Goal: Information Seeking & Learning: Find specific page/section

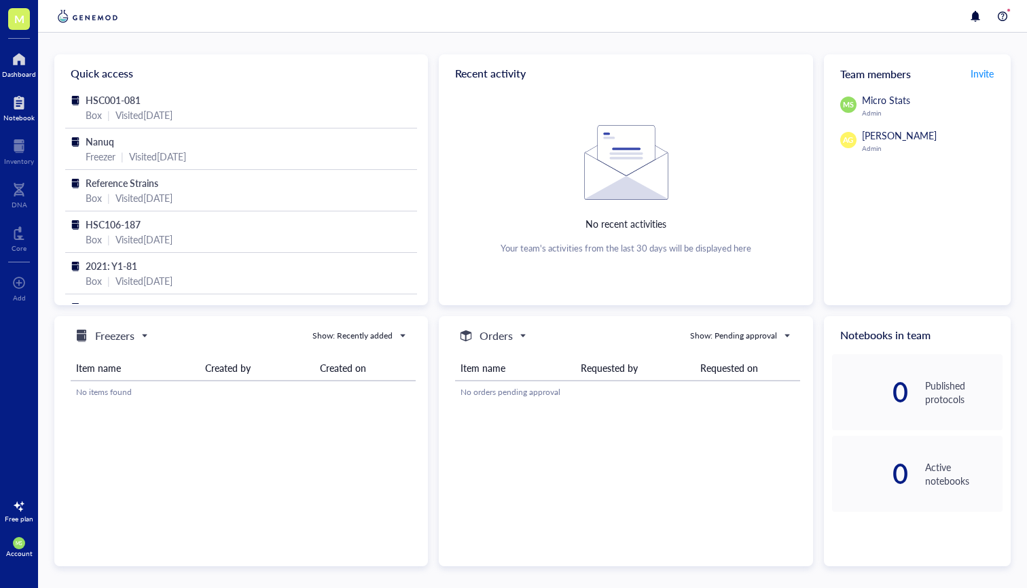
click at [18, 120] on div "Notebook" at bounding box center [18, 117] width 31 height 8
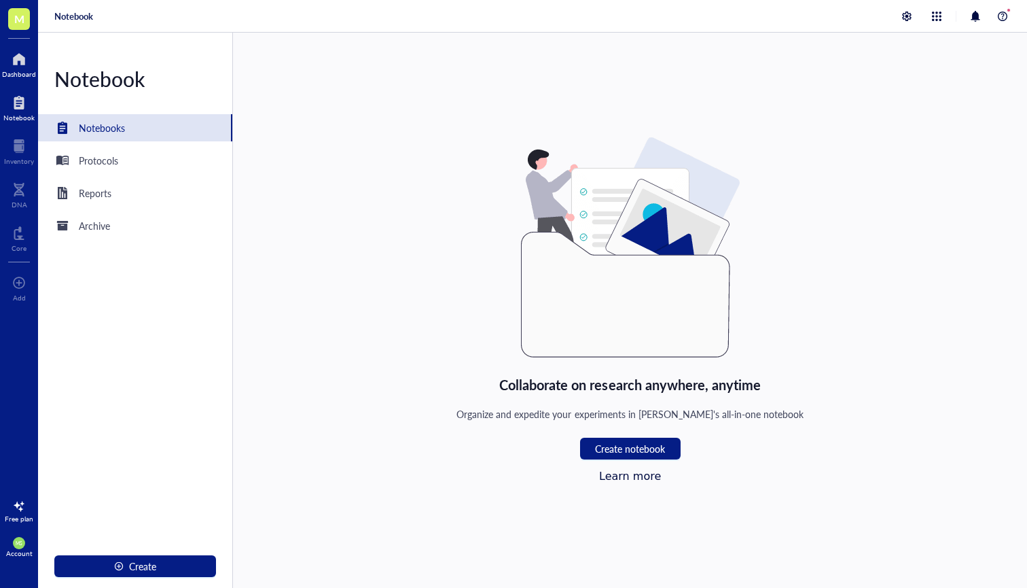
click at [22, 65] on div at bounding box center [19, 59] width 34 height 22
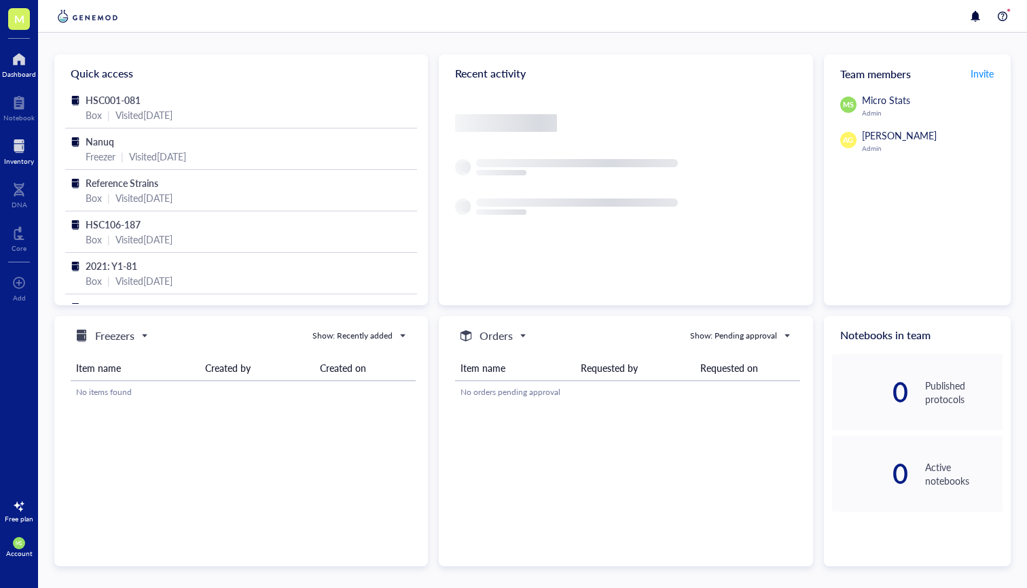
click at [21, 140] on div at bounding box center [19, 146] width 30 height 22
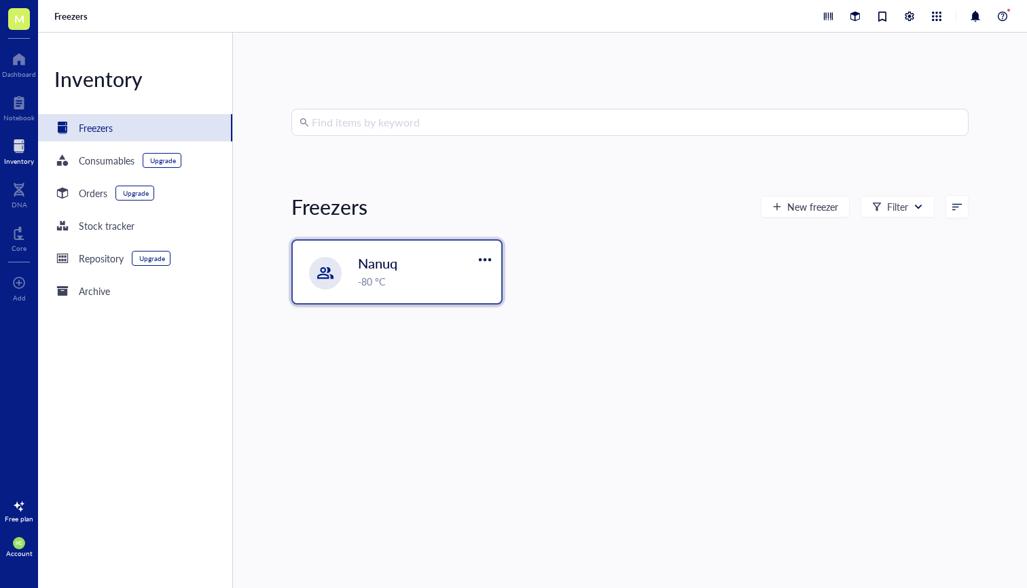
click at [346, 257] on div "Nanuq -80 °C" at bounding box center [397, 271] width 209 height 63
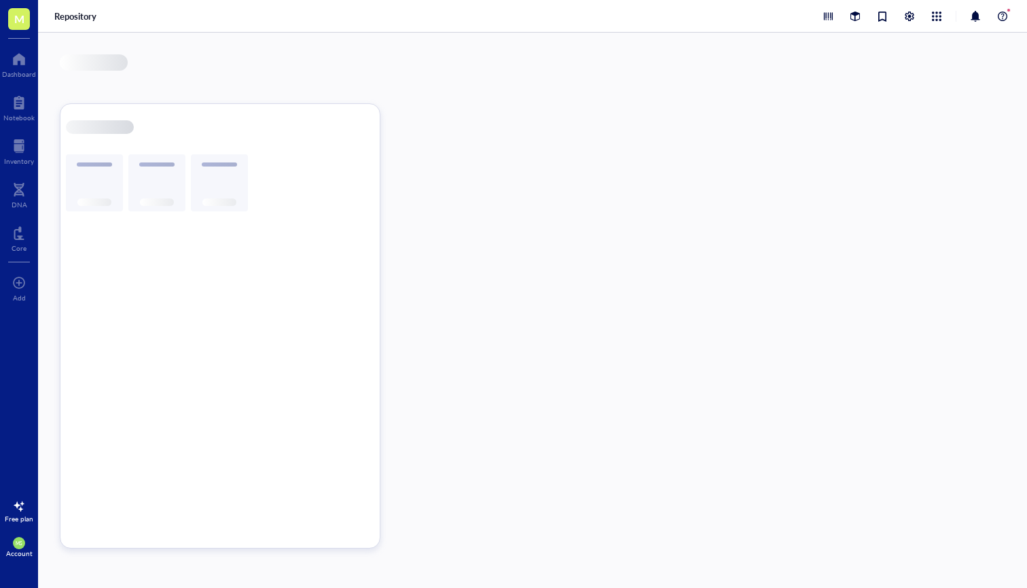
click at [346, 257] on div at bounding box center [220, 325] width 321 height 445
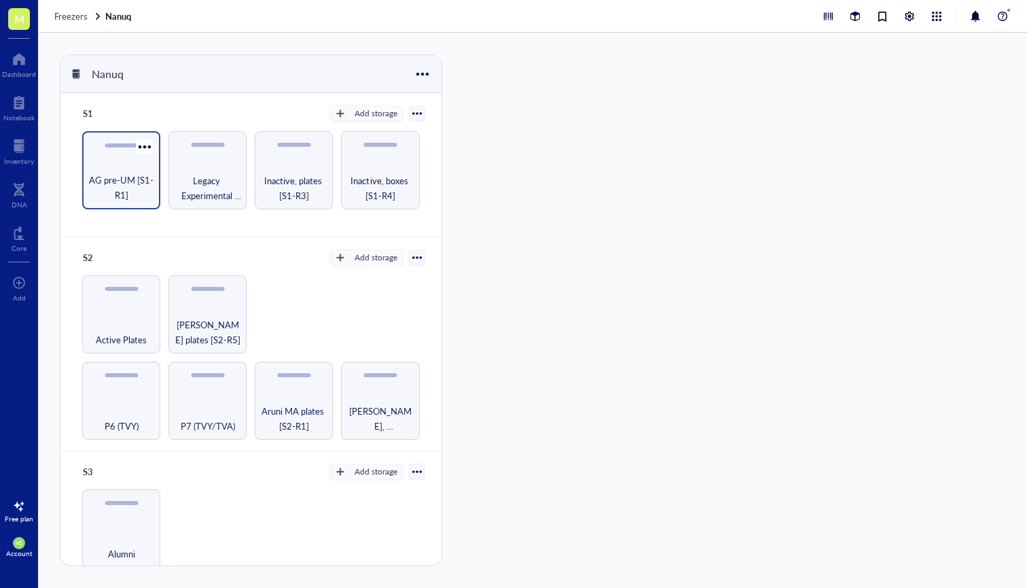
click at [122, 192] on span "AG pre-UM [S1-R1]" at bounding box center [121, 188] width 65 height 30
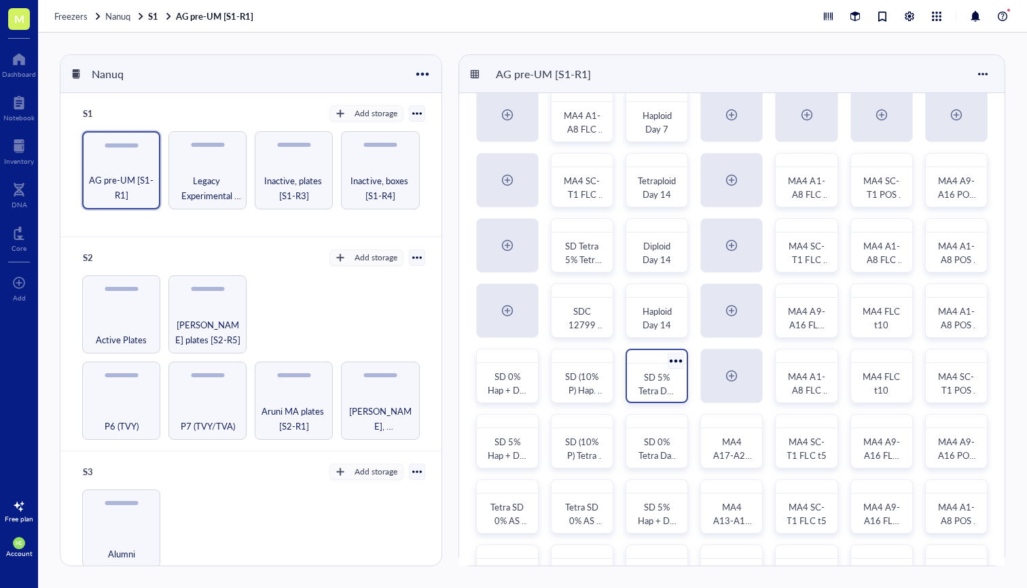
scroll to position [25, 0]
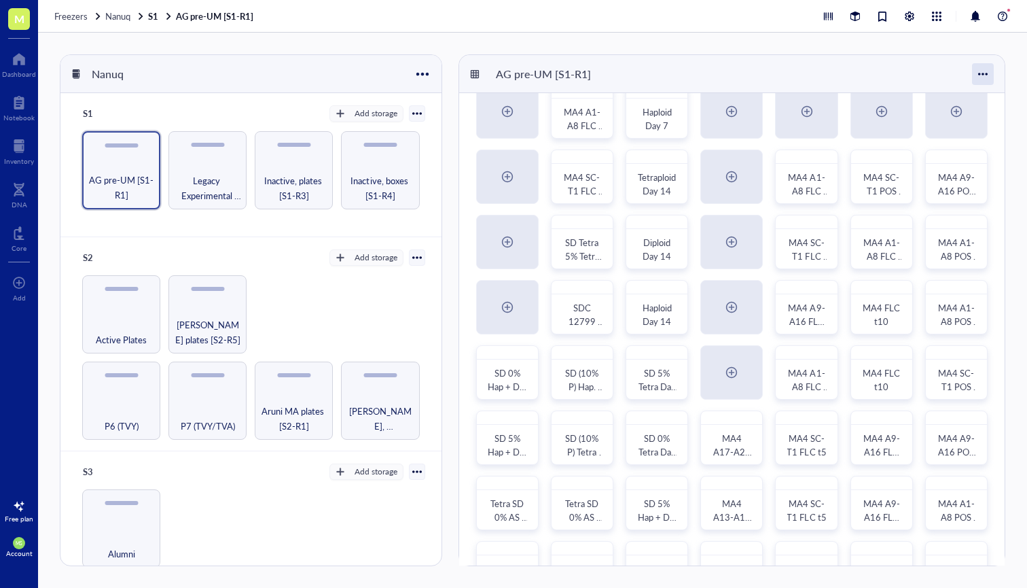
click at [985, 75] on div at bounding box center [983, 74] width 22 height 22
click at [963, 129] on div "Settings" at bounding box center [944, 128] width 77 height 12
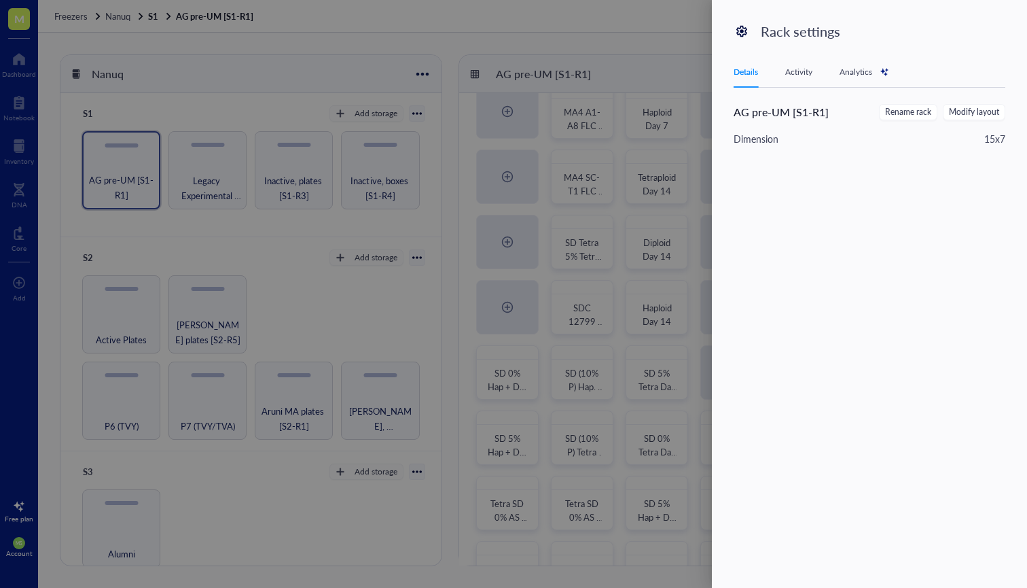
click at [789, 67] on div "Activity" at bounding box center [798, 72] width 27 height 14
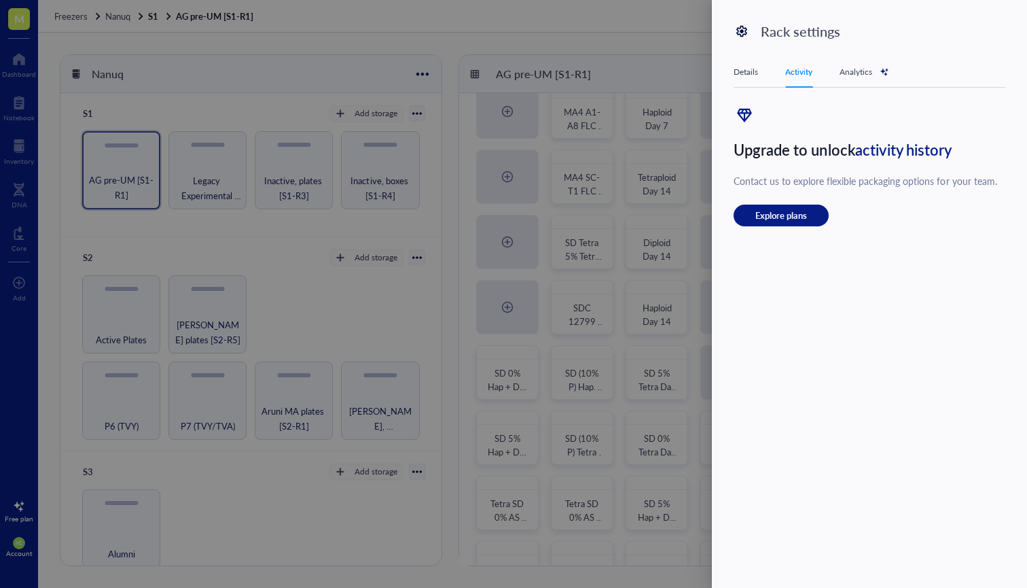
click at [747, 67] on div "Details" at bounding box center [746, 72] width 24 height 14
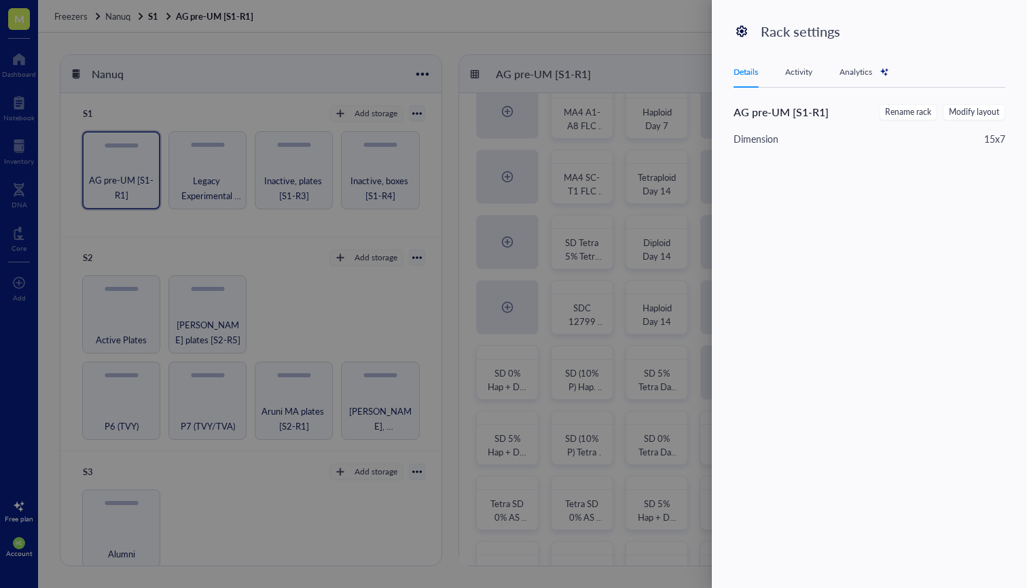
click at [688, 46] on div at bounding box center [513, 294] width 1027 height 588
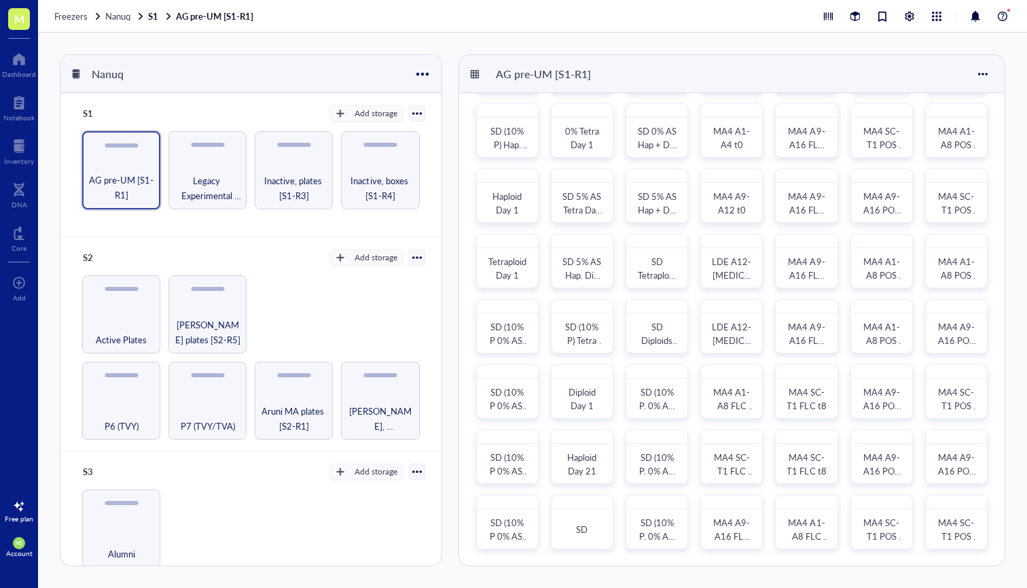
scroll to position [0, 0]
click at [729, 268] on span "LDE A12-[MEDICAL_DATA]-t5-t8-t10" at bounding box center [732, 295] width 38 height 81
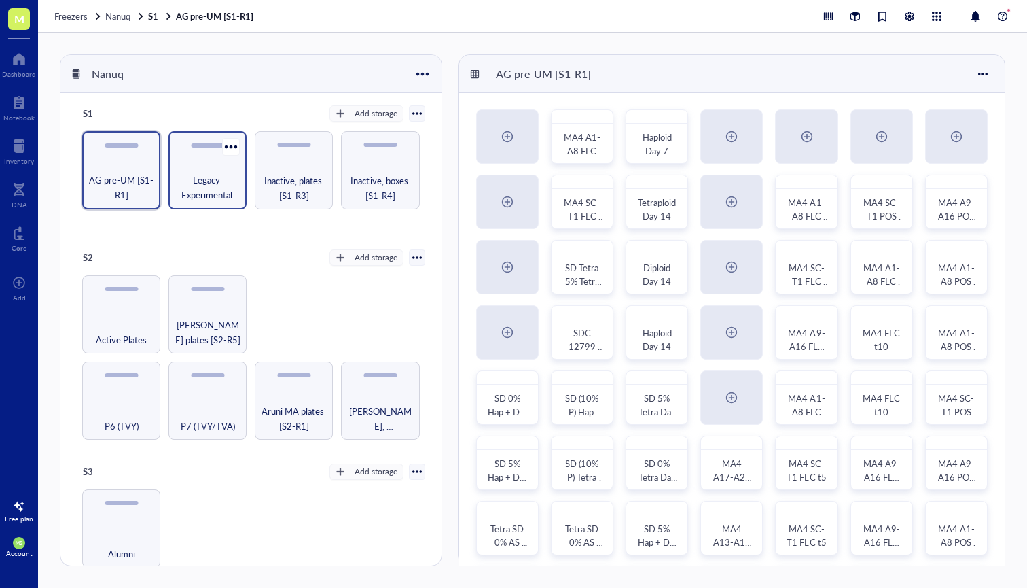
click at [198, 183] on span "Legacy Experimental Evolution [S1-R2]" at bounding box center [207, 188] width 65 height 30
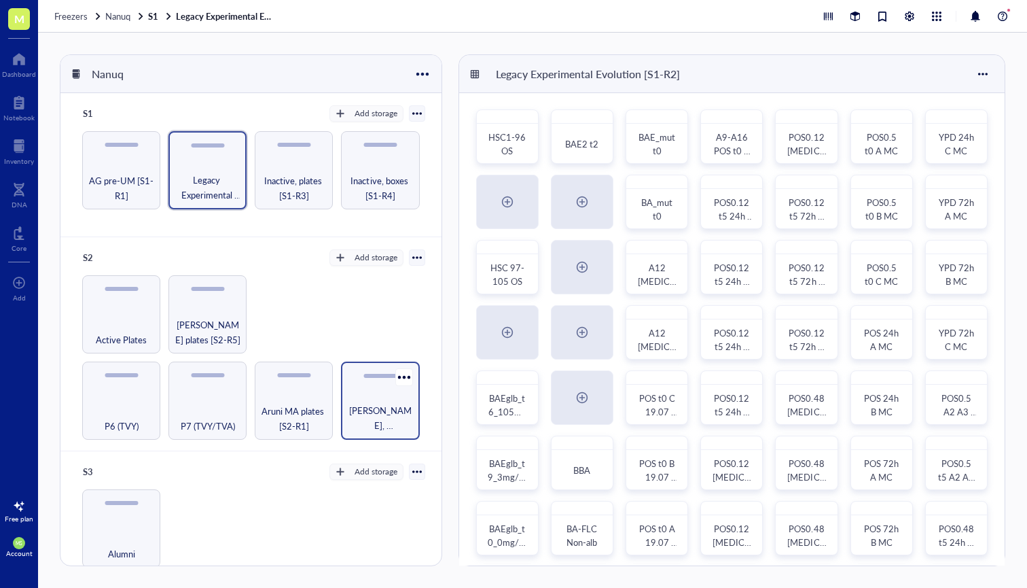
click at [351, 395] on div "[PERSON_NAME], [PERSON_NAME] & [PERSON_NAME] boxes [S2-R2]" at bounding box center [380, 400] width 78 height 78
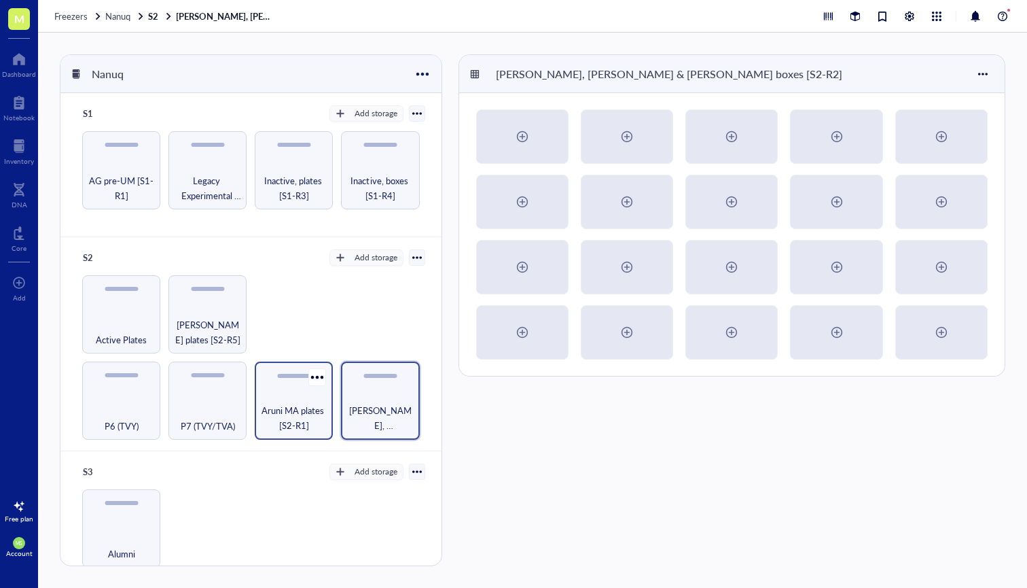
click at [291, 391] on div "Aruni MA plates [S2-R1]" at bounding box center [294, 400] width 78 height 78
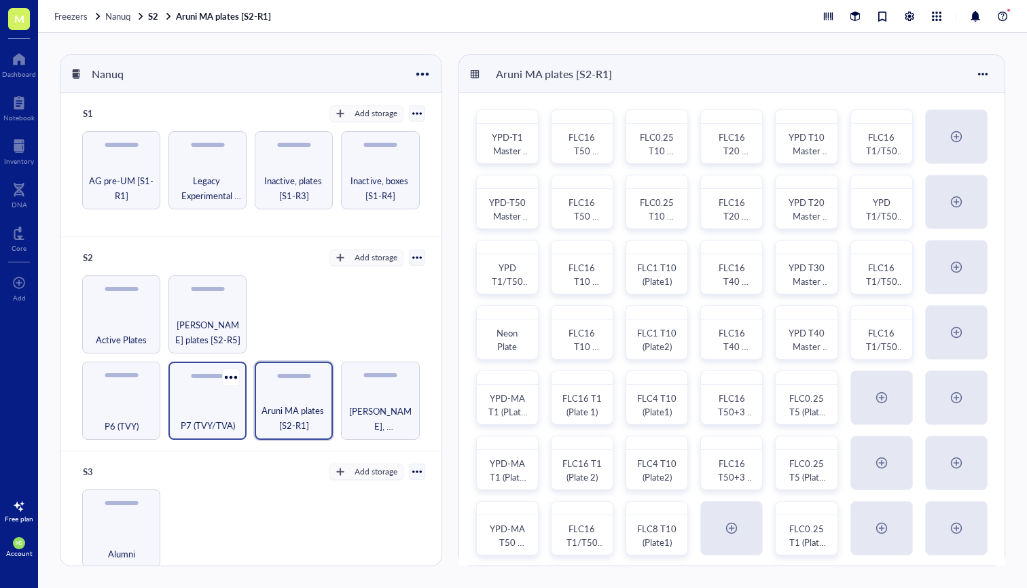
click at [214, 403] on div "P7 (TVY/TVA)" at bounding box center [207, 418] width 65 height 30
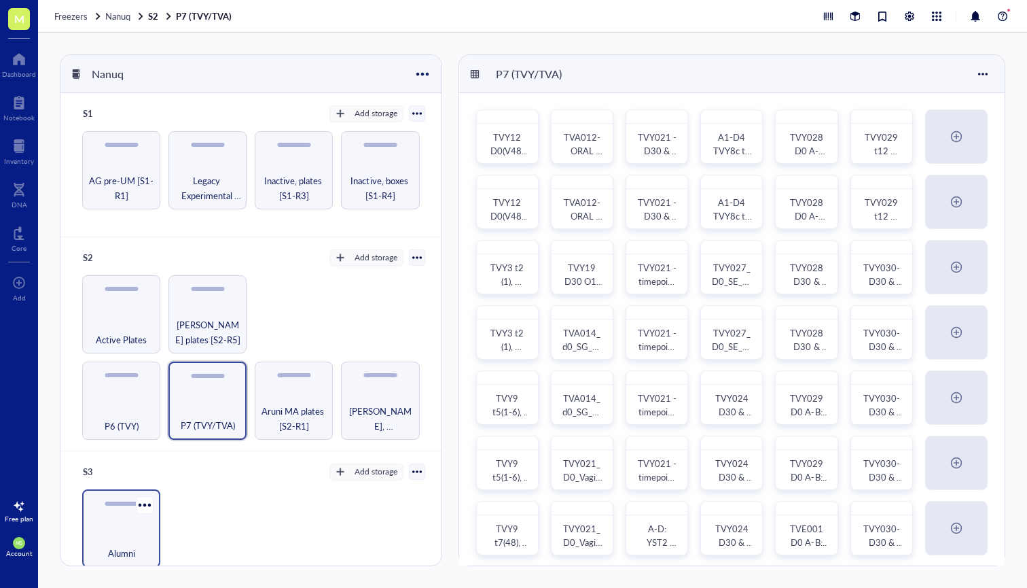
click at [120, 535] on div "Alumni" at bounding box center [121, 546] width 65 height 30
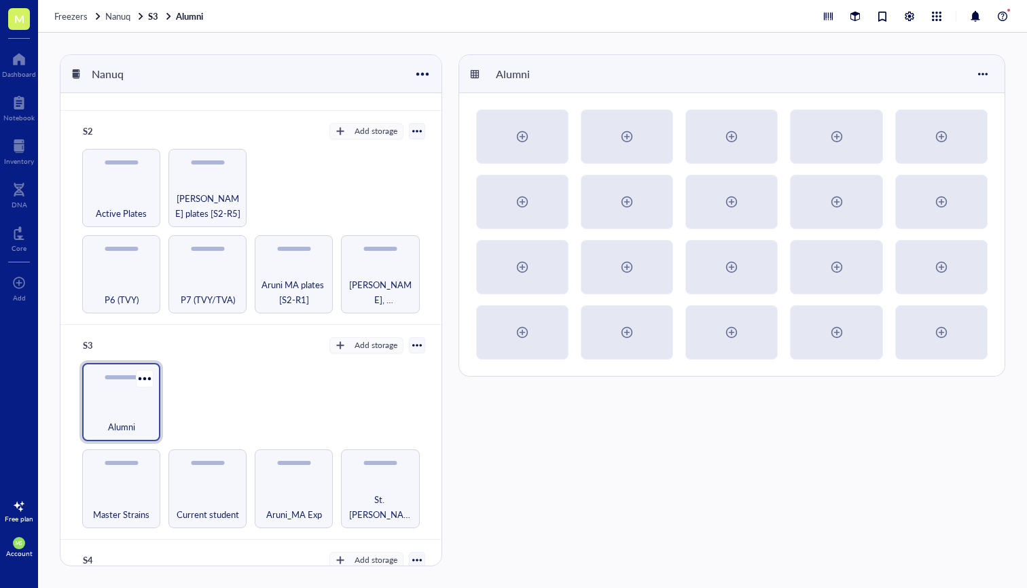
scroll to position [138, 0]
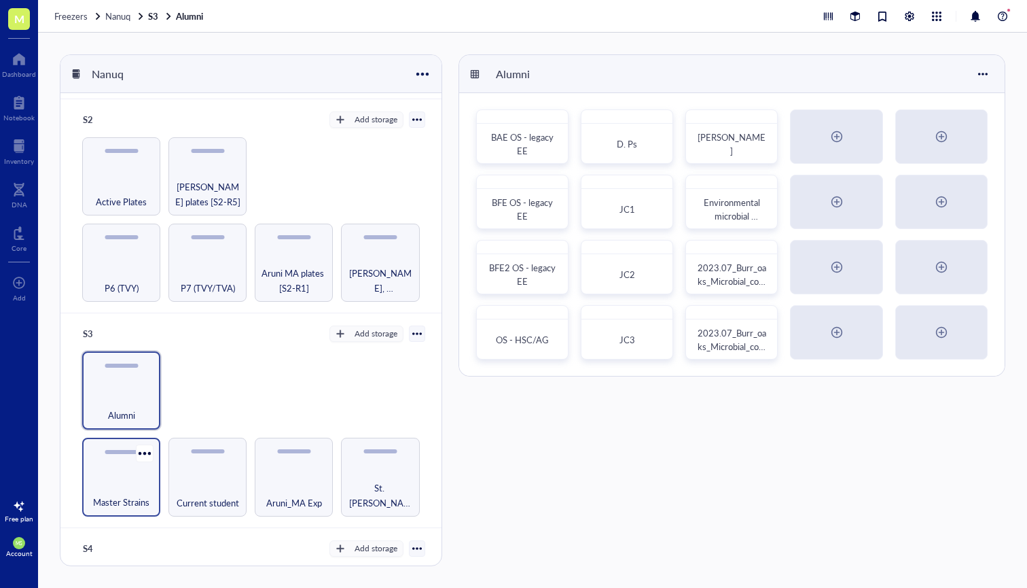
click at [122, 484] on div "Master Strains" at bounding box center [121, 495] width 65 height 30
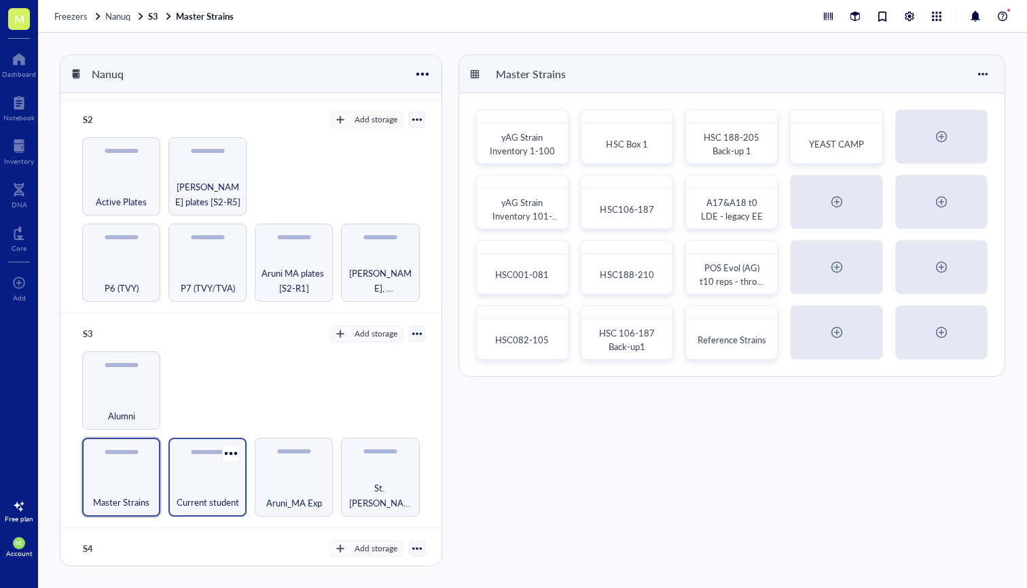
scroll to position [163, 0]
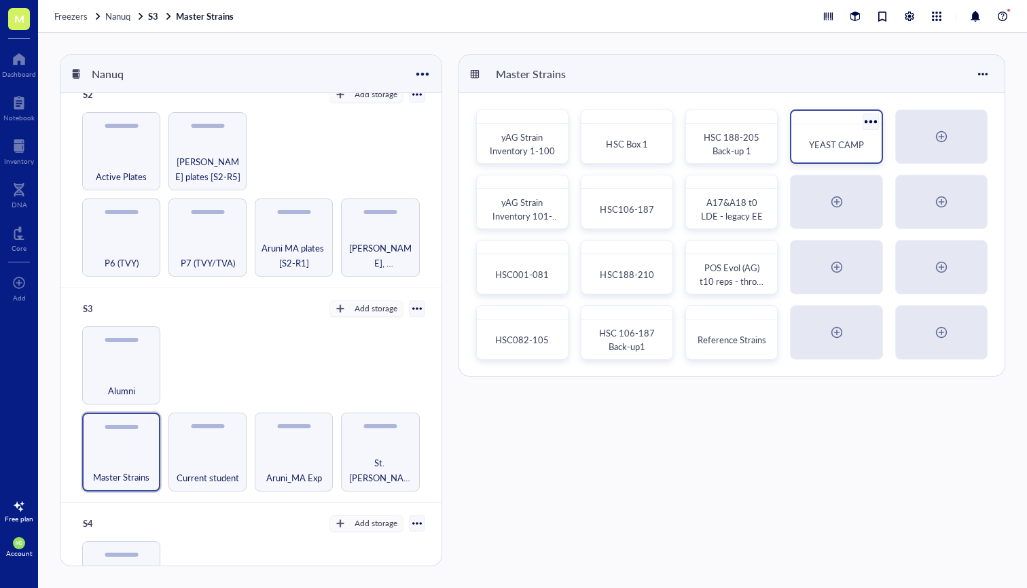
click at [855, 158] on div "YEAST CAMP" at bounding box center [836, 145] width 79 height 30
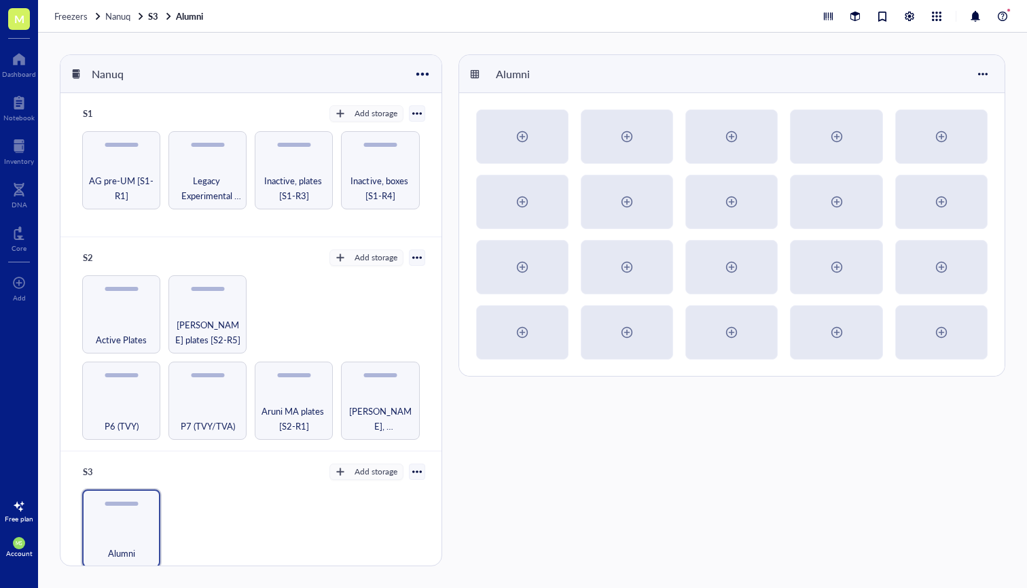
click at [19, 12] on span "M" at bounding box center [19, 18] width 10 height 17
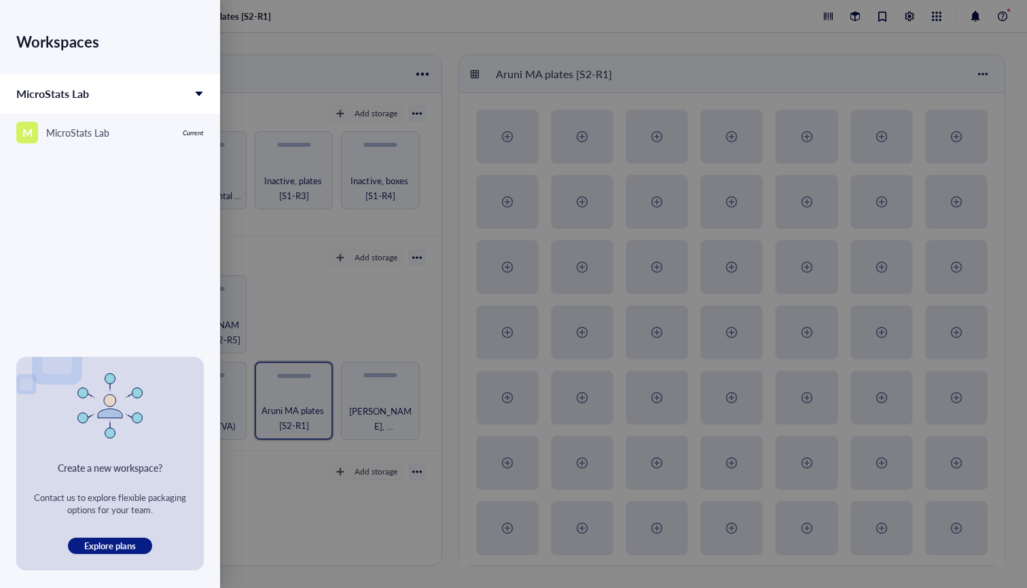
click at [276, 31] on div at bounding box center [513, 294] width 1027 height 588
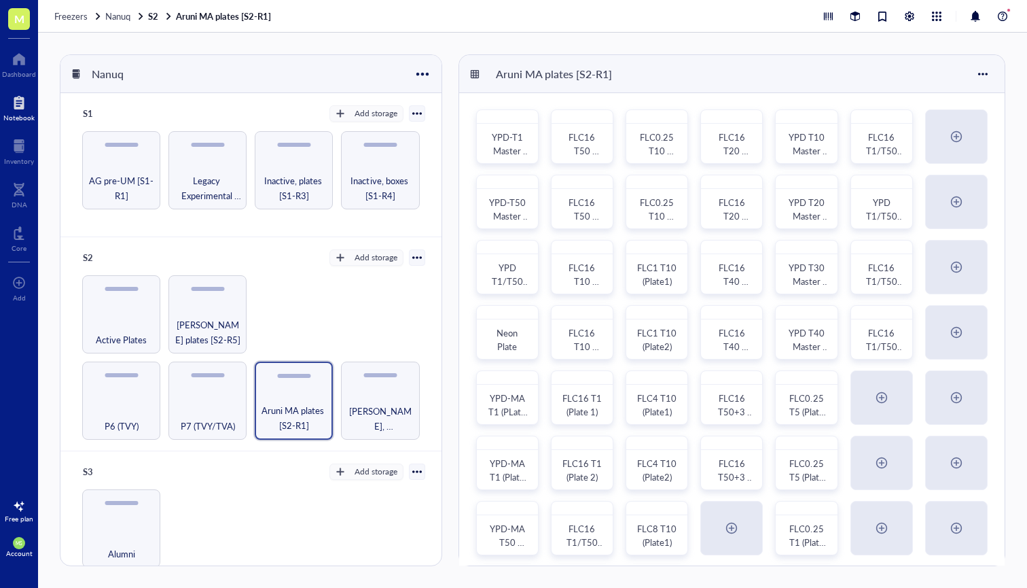
click at [26, 112] on div at bounding box center [18, 103] width 31 height 22
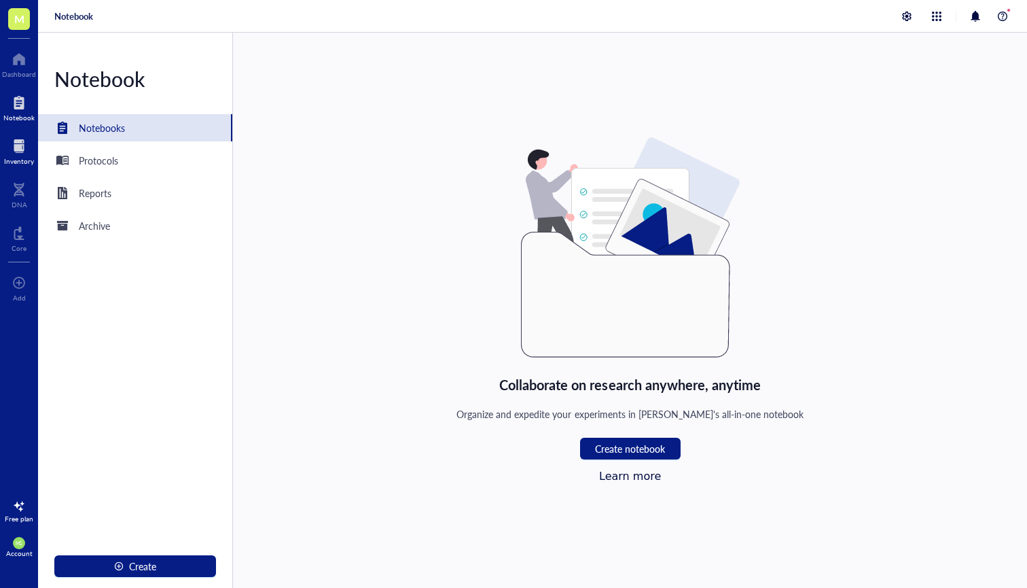
click at [20, 150] on div at bounding box center [19, 146] width 30 height 22
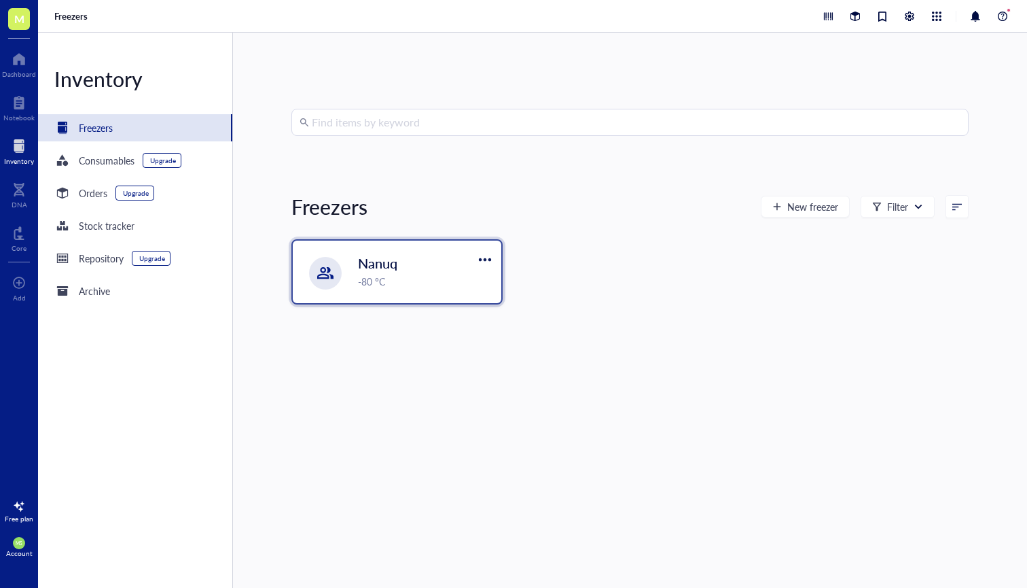
click at [359, 262] on span "Nanuq" at bounding box center [377, 262] width 39 height 19
click at [328, 130] on input "search" at bounding box center [636, 122] width 649 height 26
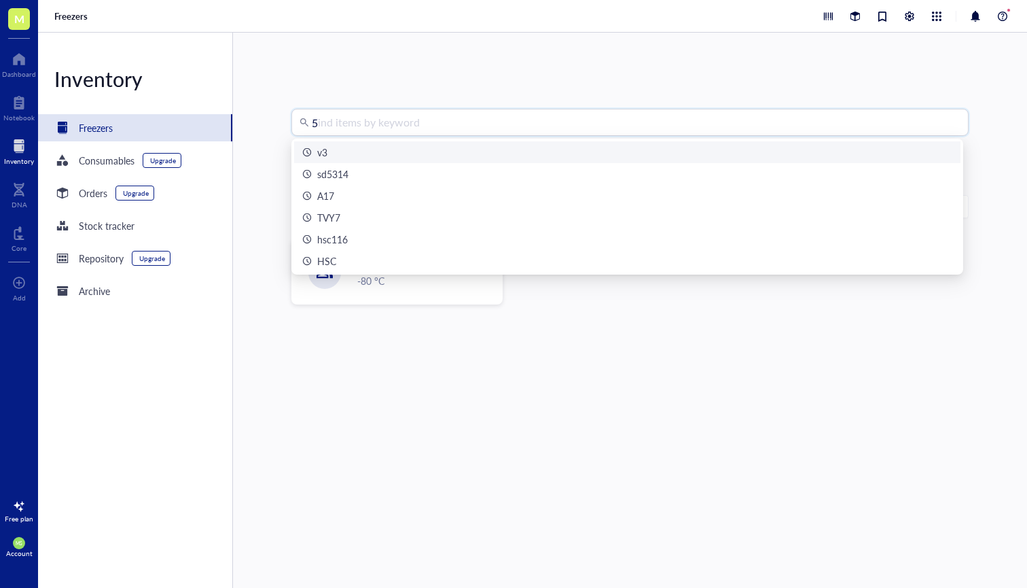
type input "53"
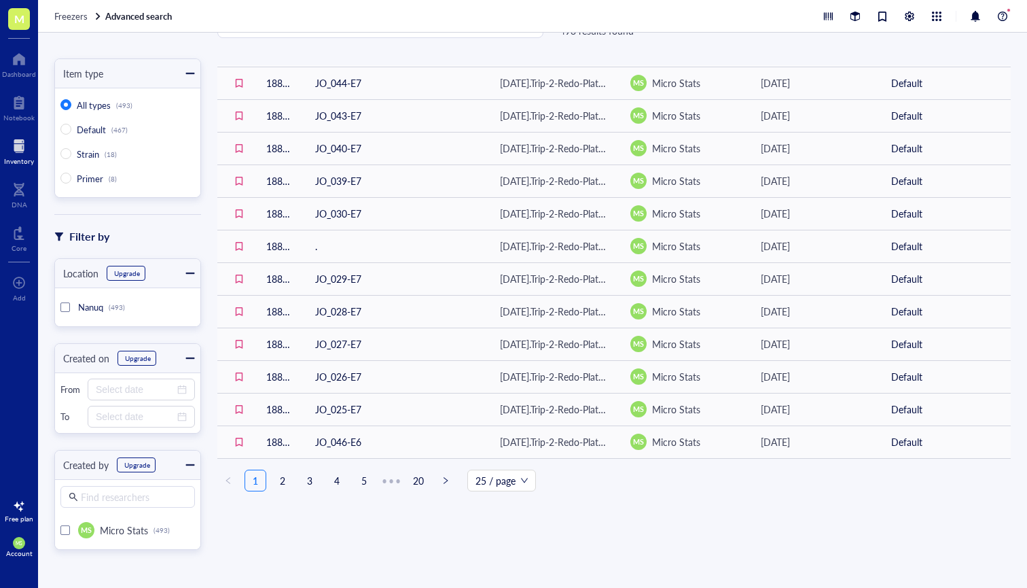
scroll to position [43, 0]
click at [448, 478] on span "right" at bounding box center [446, 480] width 8 height 8
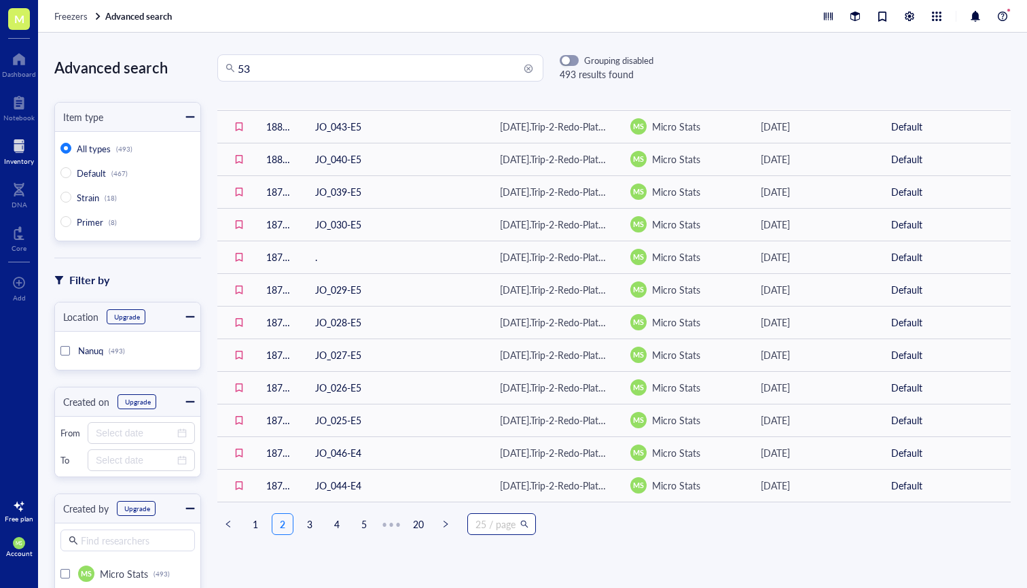
click at [507, 526] on span "25 / page" at bounding box center [502, 524] width 52 height 20
click at [505, 493] on div "200 / page" at bounding box center [501, 495] width 47 height 15
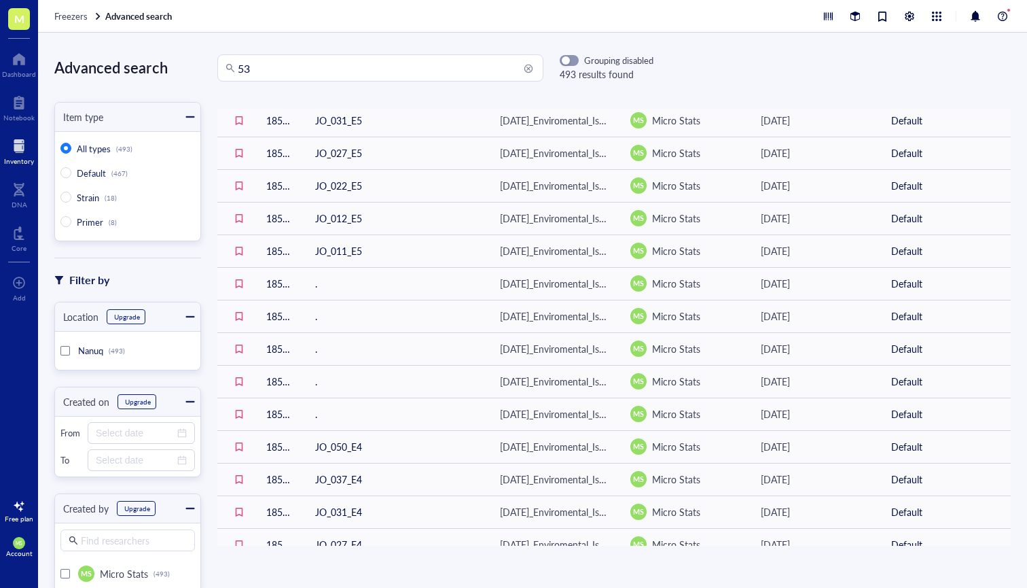
scroll to position [918, 0]
click at [246, 67] on input "53" at bounding box center [387, 68] width 298 height 26
type input "sc"
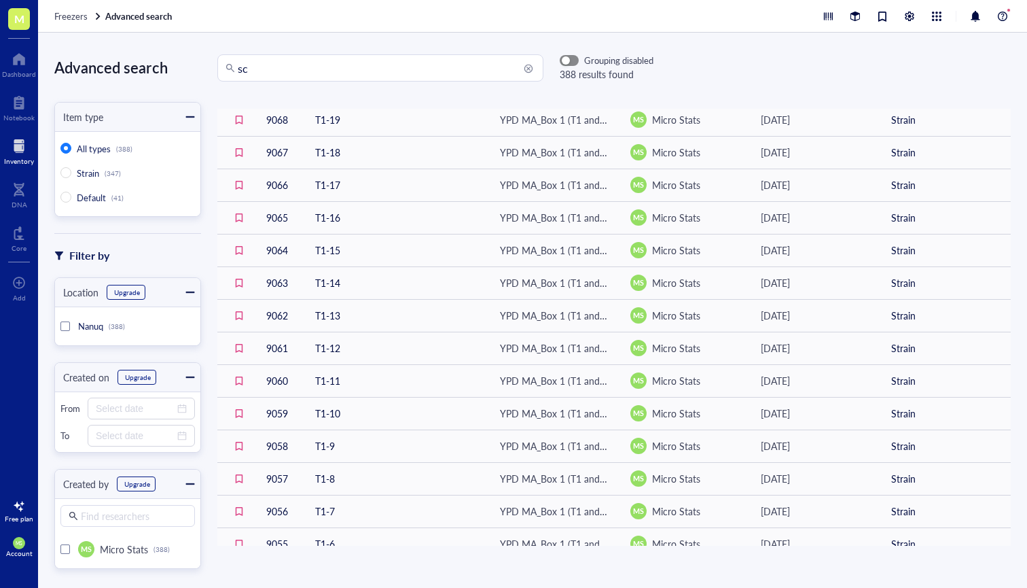
click at [571, 62] on span "button" at bounding box center [569, 61] width 18 height 10
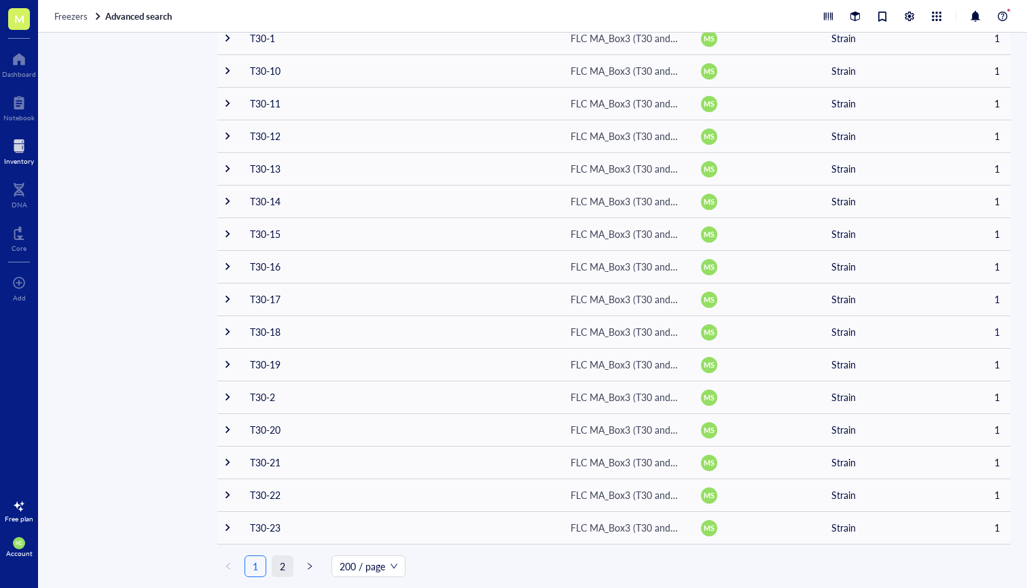
scroll to position [6109, 0]
click at [284, 570] on link "2" at bounding box center [282, 566] width 20 height 20
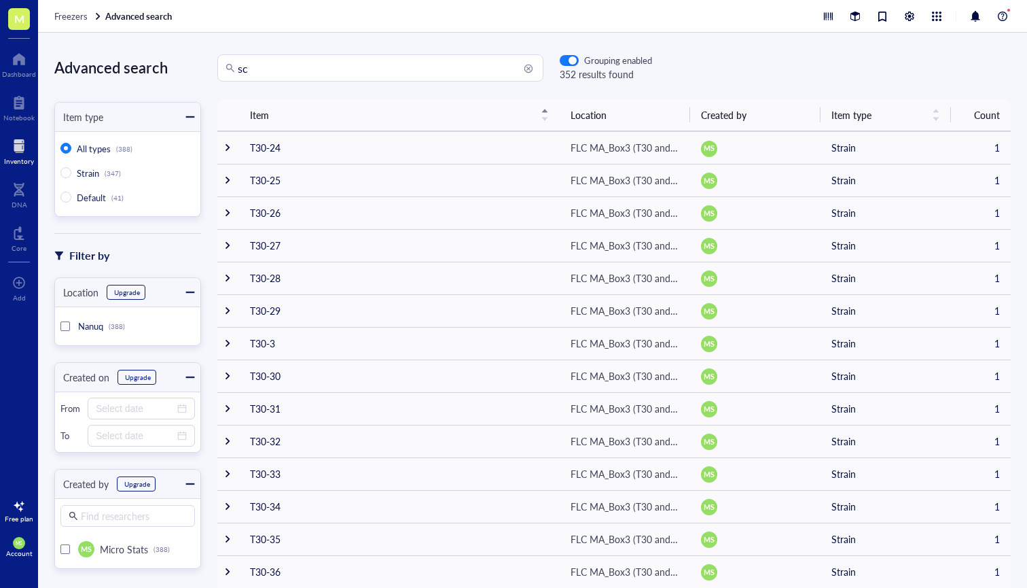
click at [8, 142] on div at bounding box center [19, 146] width 30 height 22
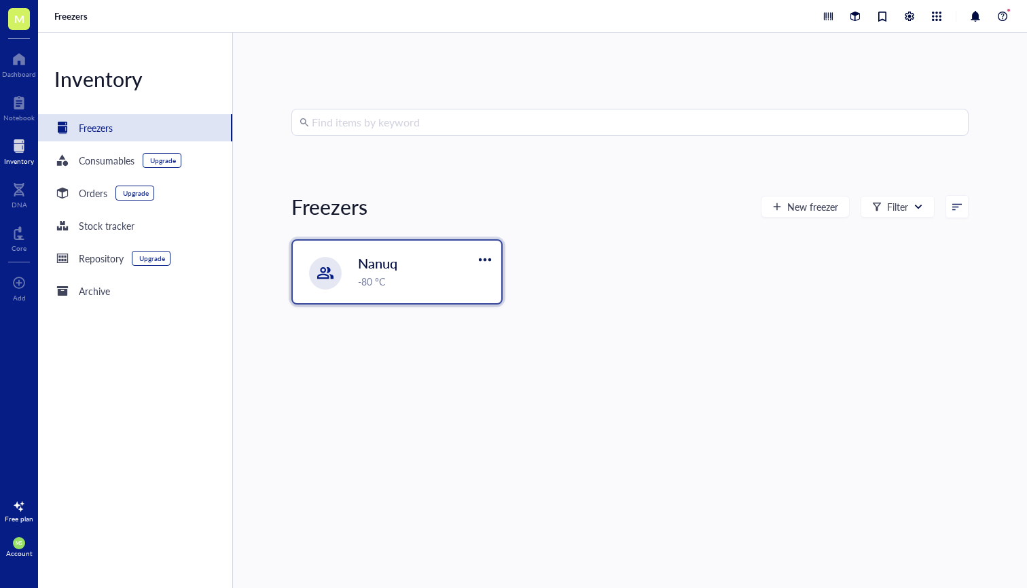
click at [331, 282] on div at bounding box center [325, 273] width 33 height 33
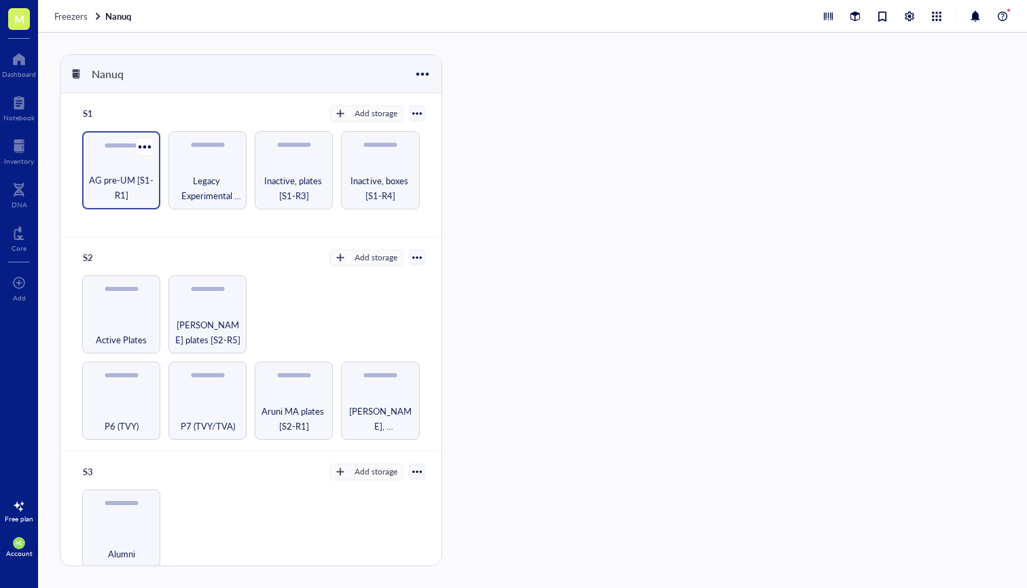
click at [136, 181] on span "AG pre-UM [S1-R1]" at bounding box center [121, 188] width 65 height 30
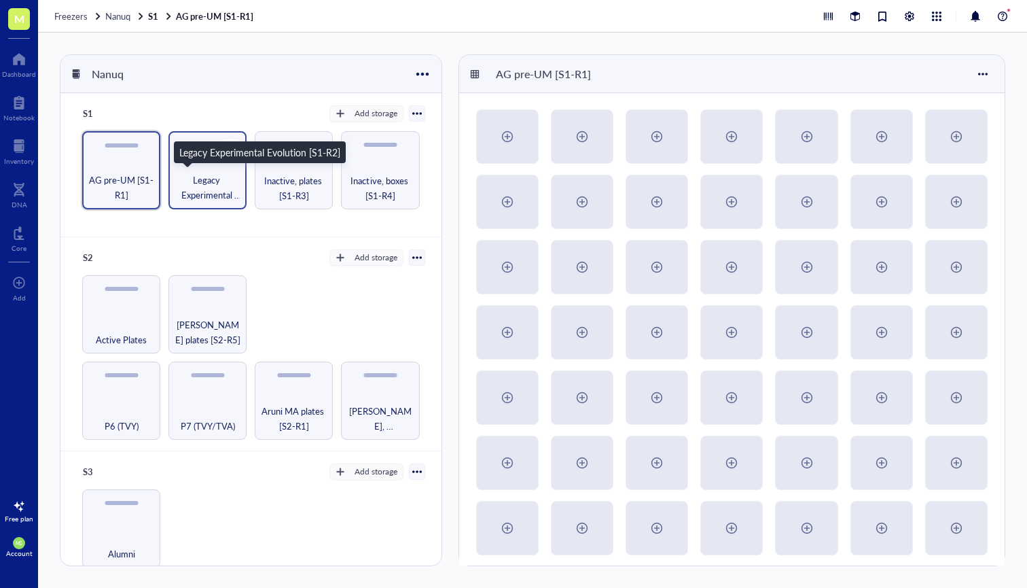
click at [217, 183] on span "Legacy Experimental Evolution [S1-R2]" at bounding box center [207, 188] width 65 height 30
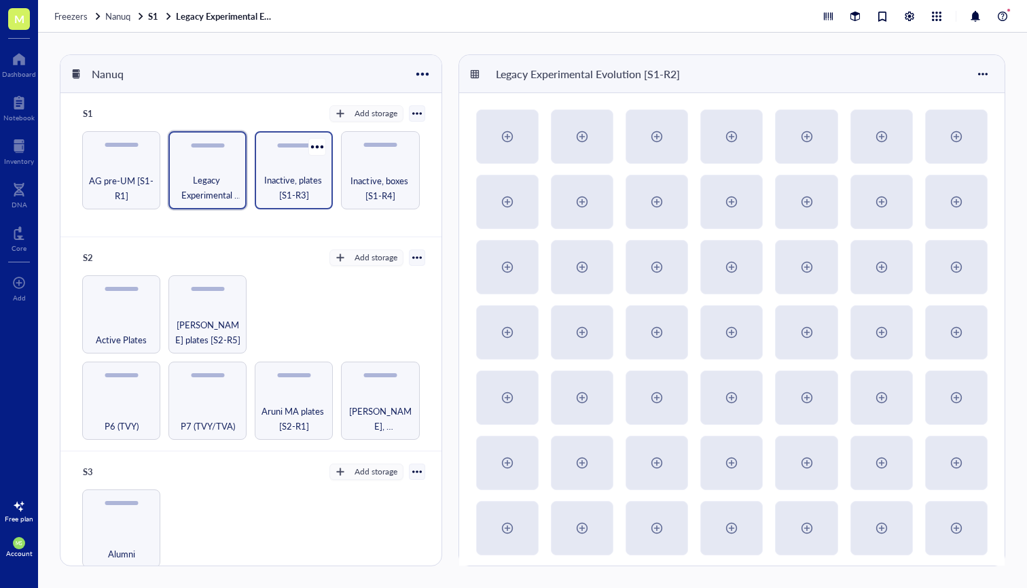
click at [303, 184] on span "Inactive, plates [S1-R3]" at bounding box center [294, 188] width 65 height 30
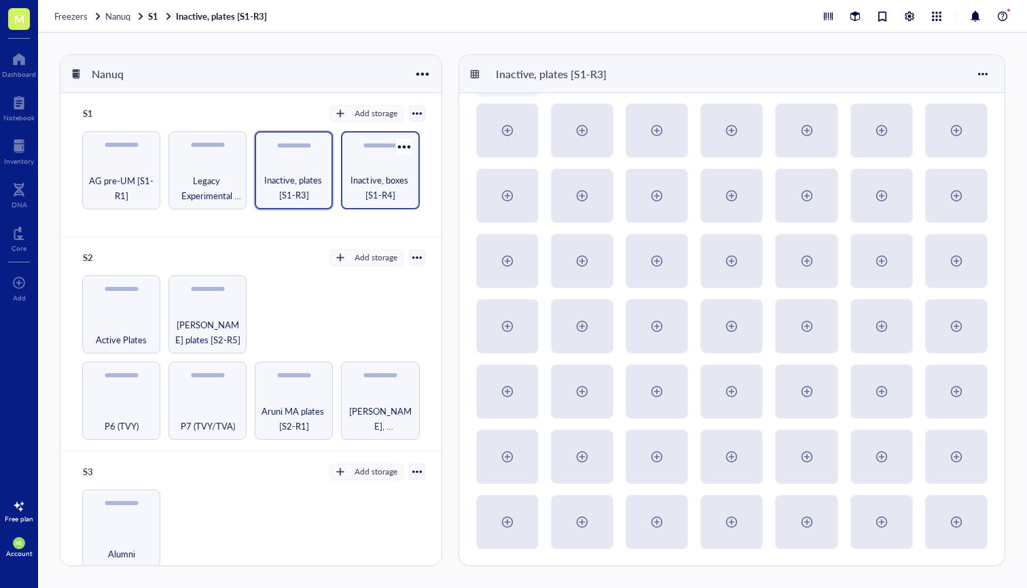
scroll to position [528, 0]
click at [385, 187] on span "Inactive, boxes [S1-R4]" at bounding box center [380, 188] width 65 height 30
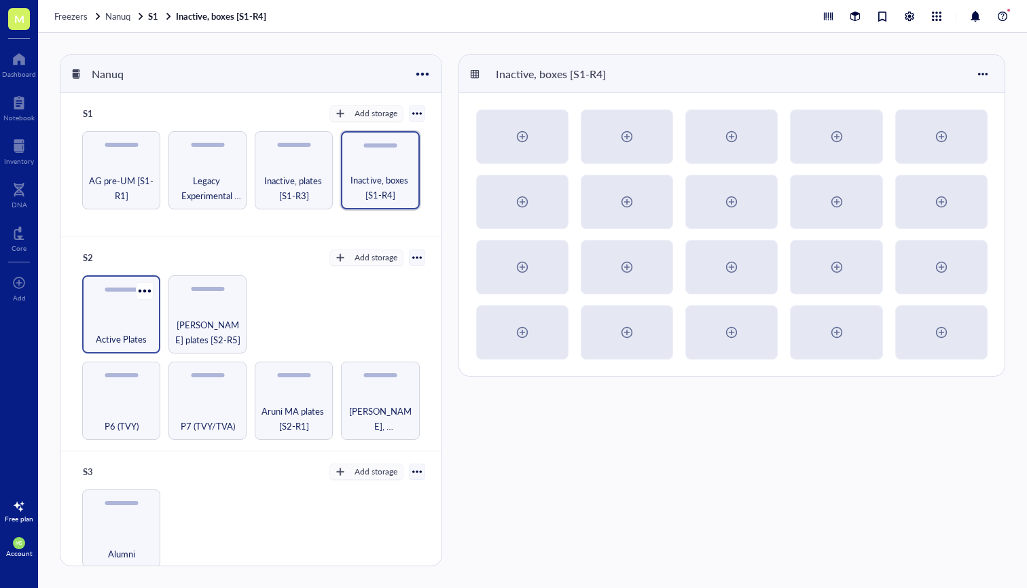
click at [133, 341] on span "Active Plates" at bounding box center [121, 339] width 51 height 15
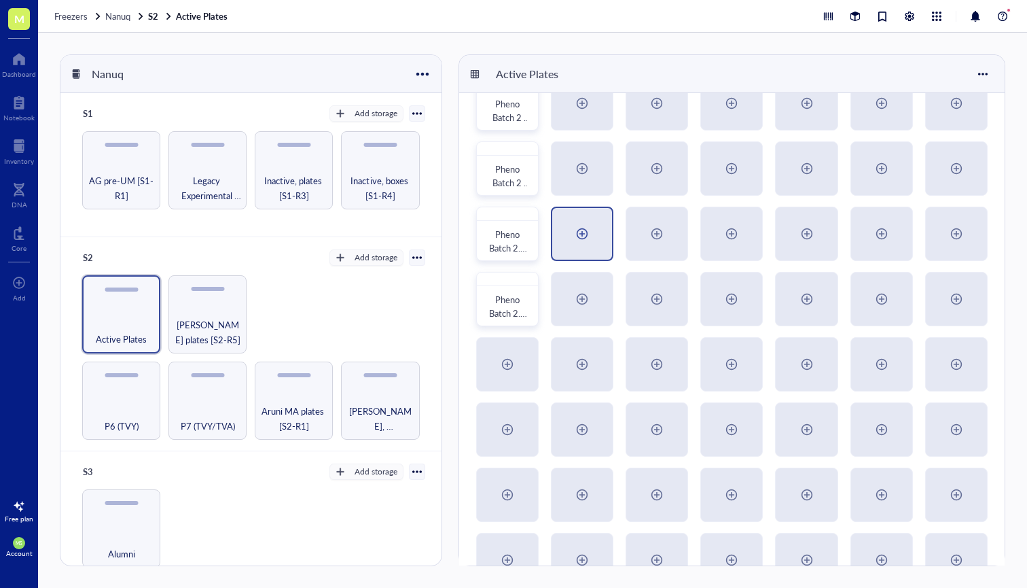
scroll to position [99, 0]
click at [246, 312] on div "P6 (TVY) P7 (TVY/TVA) Aruni MA plates [S2-R1] Aruni, [PERSON_NAME] & [PERSON_NA…" at bounding box center [251, 357] width 349 height 164
click at [216, 332] on span "[PERSON_NAME] plates [S2-R5]" at bounding box center [207, 332] width 65 height 30
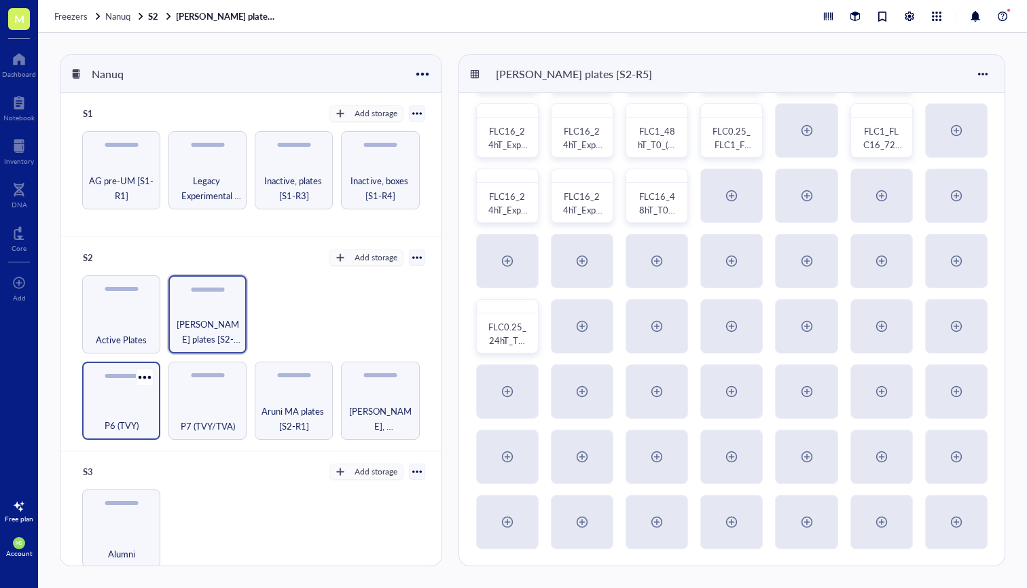
scroll to position [202, 0]
click at [119, 408] on div "P6 (TVY)" at bounding box center [121, 418] width 65 height 30
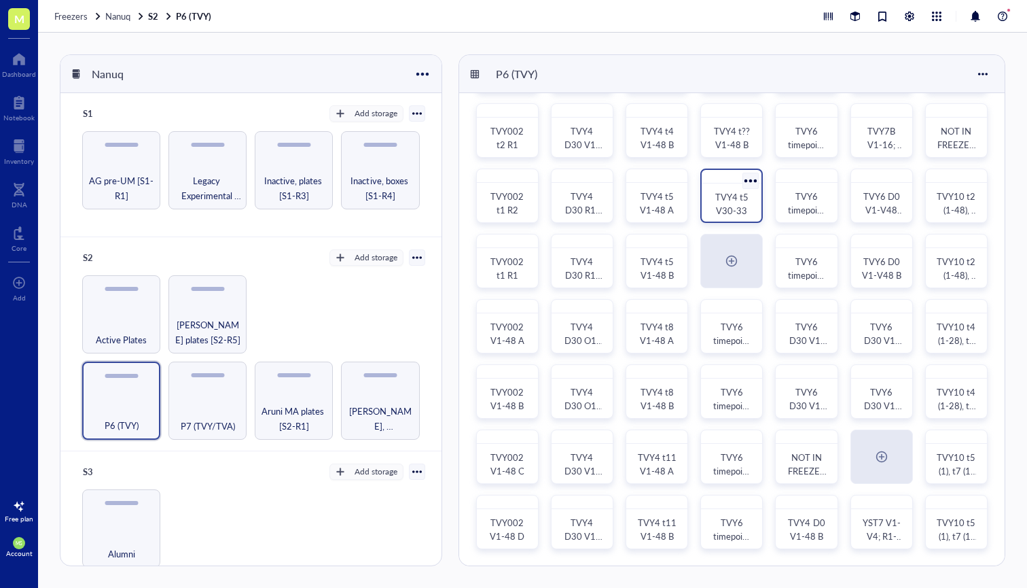
scroll to position [202, 0]
click at [217, 413] on div "P7 (TVY/TVA)" at bounding box center [207, 418] width 65 height 30
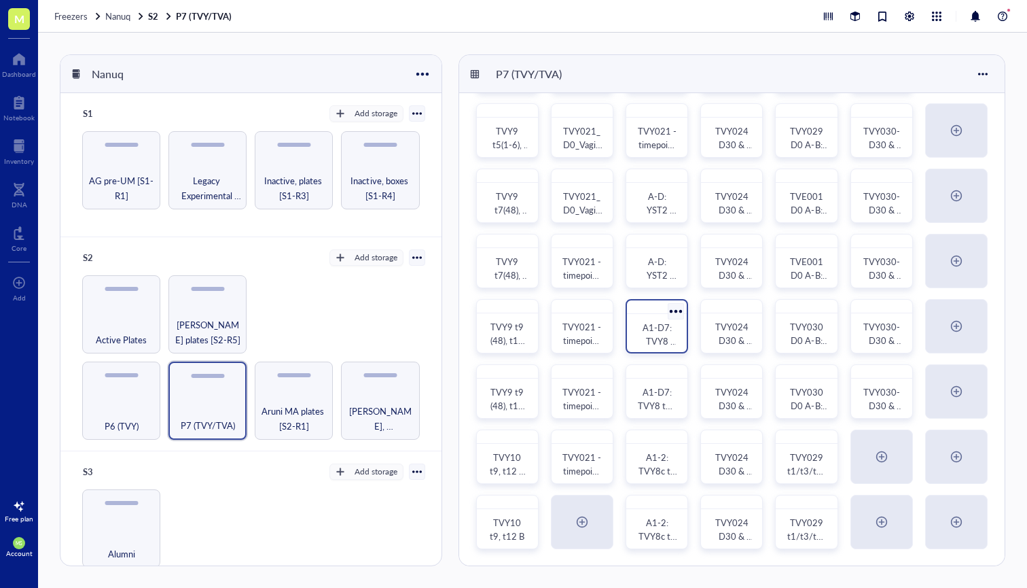
scroll to position [332, 0]
click at [302, 422] on span "Aruni MA plates [S2-R1]" at bounding box center [294, 418] width 65 height 30
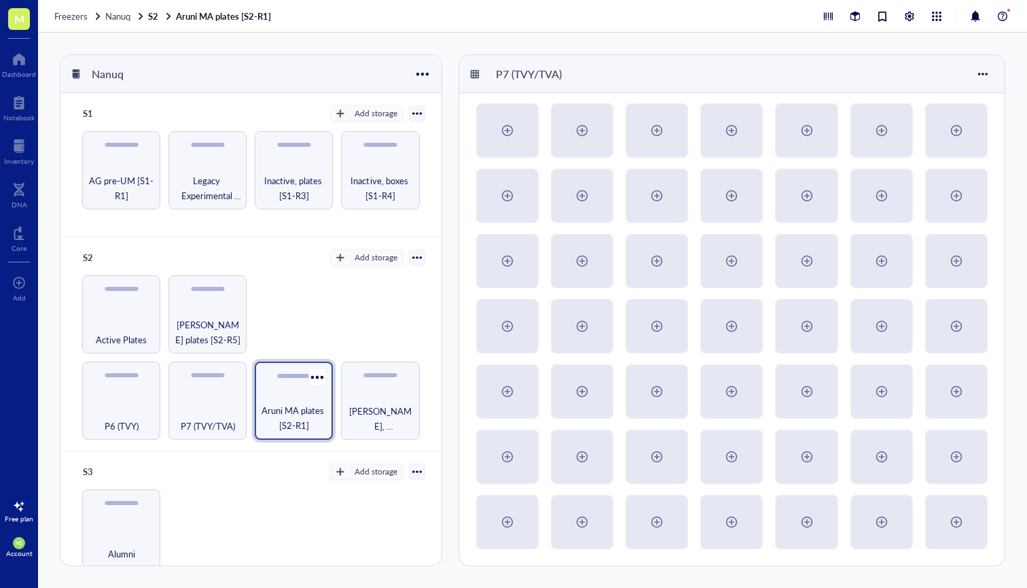
scroll to position [202, 0]
click at [370, 418] on span "[PERSON_NAME], [PERSON_NAME] & [PERSON_NAME] boxes [S2-R2]" at bounding box center [380, 418] width 65 height 30
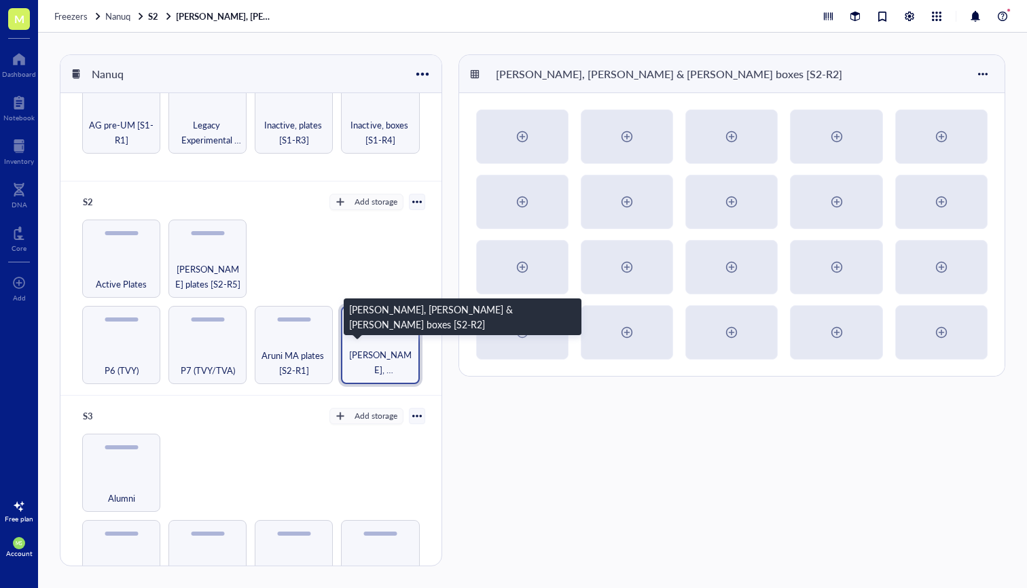
scroll to position [57, 0]
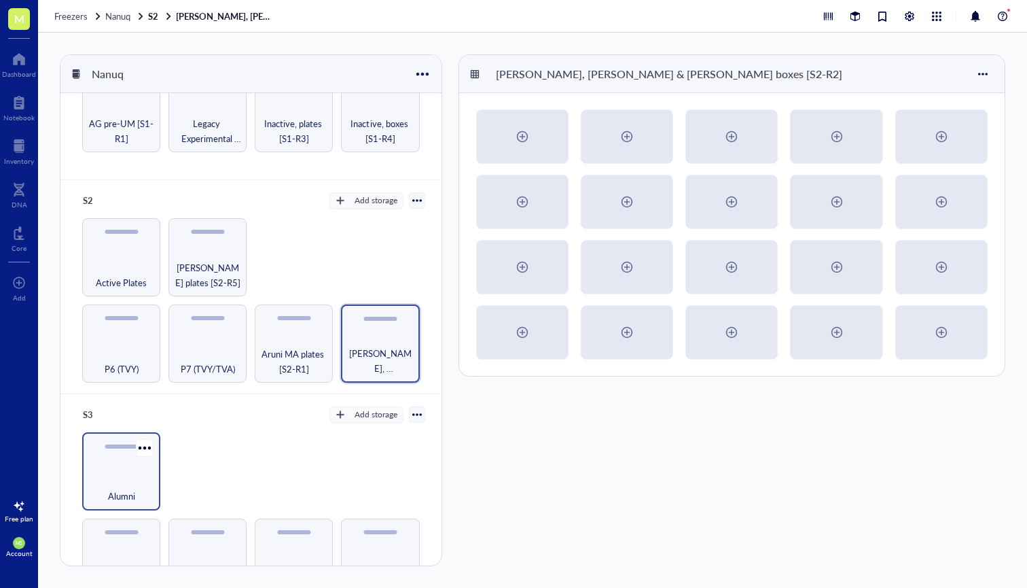
click at [123, 464] on div "Alumni" at bounding box center [121, 471] width 78 height 78
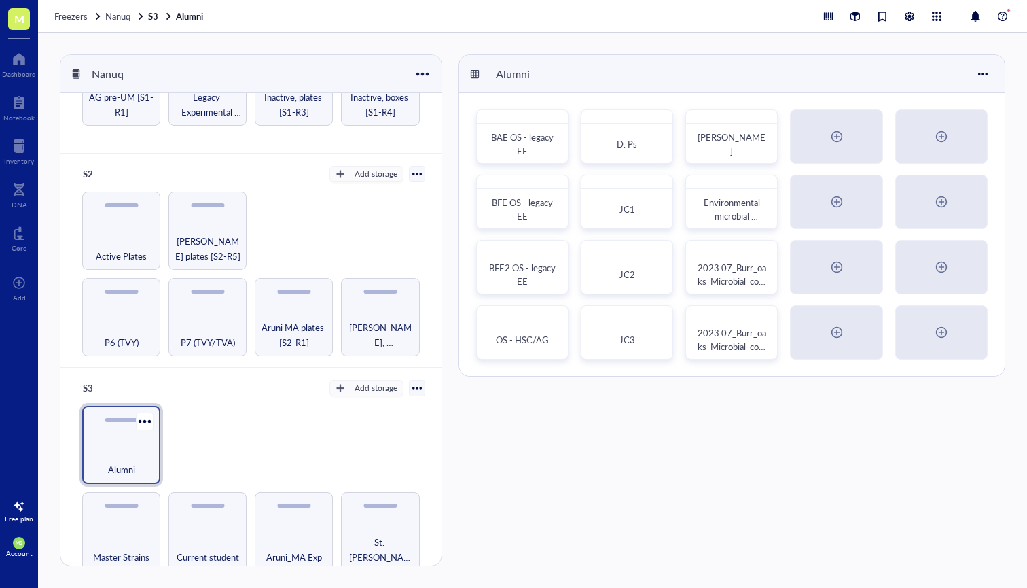
scroll to position [91, 0]
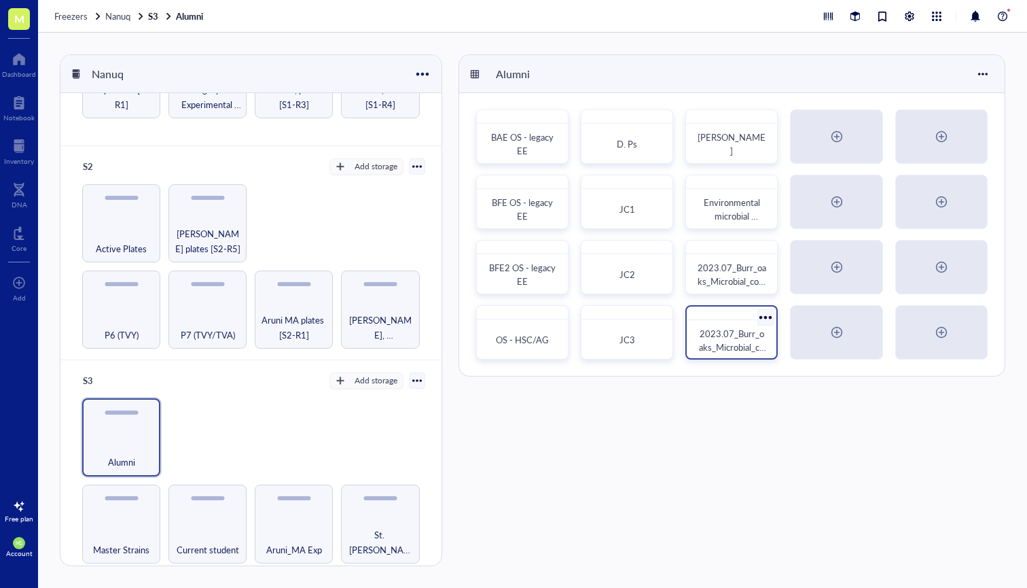
click at [705, 348] on span "2023.07_Burr_oaks_Microbial_community_(JO_037-JO_050)" at bounding box center [732, 354] width 68 height 54
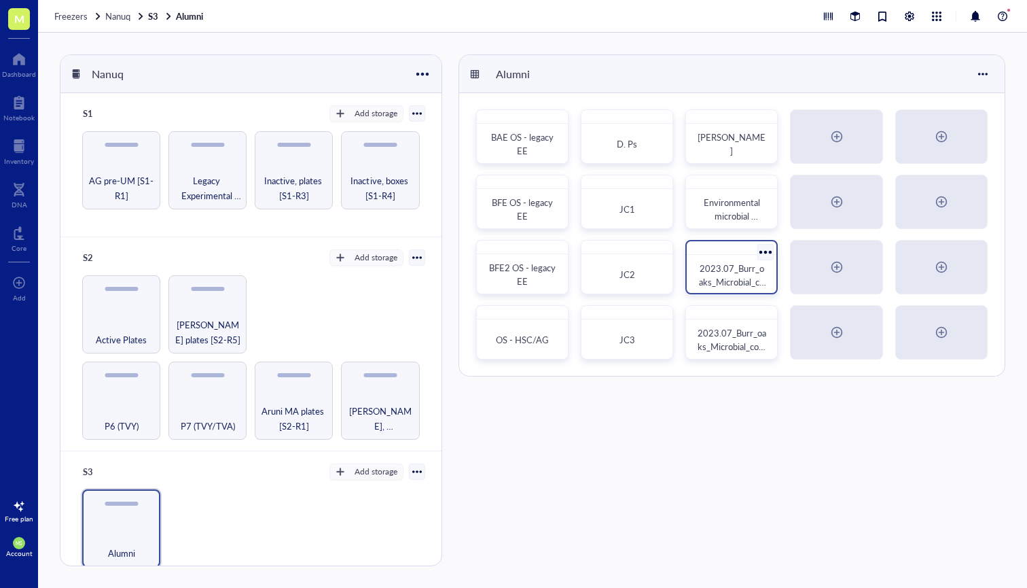
click at [740, 281] on span "2023.07_Burr_oaks_Microbial_community_(JO_001-JO_036)" at bounding box center [732, 289] width 68 height 54
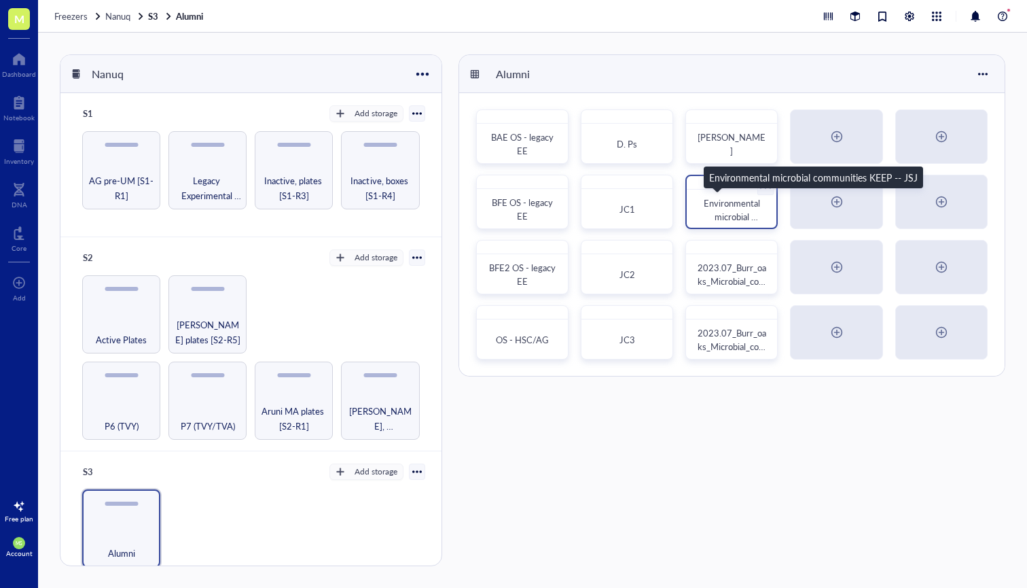
click at [740, 215] on span "Environmental microbial communities KEEP -- JSJ" at bounding box center [733, 223] width 58 height 54
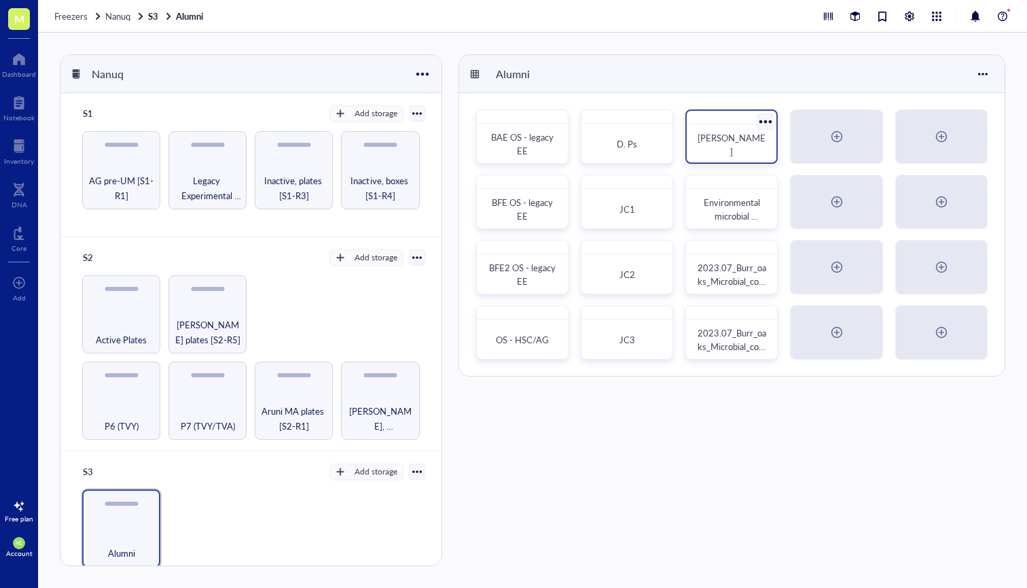
click at [753, 141] on span "[PERSON_NAME]" at bounding box center [732, 144] width 68 height 26
click at [647, 137] on div "D. Ps" at bounding box center [627, 145] width 79 height 30
click at [615, 211] on div "JC1" at bounding box center [627, 210] width 68 height 14
click at [630, 279] on span "JC2" at bounding box center [628, 274] width 16 height 13
click at [657, 345] on div "JC3" at bounding box center [627, 341] width 68 height 14
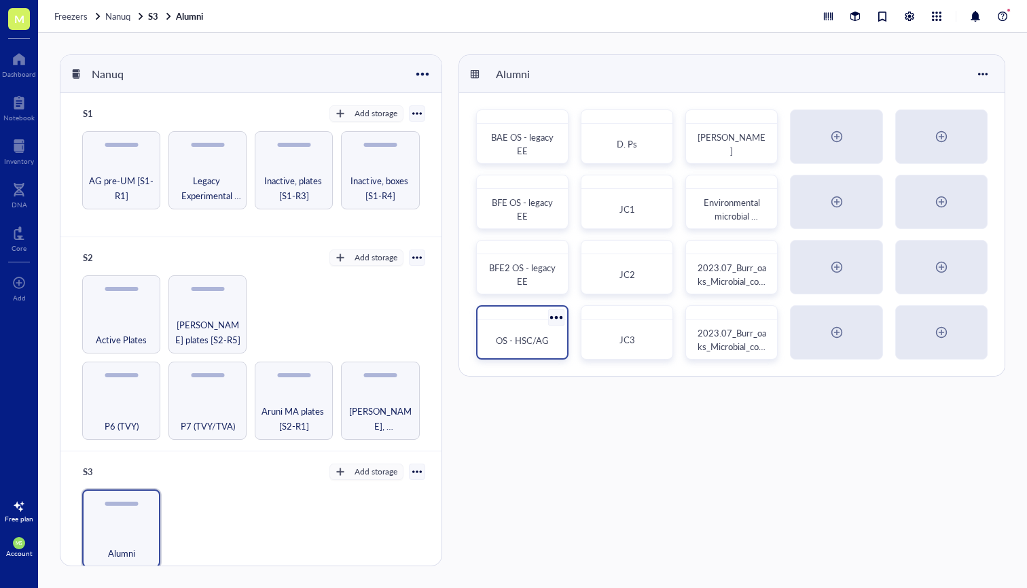
click at [538, 332] on div "OS - HSC/AG" at bounding box center [522, 340] width 79 height 30
click at [509, 264] on span "BFE2 OS - legacy EE" at bounding box center [523, 275] width 69 height 26
click at [526, 218] on span "BFE OS - legacy EE" at bounding box center [523, 209] width 63 height 26
click at [543, 152] on div "BAE OS - legacy EE" at bounding box center [522, 144] width 68 height 27
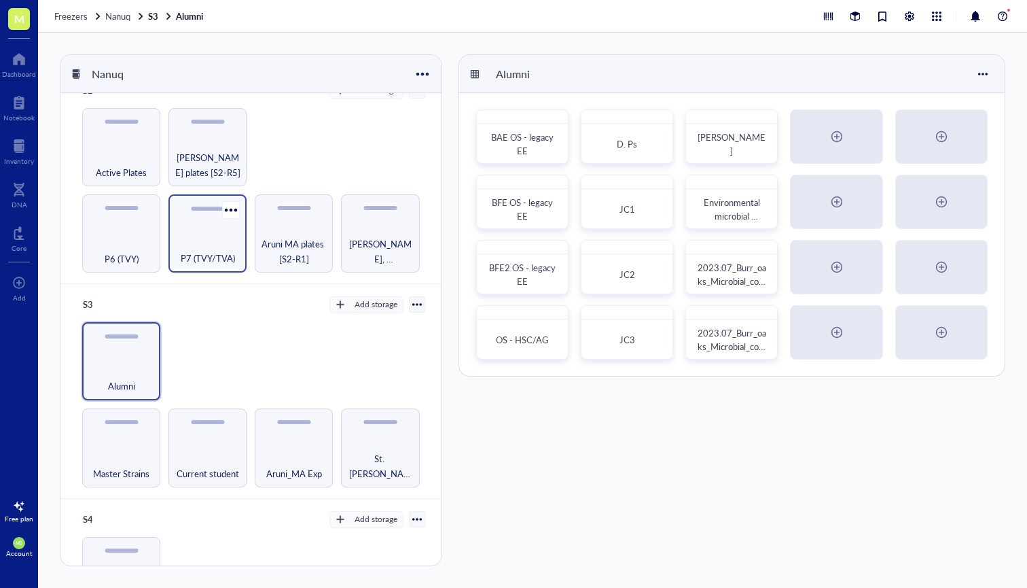
scroll to position [174, 0]
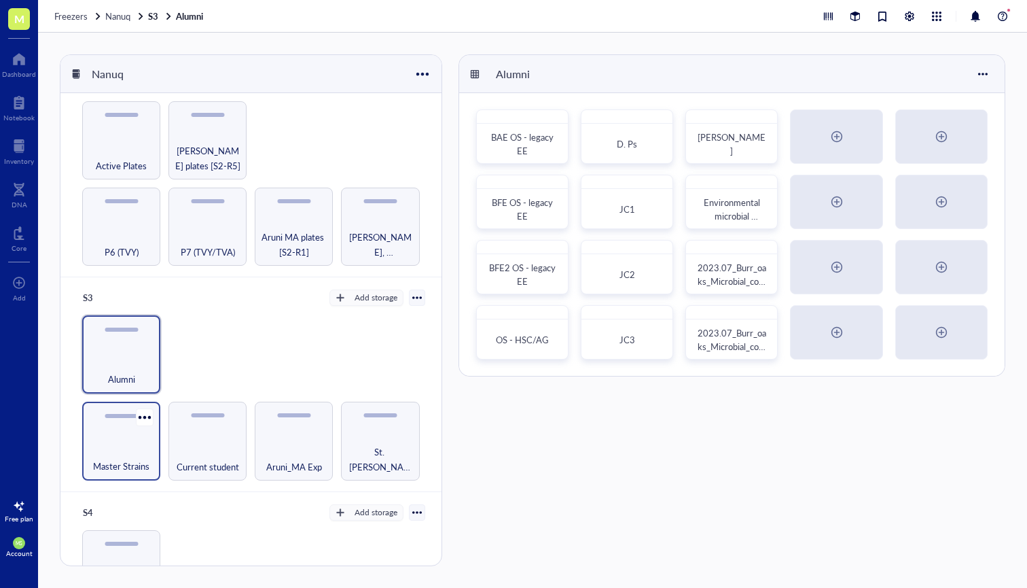
click at [123, 459] on span "Master Strains" at bounding box center [121, 466] width 56 height 15
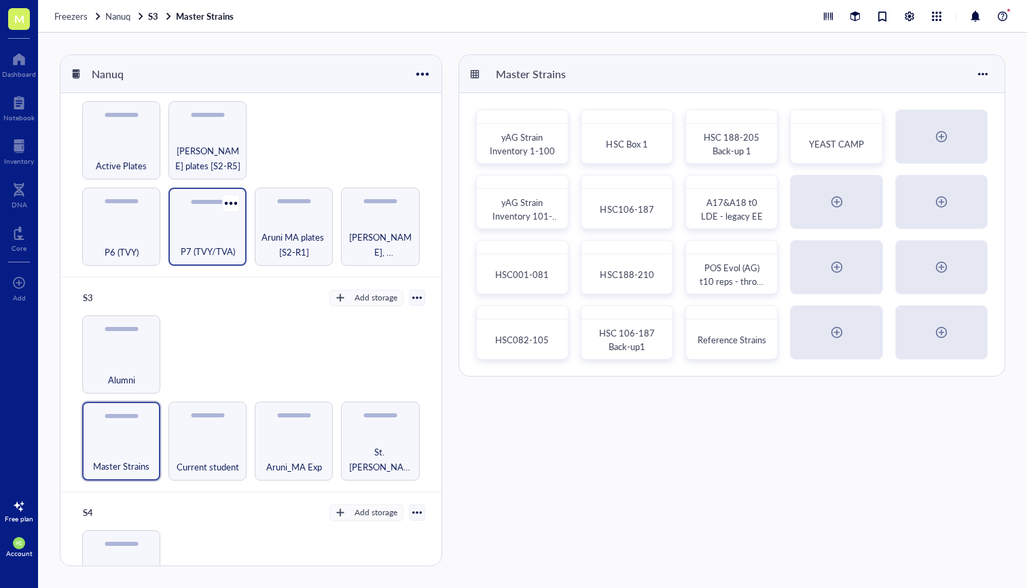
click at [224, 244] on span "P7 (TVY/TVA)" at bounding box center [208, 251] width 54 height 15
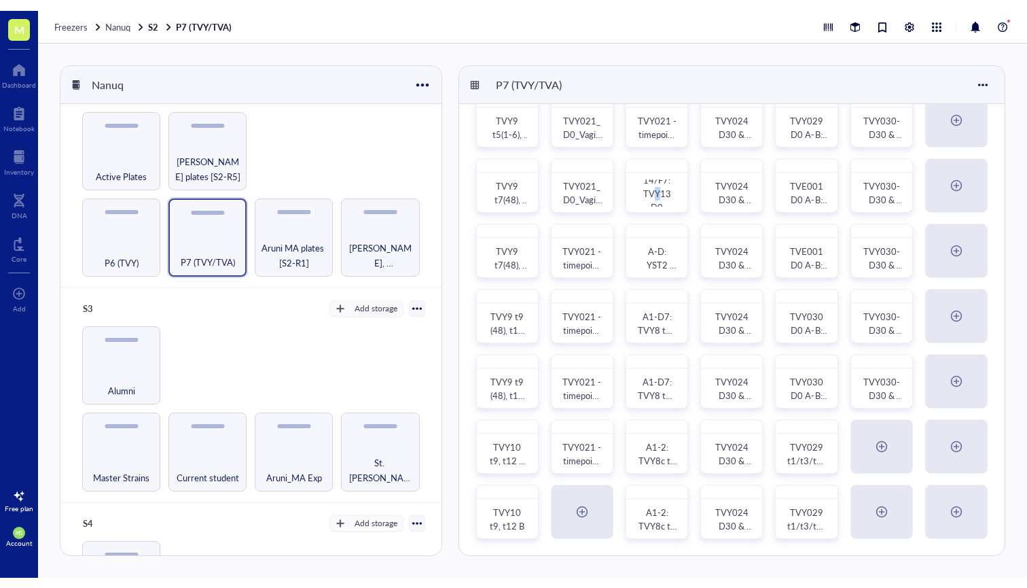
scroll to position [332, 0]
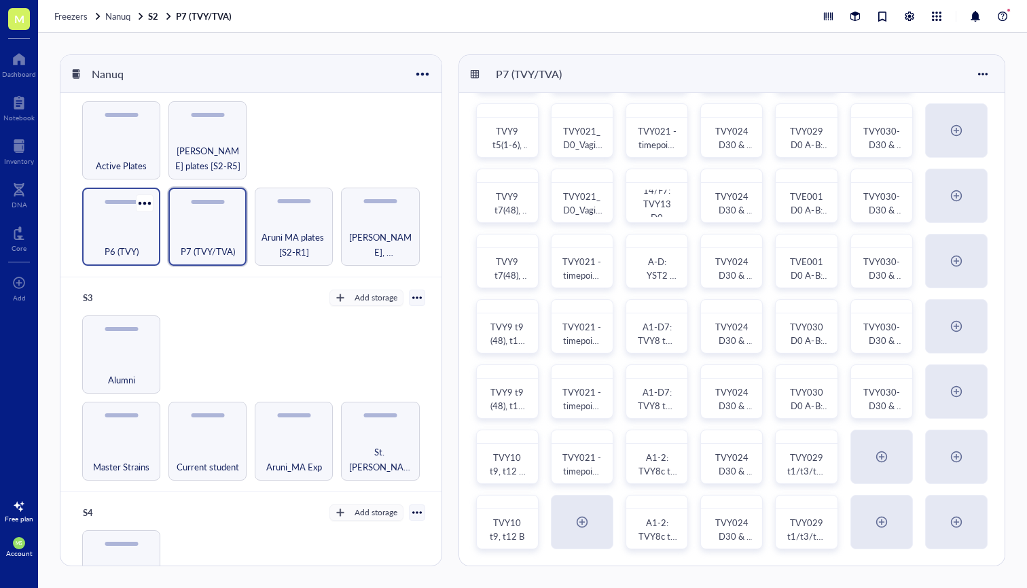
click at [117, 252] on span "P6 (TVY)" at bounding box center [122, 251] width 34 height 15
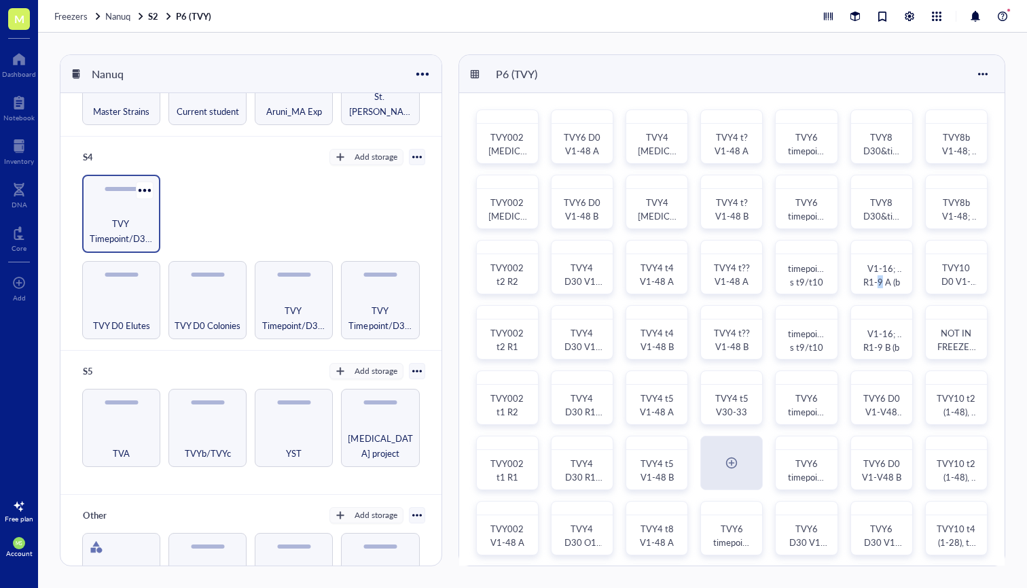
scroll to position [528, 0]
click at [118, 219] on span "TVY Timepoint/D30 Colonies 2" at bounding box center [121, 232] width 65 height 30
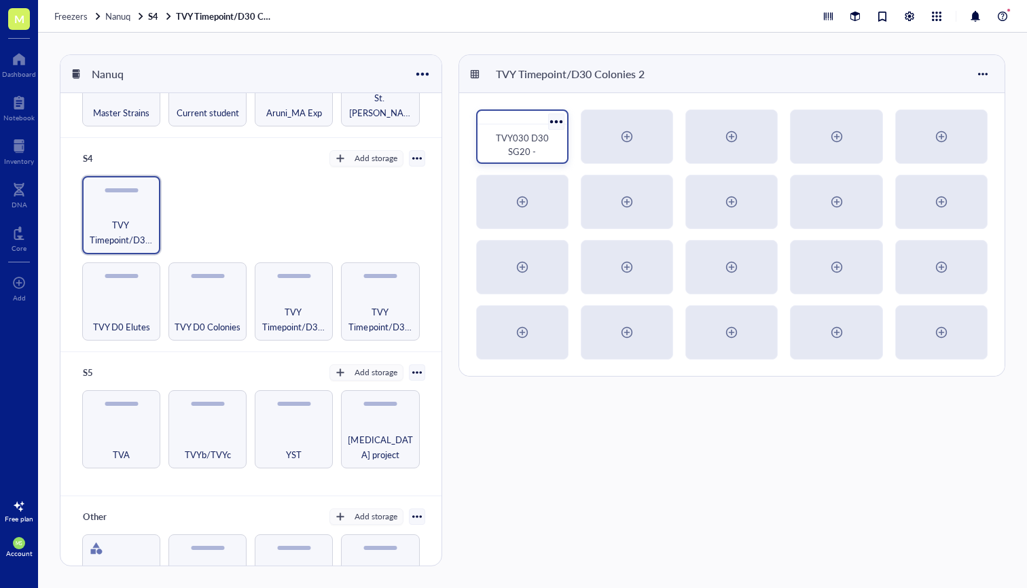
click at [510, 144] on div "TVY030 D30 SG20 -" at bounding box center [522, 144] width 68 height 27
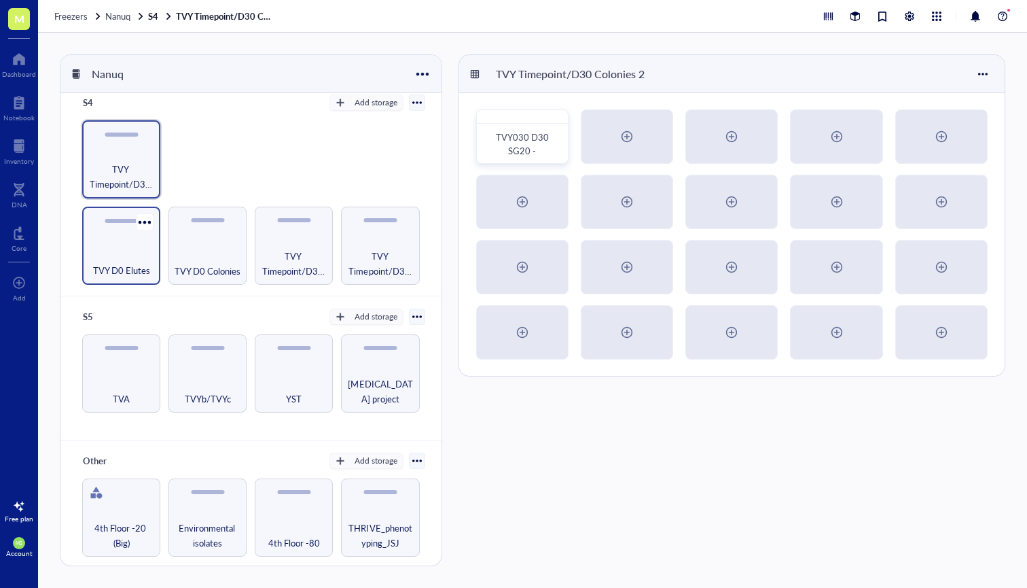
click at [130, 252] on div "TVY D0 Elutes" at bounding box center [121, 263] width 65 height 30
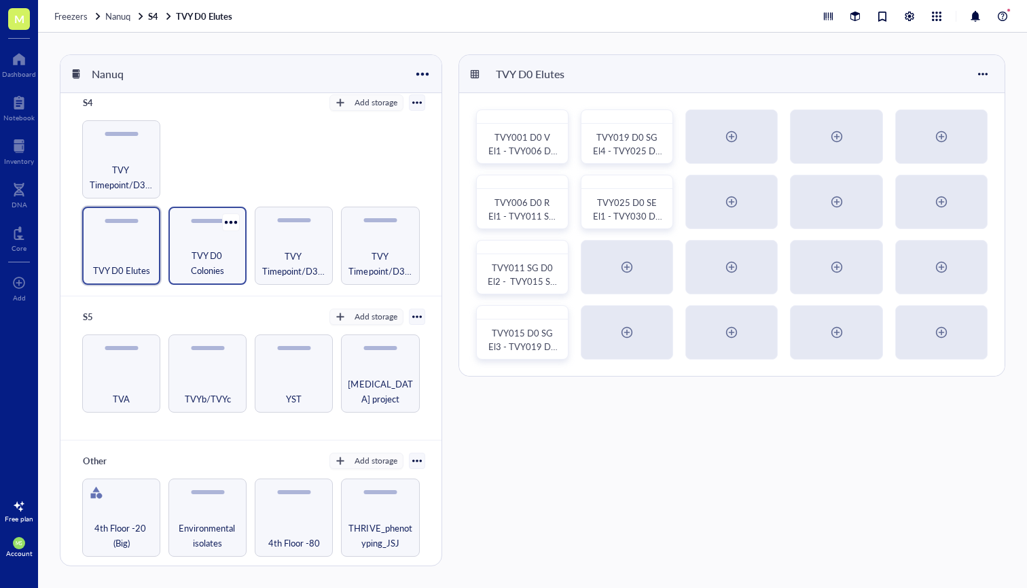
click at [214, 268] on span "TVY D0 Colonies" at bounding box center [207, 263] width 65 height 30
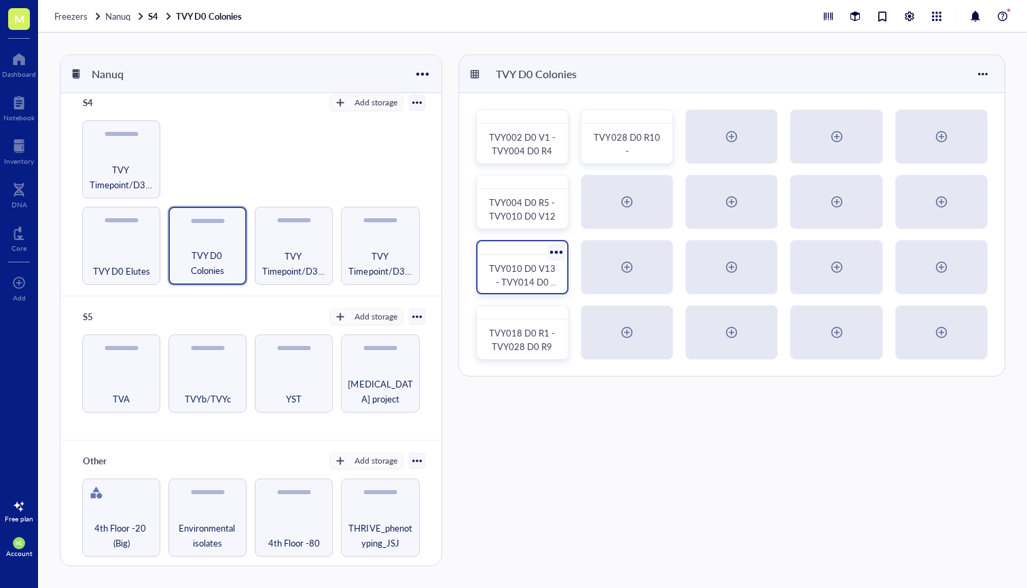
click at [528, 258] on div "TVY010 D0 V13 - TVY014 D0 SG3" at bounding box center [522, 267] width 92 height 54
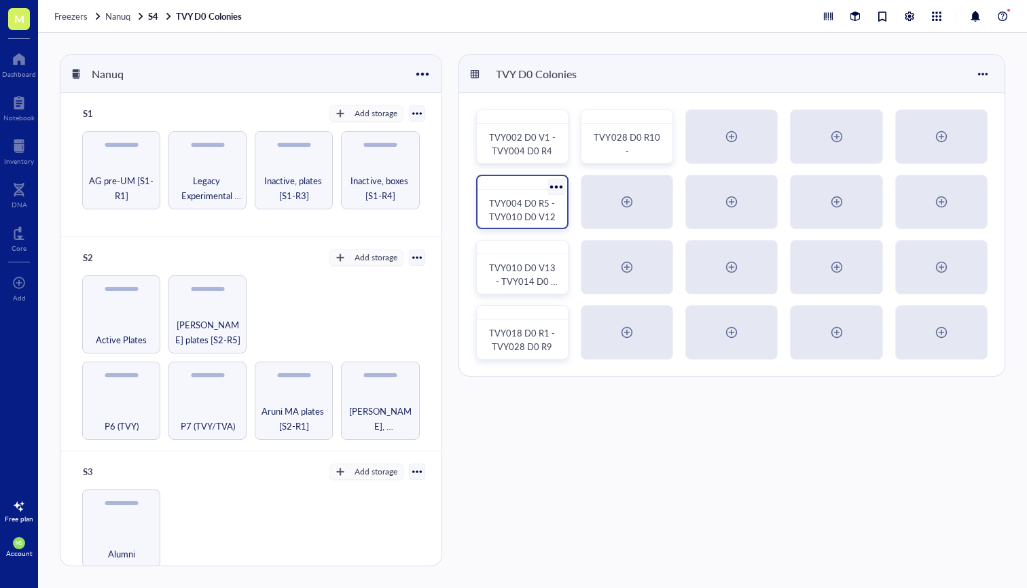
click at [518, 217] on span "TVY004 D0 R5 - TVY010 D0 V12" at bounding box center [523, 209] width 69 height 26
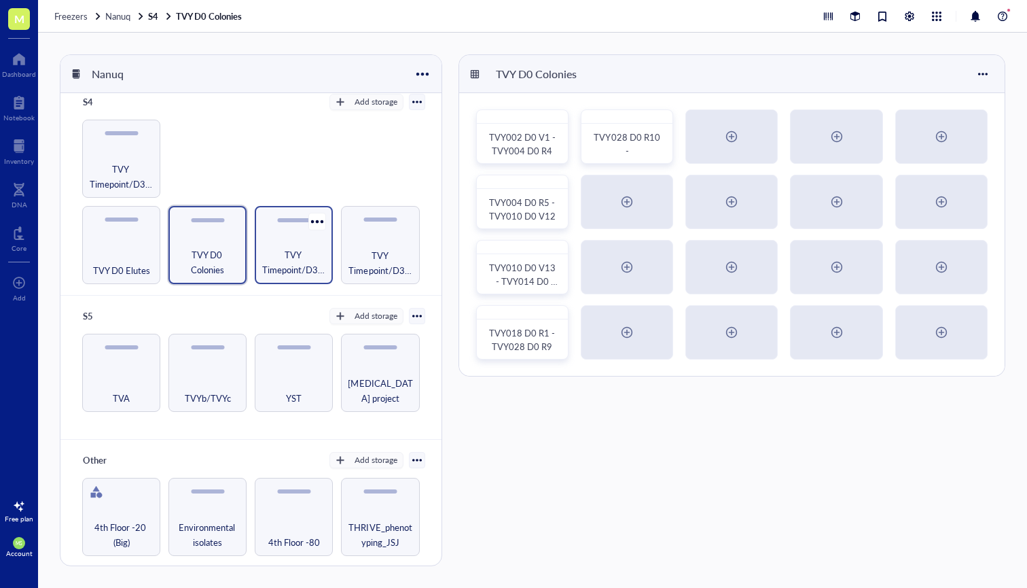
scroll to position [584, 0]
click at [298, 259] on span "TVY Timepoint/D30 Elutes" at bounding box center [294, 263] width 65 height 30
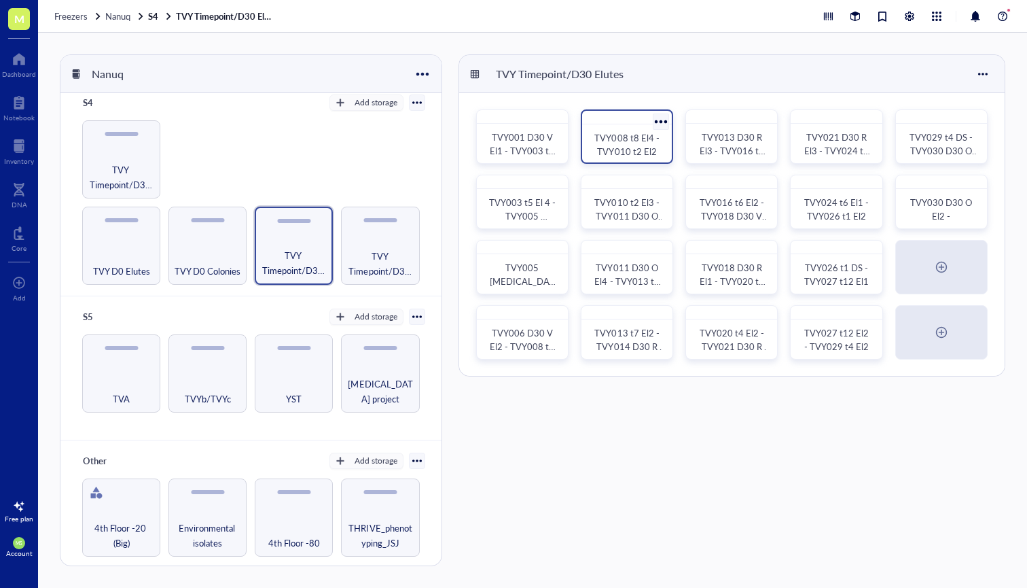
click at [622, 159] on div "TVY008 t8 El4 - TVY010 t2 El2" at bounding box center [627, 136] width 92 height 54
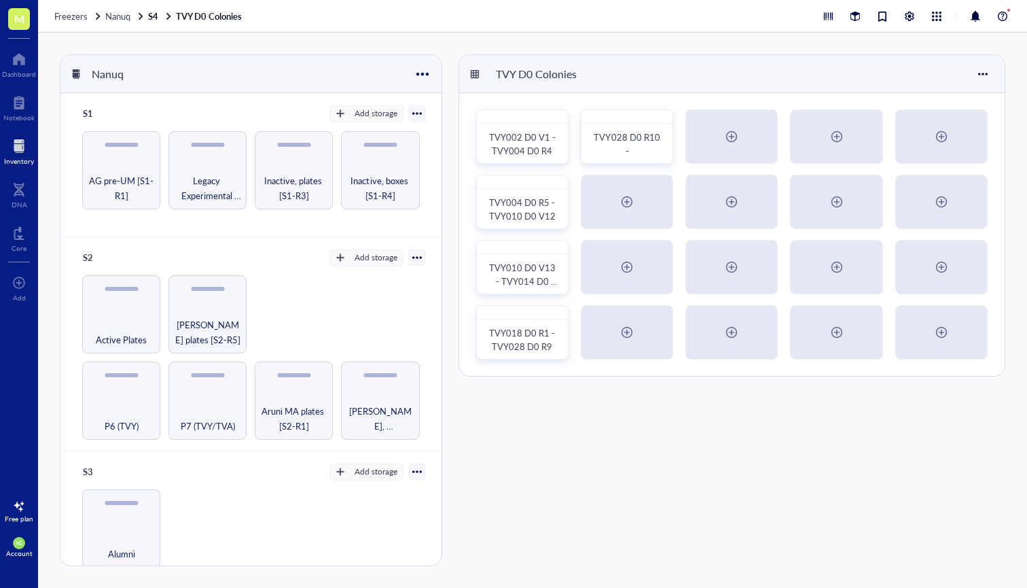
click at [12, 151] on div at bounding box center [19, 146] width 30 height 22
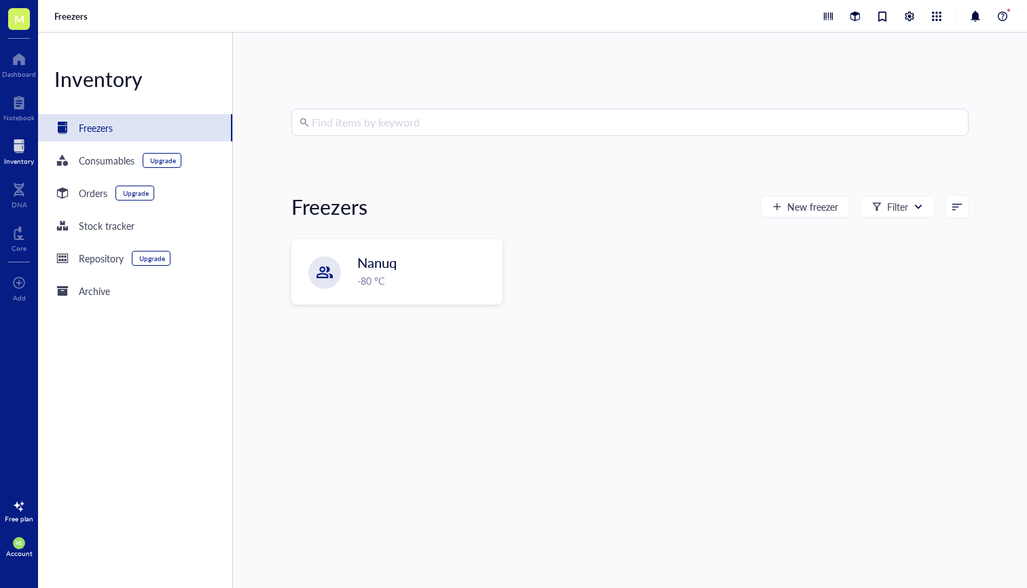
click at [343, 124] on input "search" at bounding box center [636, 122] width 649 height 26
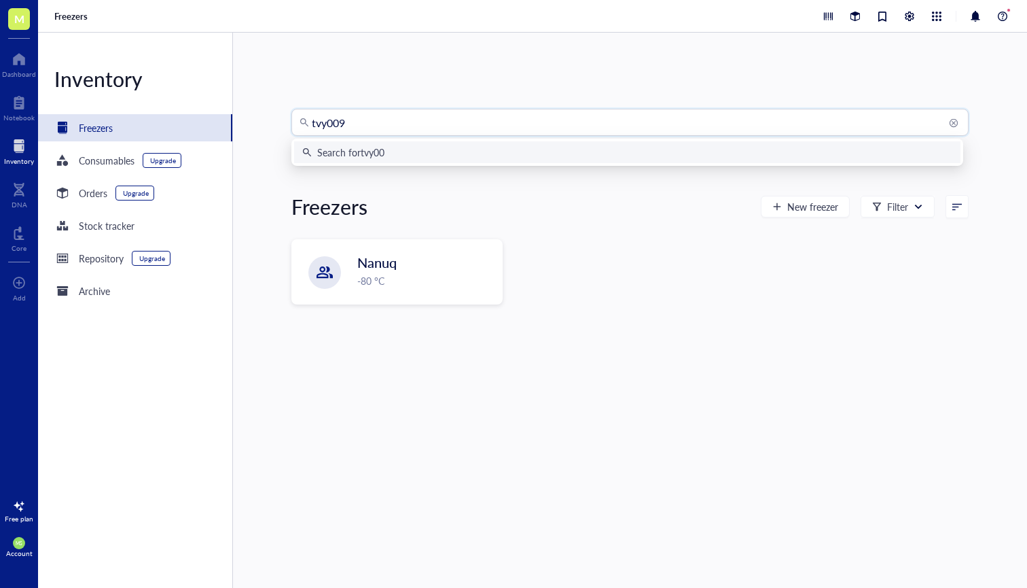
type input "tvy009"
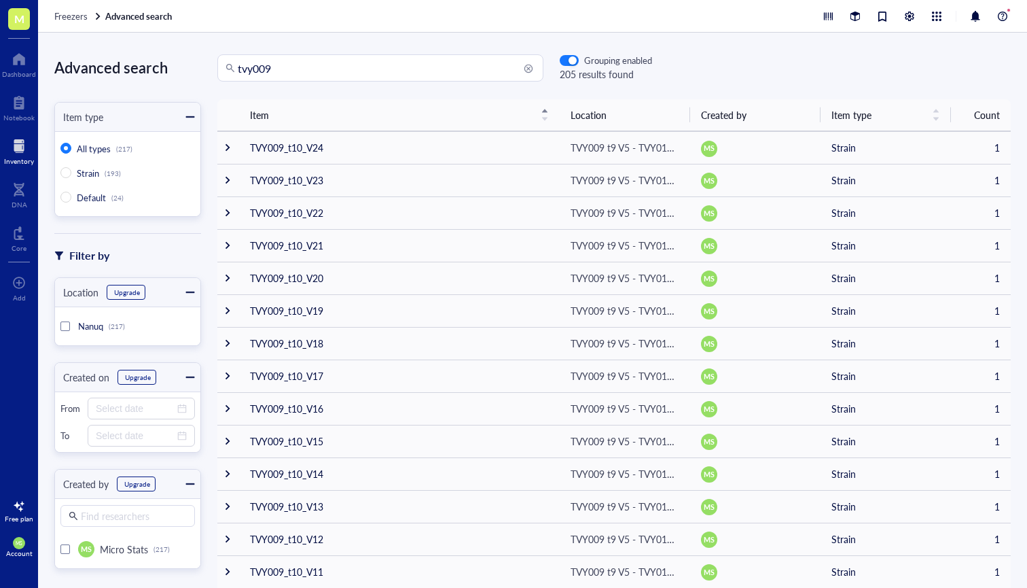
click at [306, 77] on input "tvy009" at bounding box center [387, 68] width 298 height 26
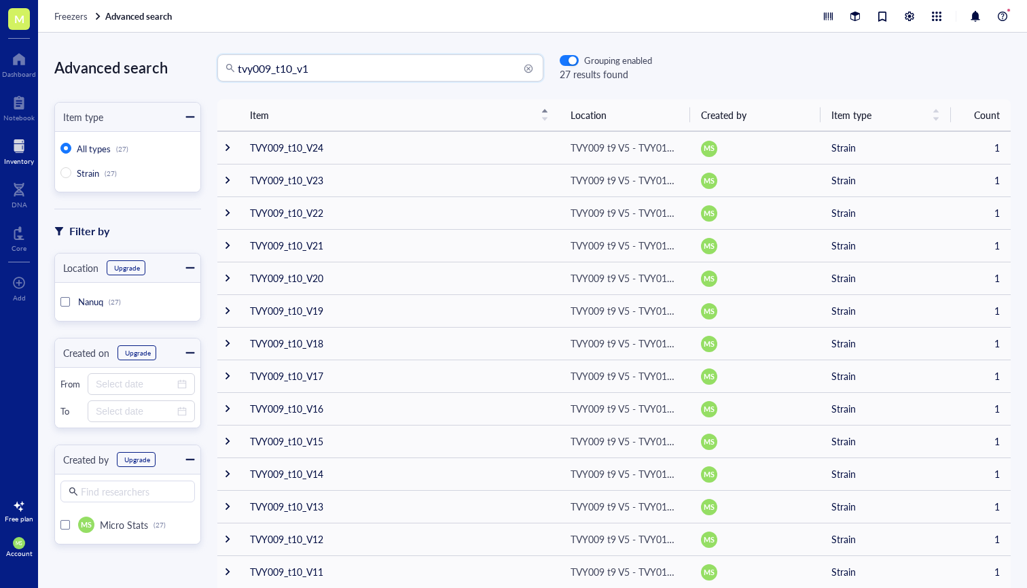
type input "tvy009_t10_v1"
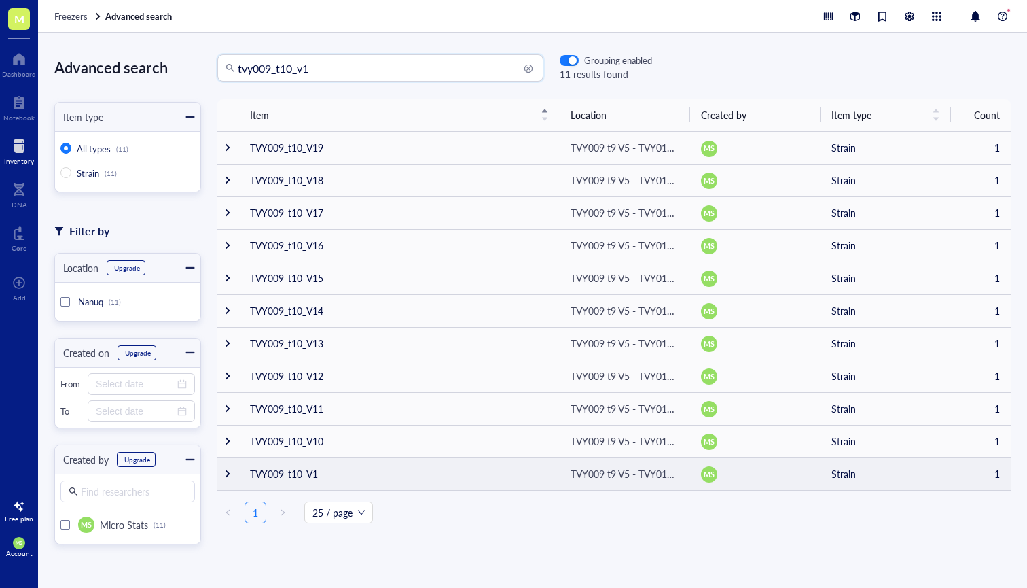
click at [262, 470] on td "TVY009_t10_V1" at bounding box center [399, 473] width 321 height 33
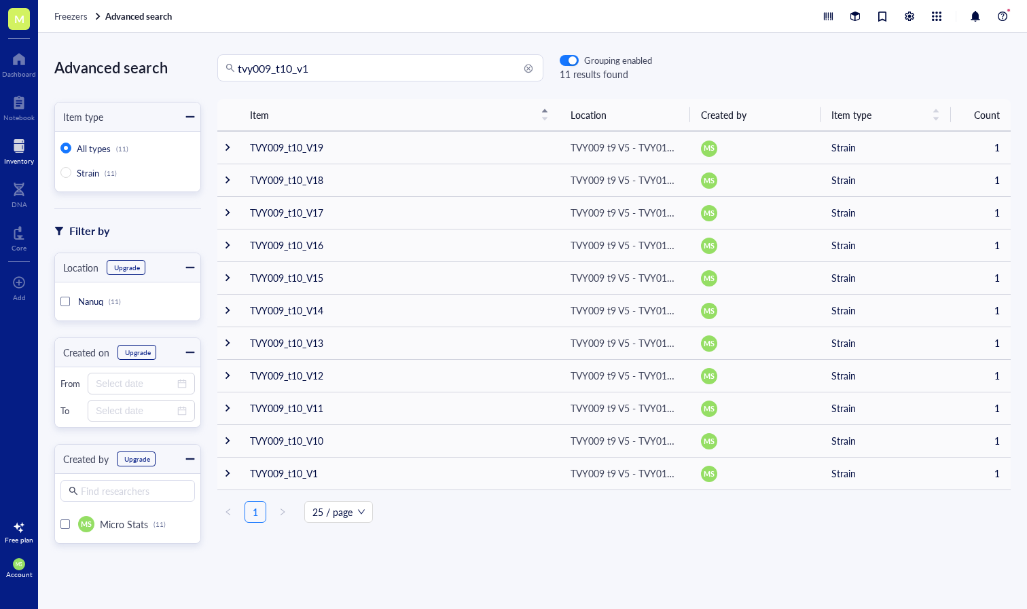
click at [16, 152] on div at bounding box center [19, 146] width 30 height 22
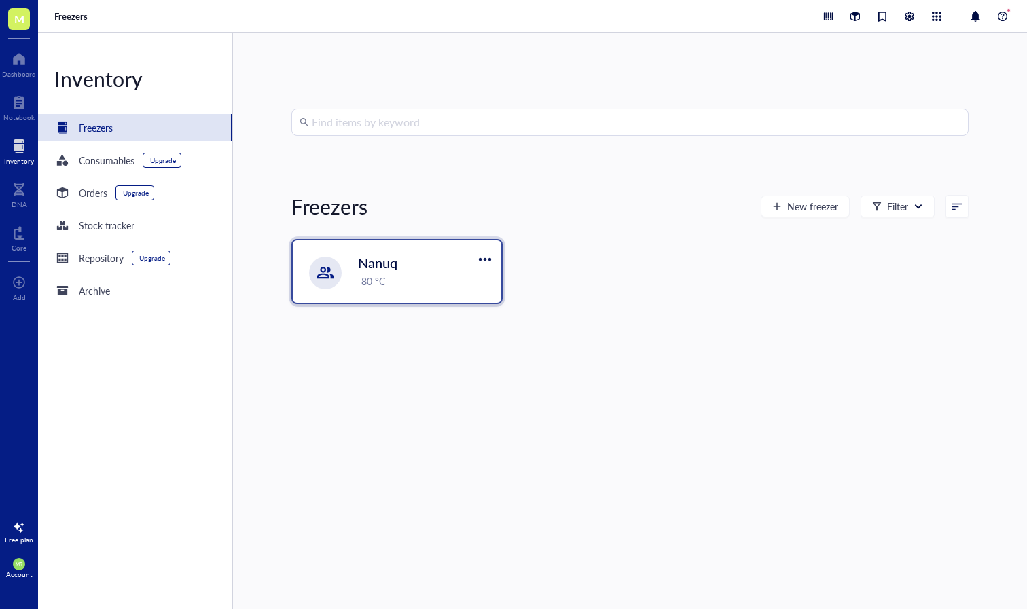
click at [372, 263] on span "Nanuq" at bounding box center [377, 262] width 39 height 19
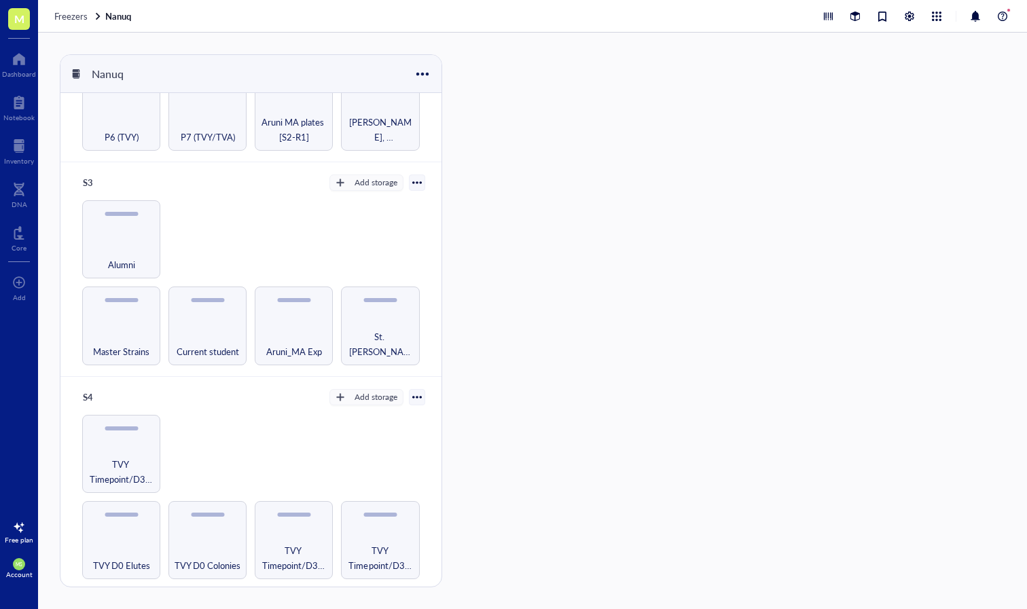
scroll to position [319, 0]
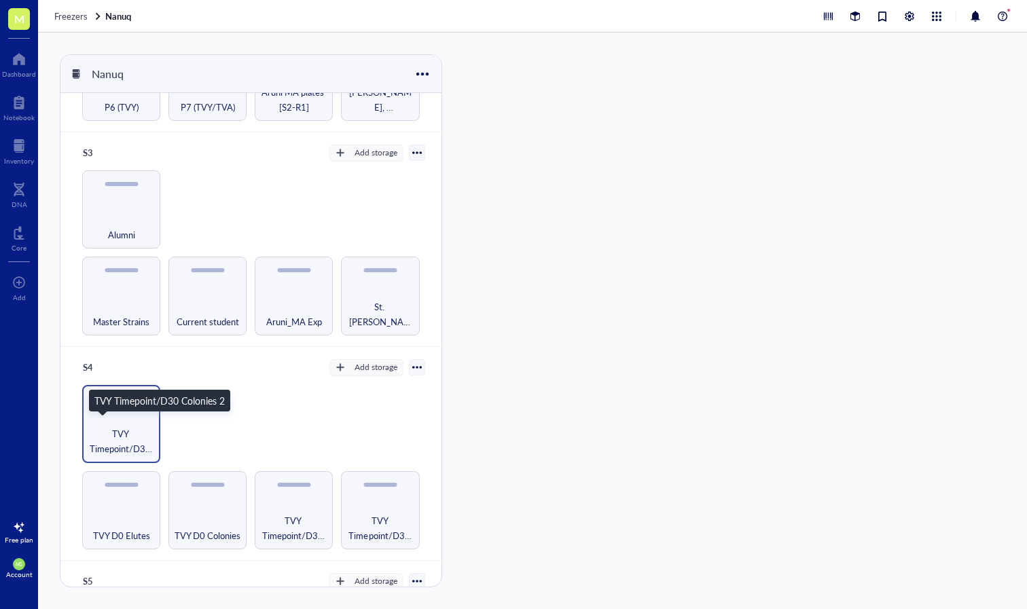
click at [135, 427] on span "TVY Timepoint/D30 Colonies 2" at bounding box center [121, 442] width 65 height 30
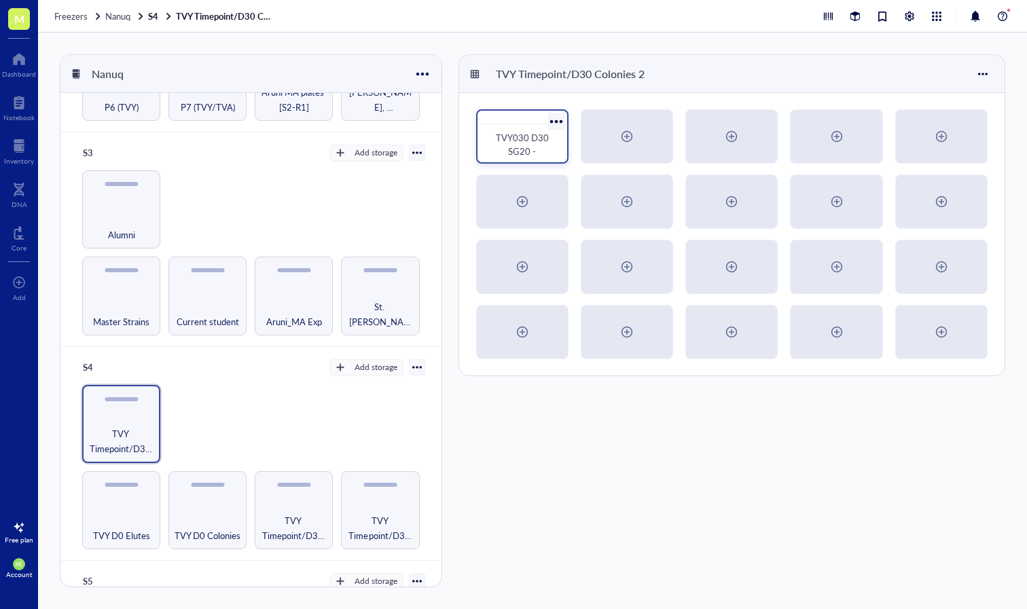
click at [541, 137] on span "TVY030 D30 SG20 -" at bounding box center [523, 144] width 55 height 26
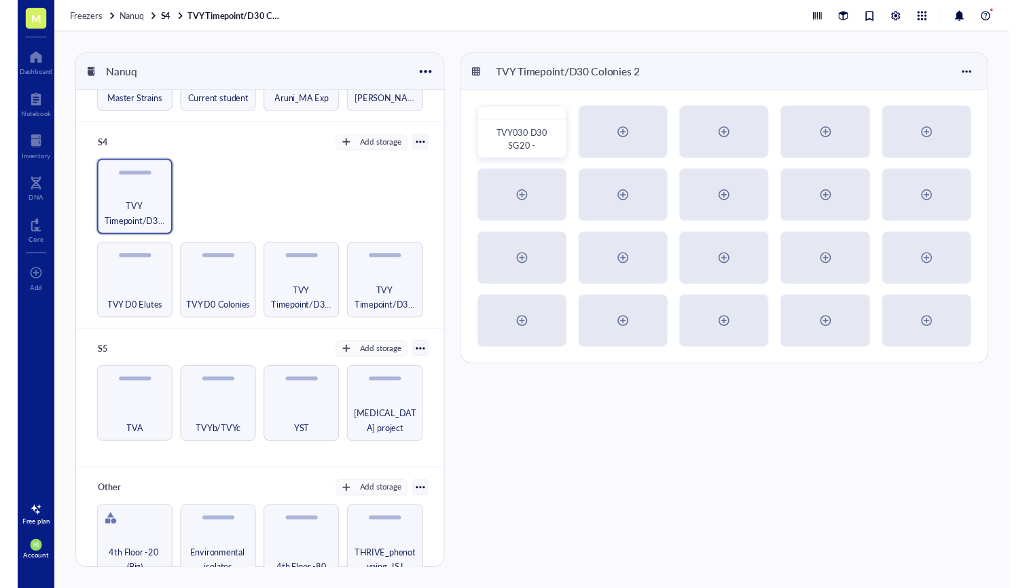
scroll to position [547, 0]
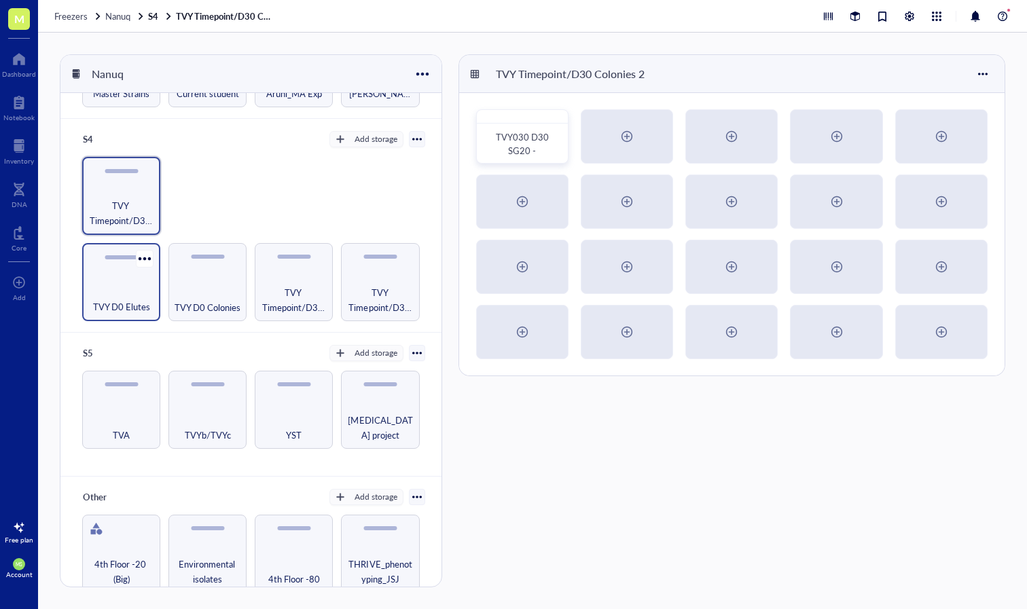
click at [135, 274] on div "TVY D0 Elutes" at bounding box center [121, 282] width 78 height 78
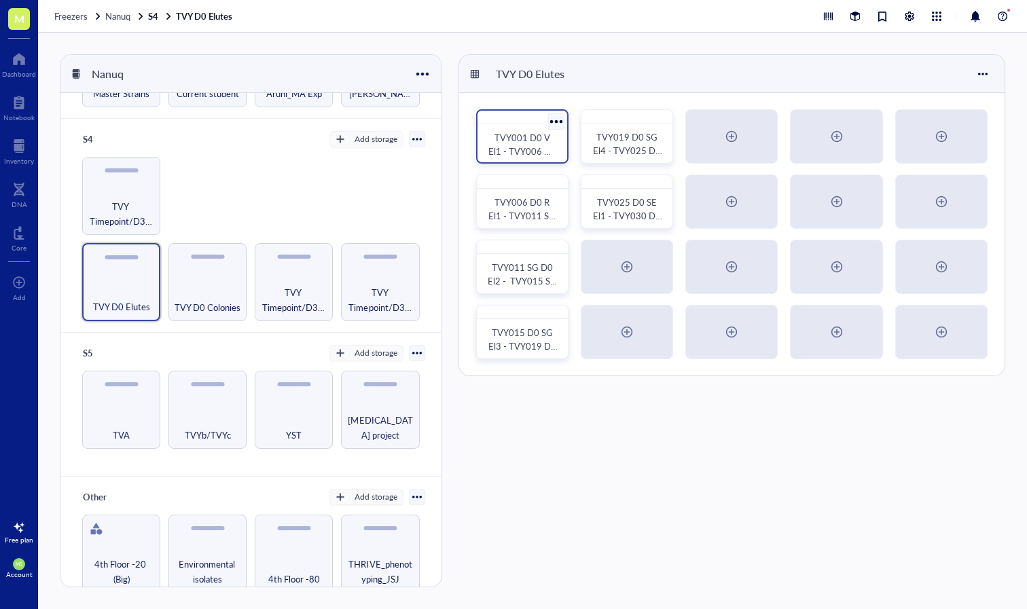
click at [519, 150] on span "TVY001 D0 V El1 - TVY006 D0 V El4" at bounding box center [523, 151] width 70 height 40
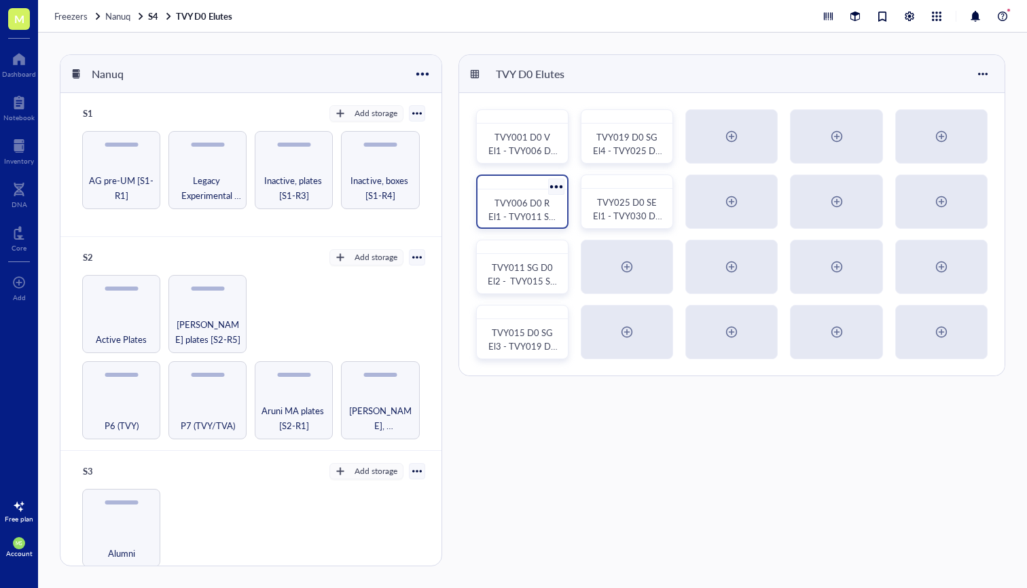
click at [520, 206] on span "TVY006 D0 R El1 - TVY011 SG D0 El1" at bounding box center [522, 216] width 69 height 40
click at [544, 282] on span "TVY011 SG D0 El2 - TVY015 SG D0 El2" at bounding box center [525, 282] width 67 height 40
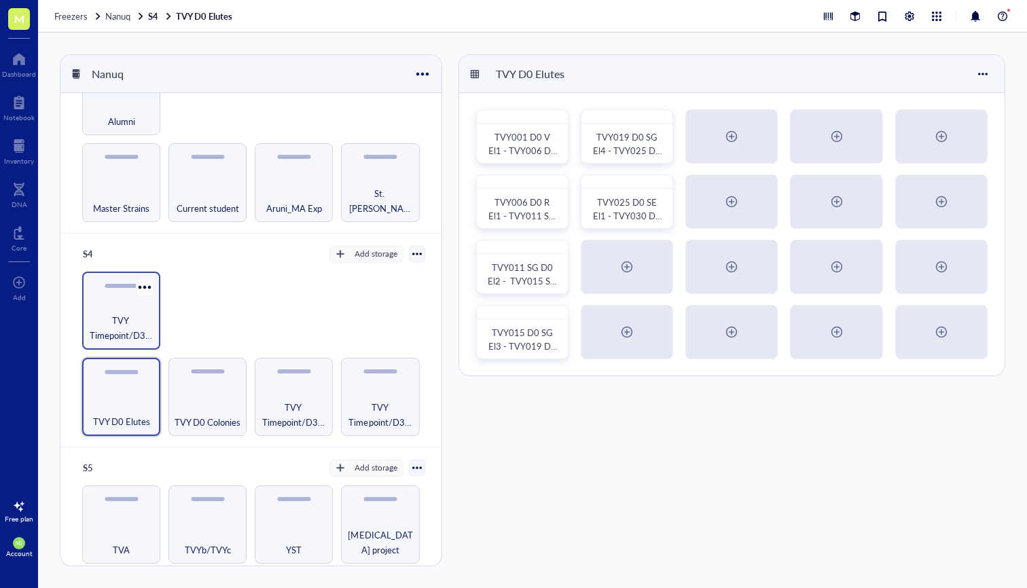
scroll to position [460, 0]
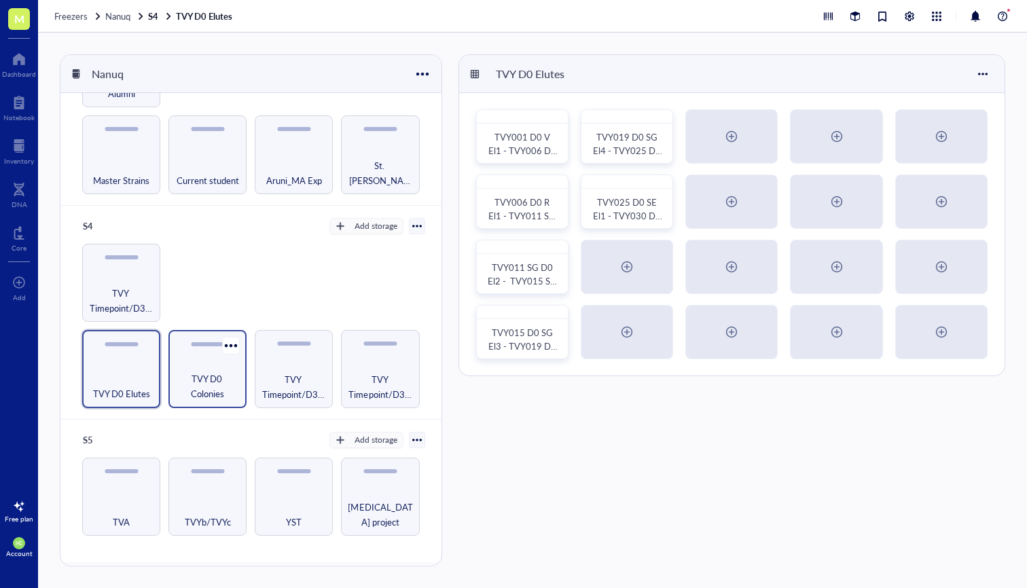
click at [221, 383] on span "TVY D0 Colonies" at bounding box center [207, 387] width 65 height 30
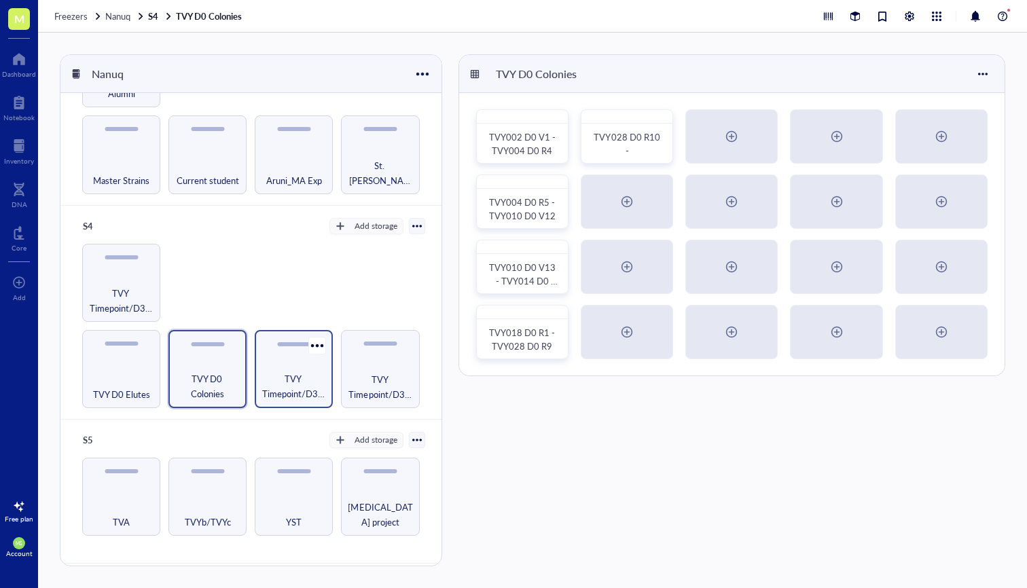
click at [304, 391] on span "TVY Timepoint/D30 Elutes" at bounding box center [294, 387] width 65 height 30
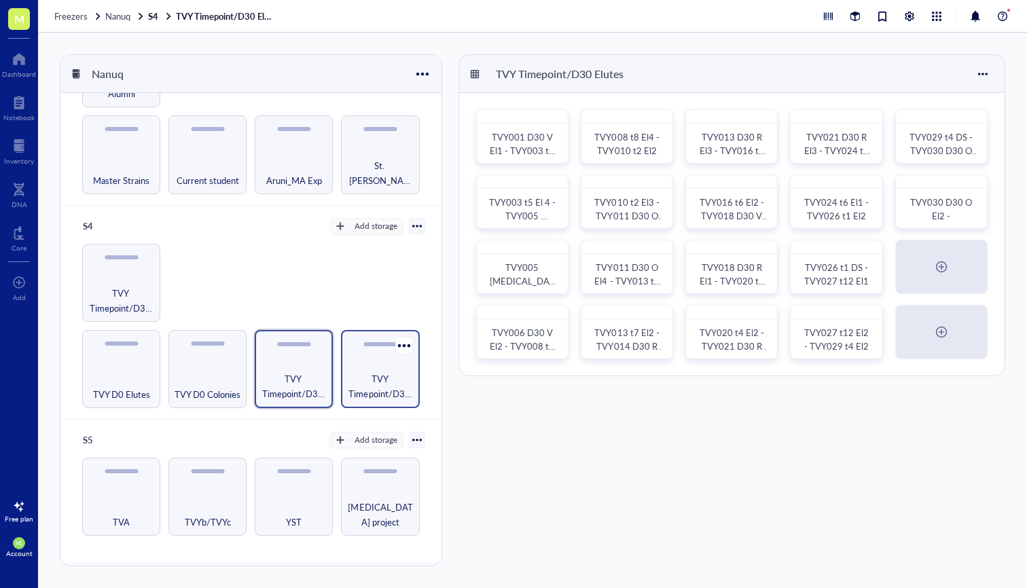
click at [391, 384] on span "TVY Timepoint/D30 Colonies 1" at bounding box center [380, 387] width 65 height 30
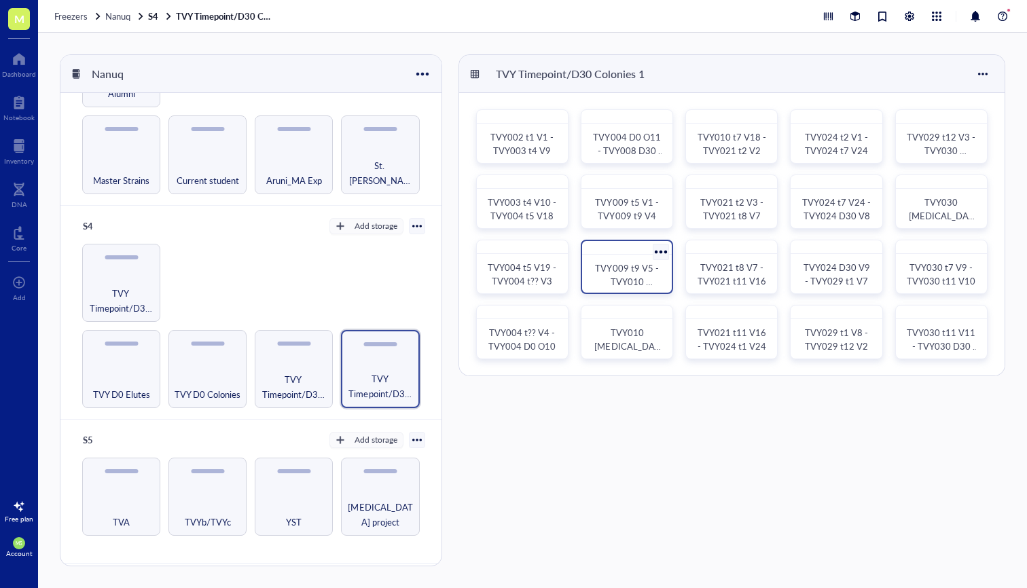
click at [626, 273] on span "TVY009 t9 V5 - TVY010 [MEDICAL_DATA] V13" at bounding box center [627, 289] width 66 height 54
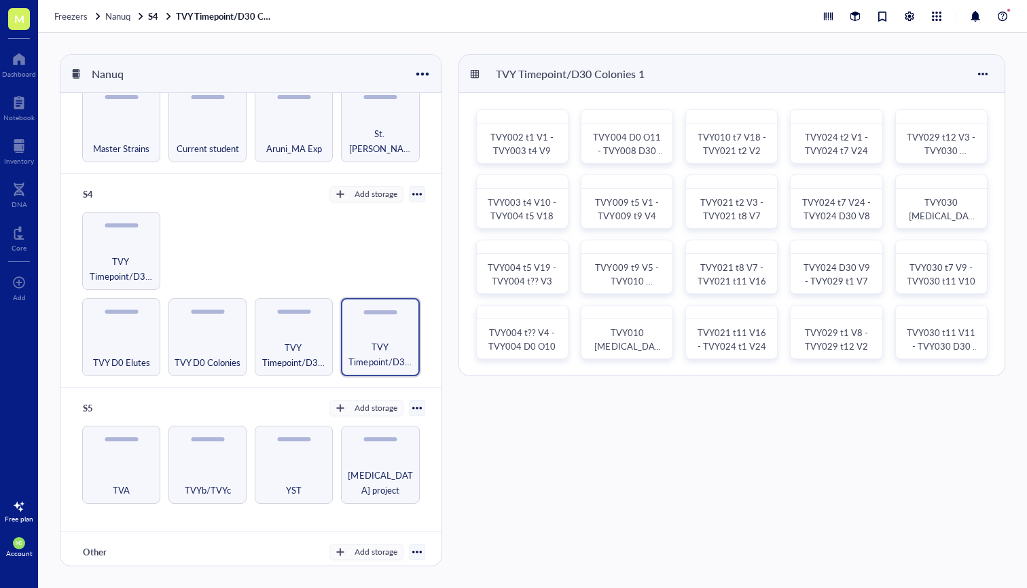
scroll to position [493, 0]
click at [633, 265] on span "TVY009 t9 V5 - TVY010 [MEDICAL_DATA] V13" at bounding box center [627, 289] width 66 height 54
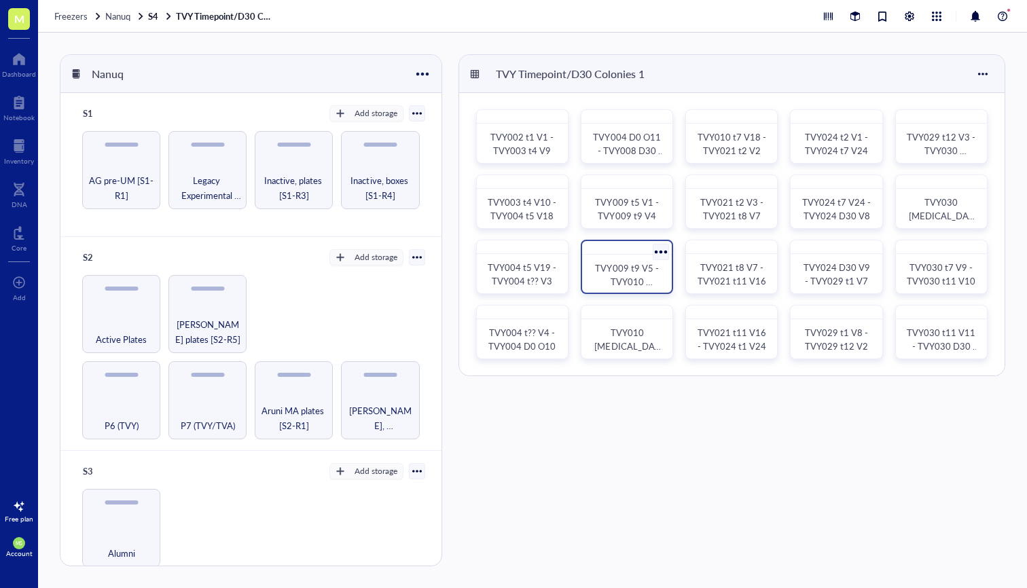
click at [660, 247] on div at bounding box center [662, 252] width 20 height 20
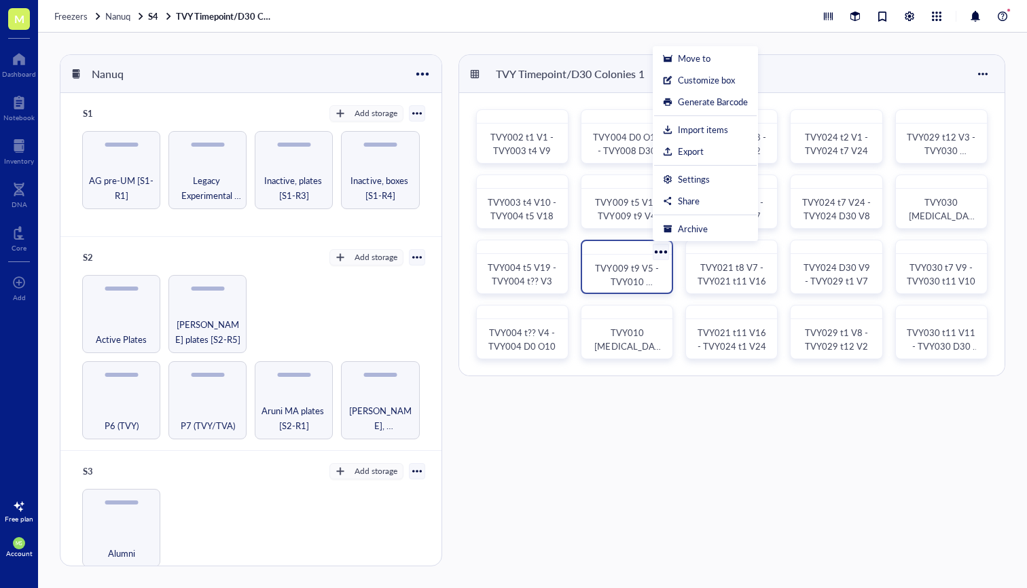
click at [627, 268] on span "TVY009 t9 V5 - TVY010 [MEDICAL_DATA] V13" at bounding box center [627, 289] width 66 height 54
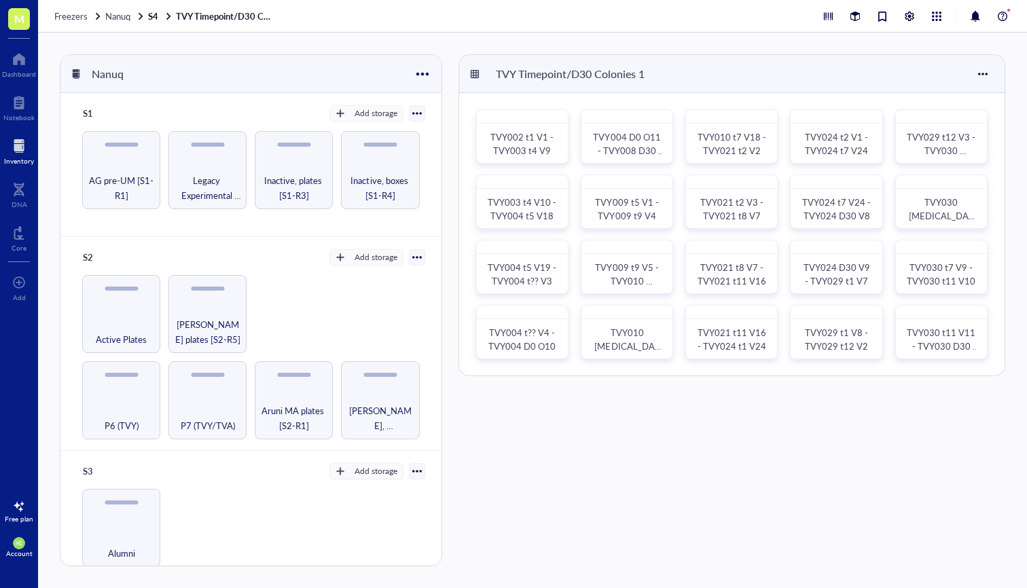
click at [24, 145] on div at bounding box center [19, 146] width 30 height 22
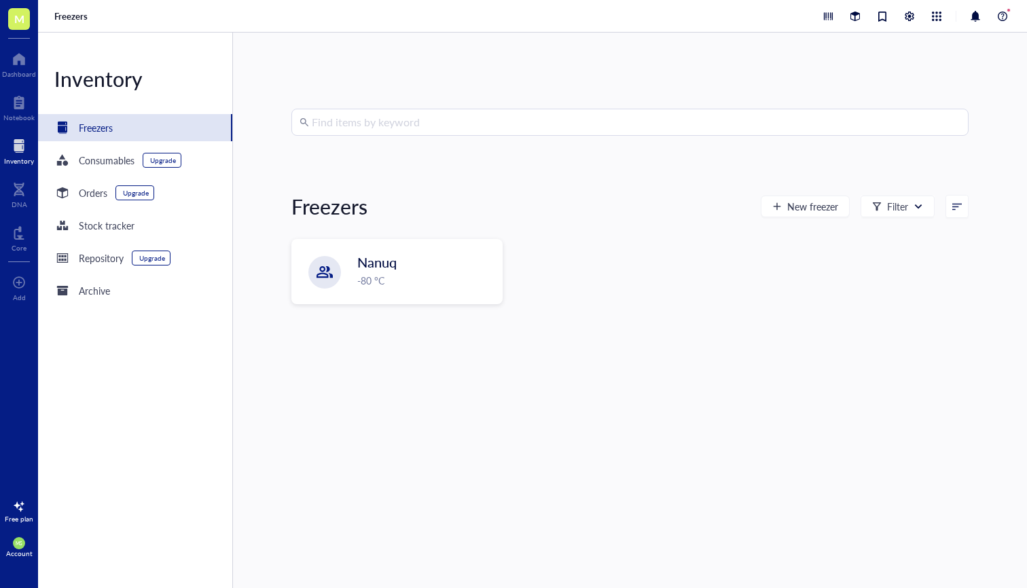
click at [368, 130] on input "search" at bounding box center [636, 122] width 649 height 26
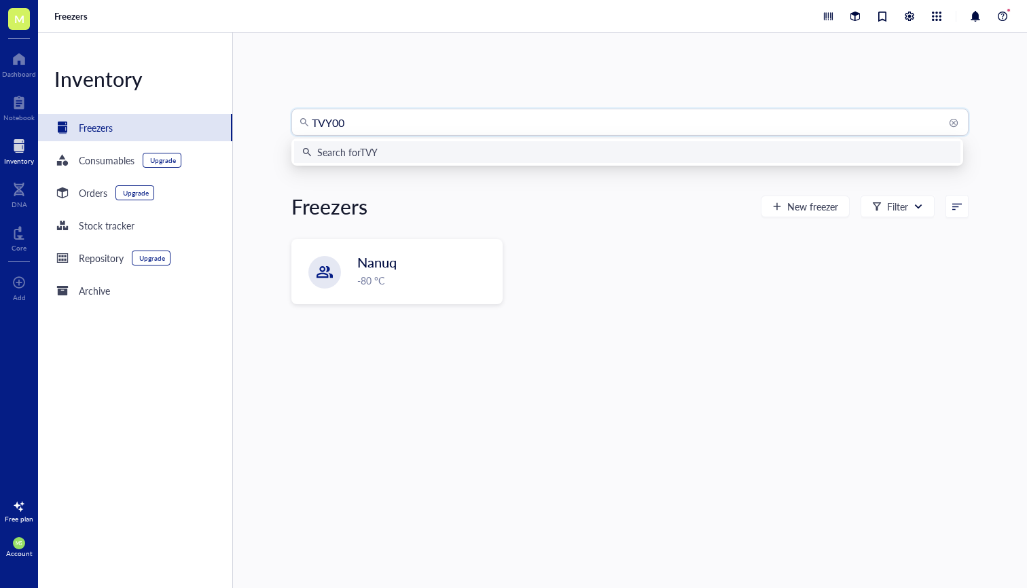
type input "TVY007"
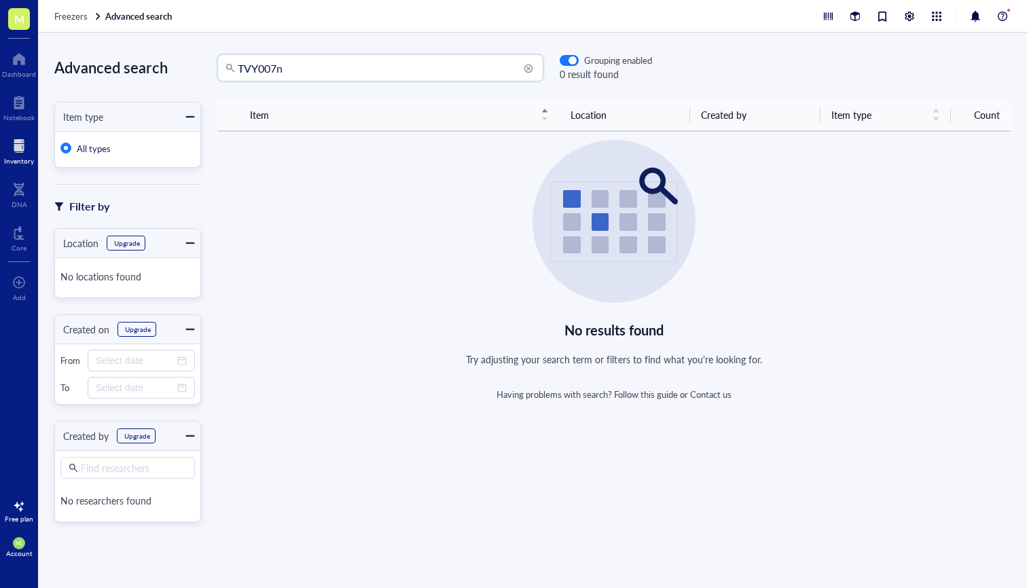
click at [323, 67] on input "TVY007n" at bounding box center [387, 68] width 298 height 26
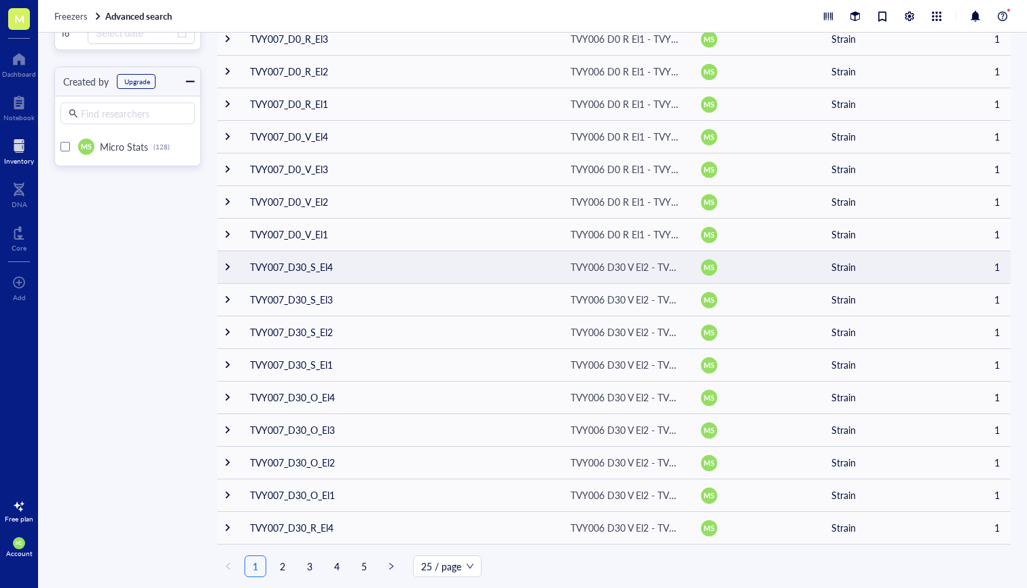
scroll to position [402, 0]
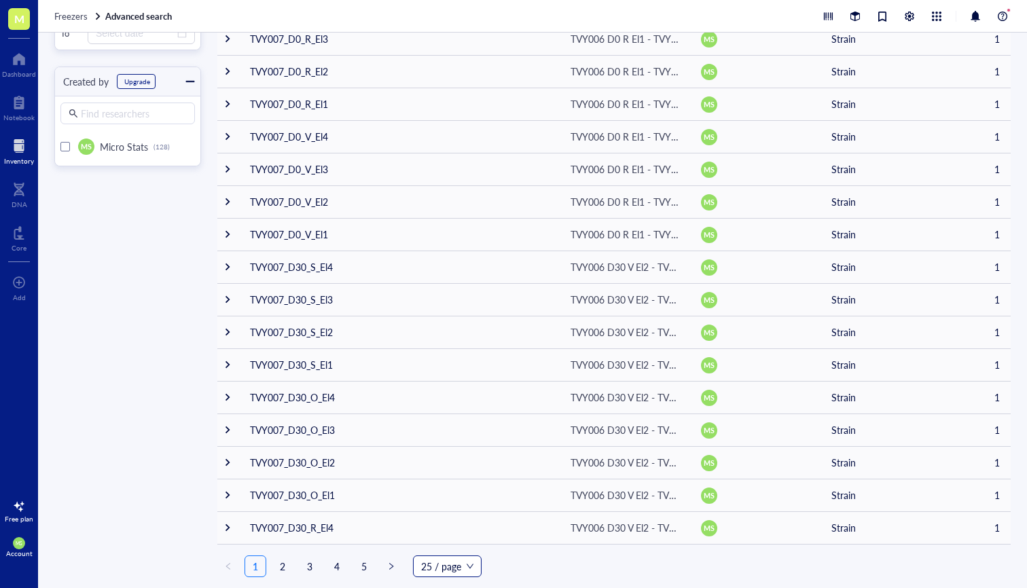
click at [439, 567] on span "25 / page" at bounding box center [447, 566] width 52 height 20
click at [442, 543] on div "200 / page" at bounding box center [447, 539] width 47 height 15
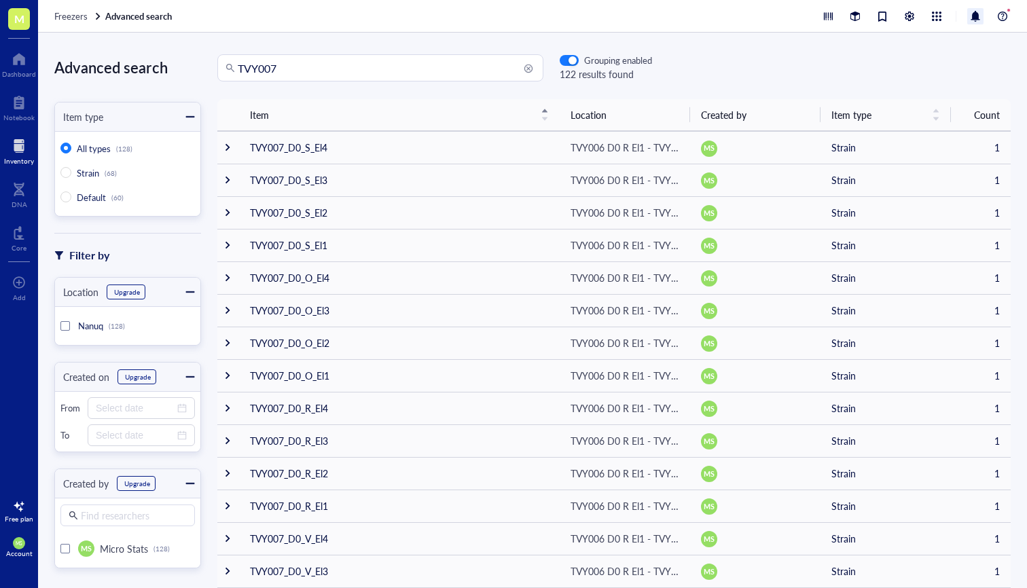
scroll to position [3565, 0]
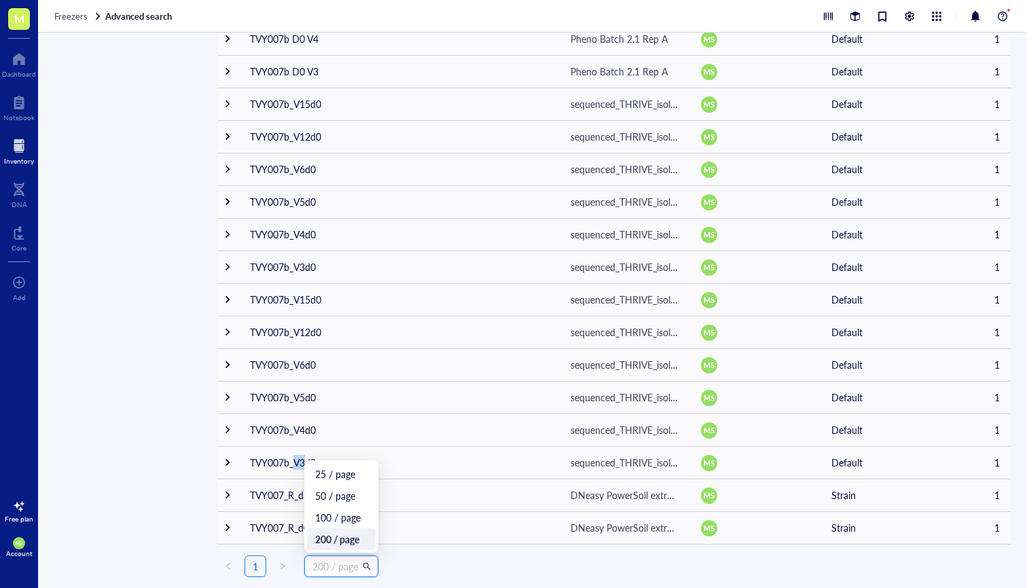
click at [538, 569] on ul "1 200 / page 25 / page 50 / page 100 / page 200 / page" at bounding box center [613, 567] width 793 height 22
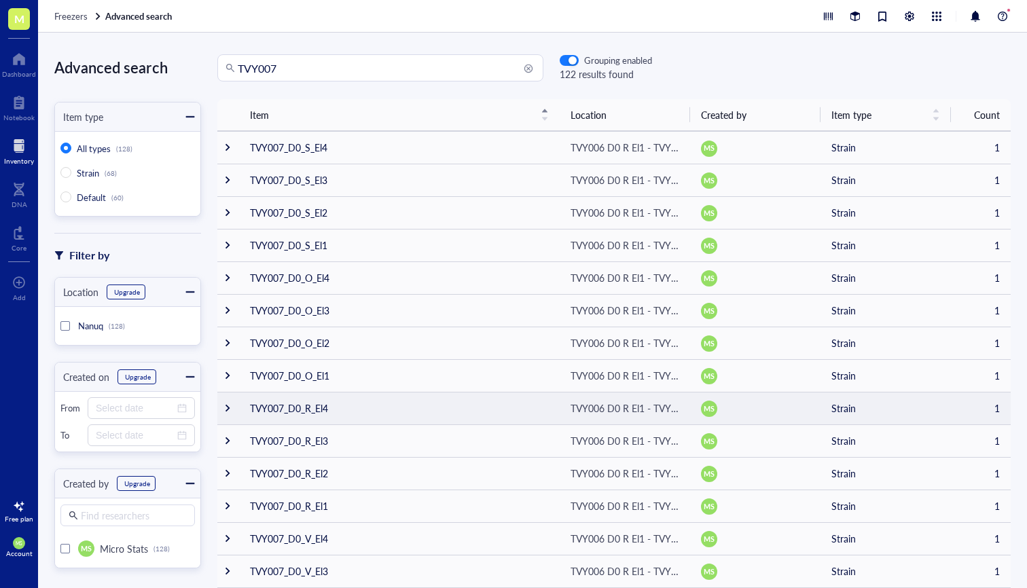
scroll to position [0, 0]
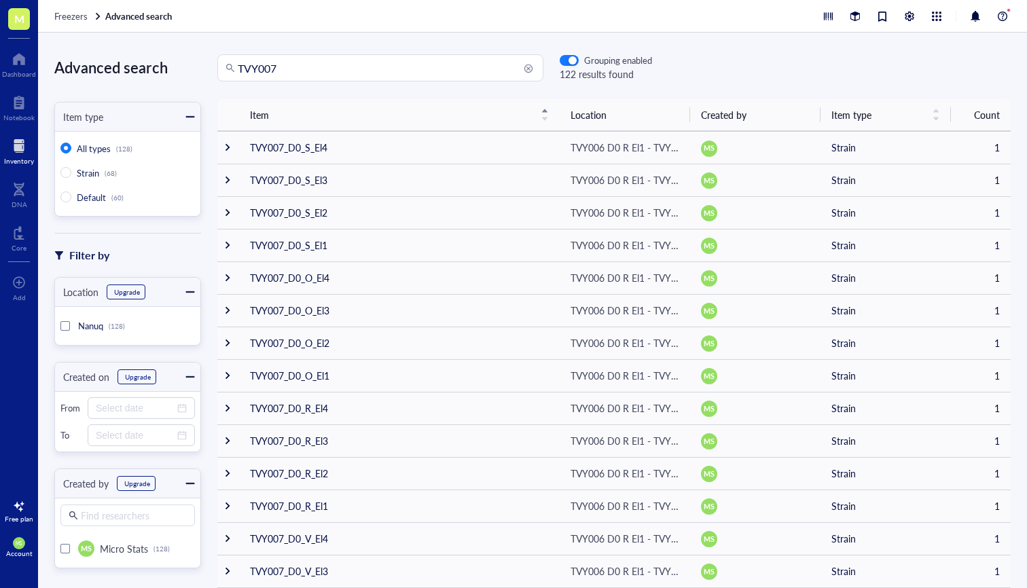
click at [260, 62] on input "TVY007" at bounding box center [387, 68] width 298 height 26
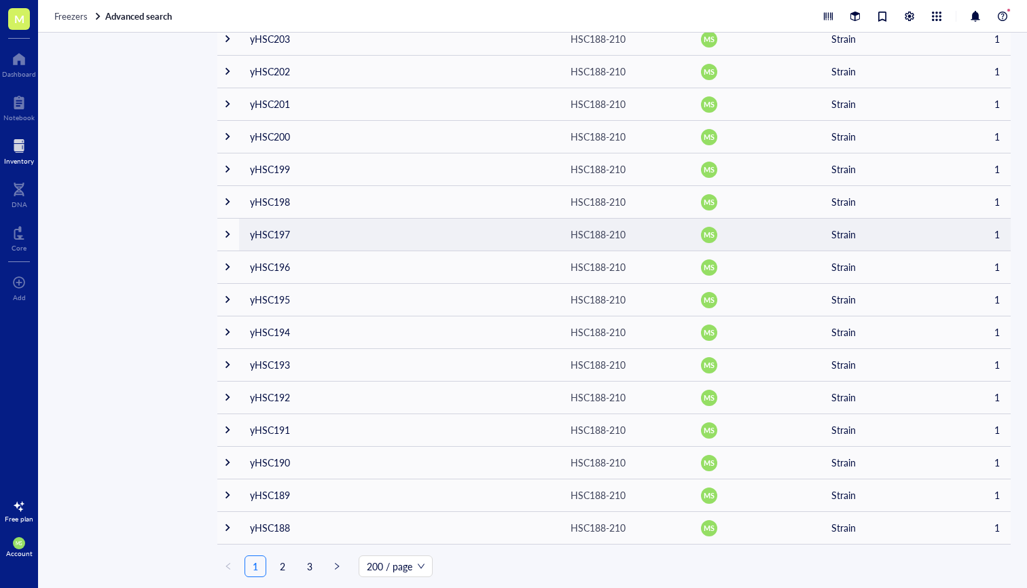
scroll to position [6109, 0]
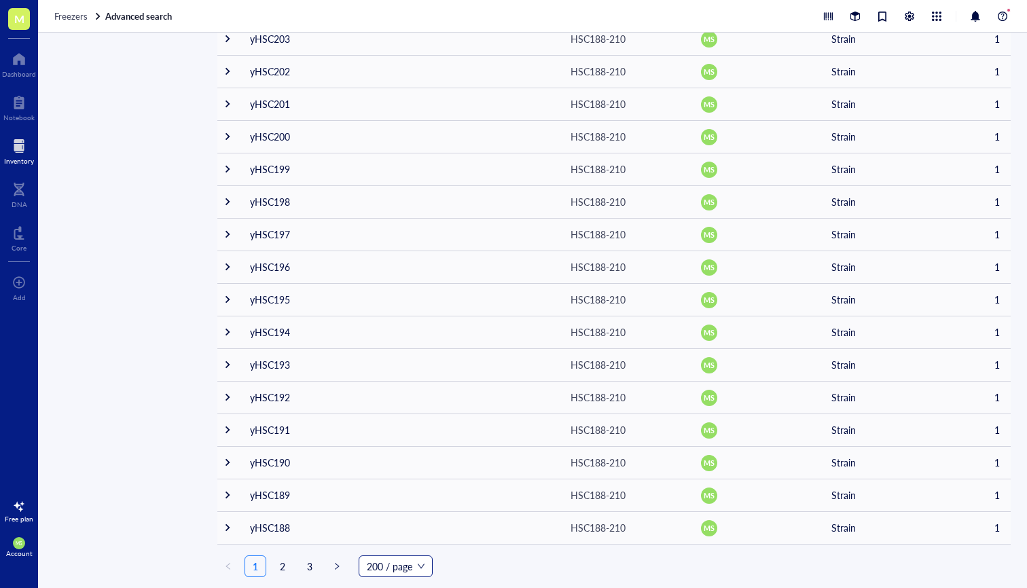
click at [387, 569] on span "200 / page" at bounding box center [396, 566] width 58 height 20
click at [395, 544] on div "200 / page" at bounding box center [396, 539] width 52 height 15
click at [342, 567] on button "button" at bounding box center [337, 567] width 22 height 22
click at [308, 571] on link "3" at bounding box center [310, 566] width 20 height 20
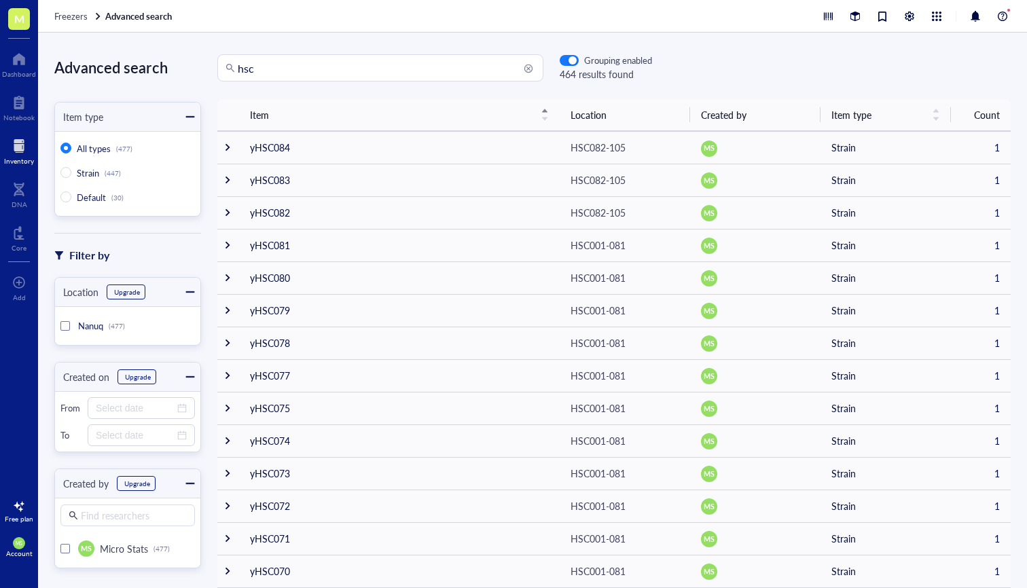
click at [279, 73] on input "hsc" at bounding box center [387, 68] width 298 height 26
type input "t"
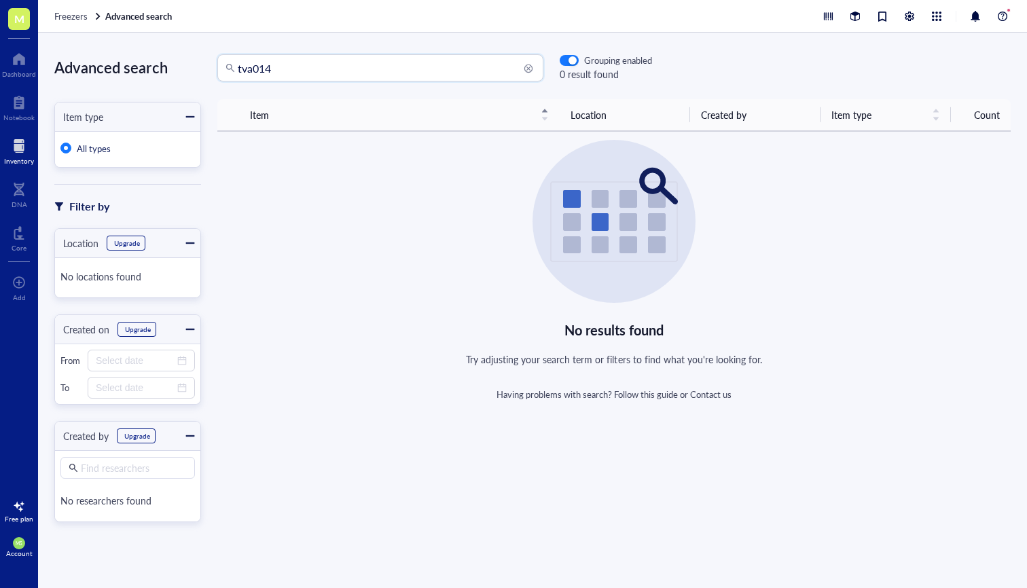
type input "tva014"
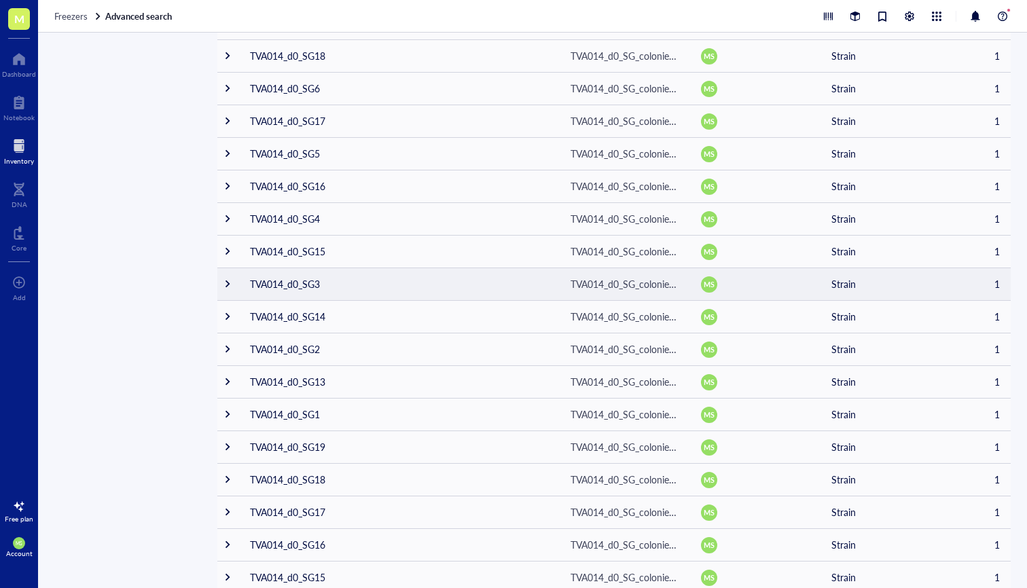
scroll to position [974, 0]
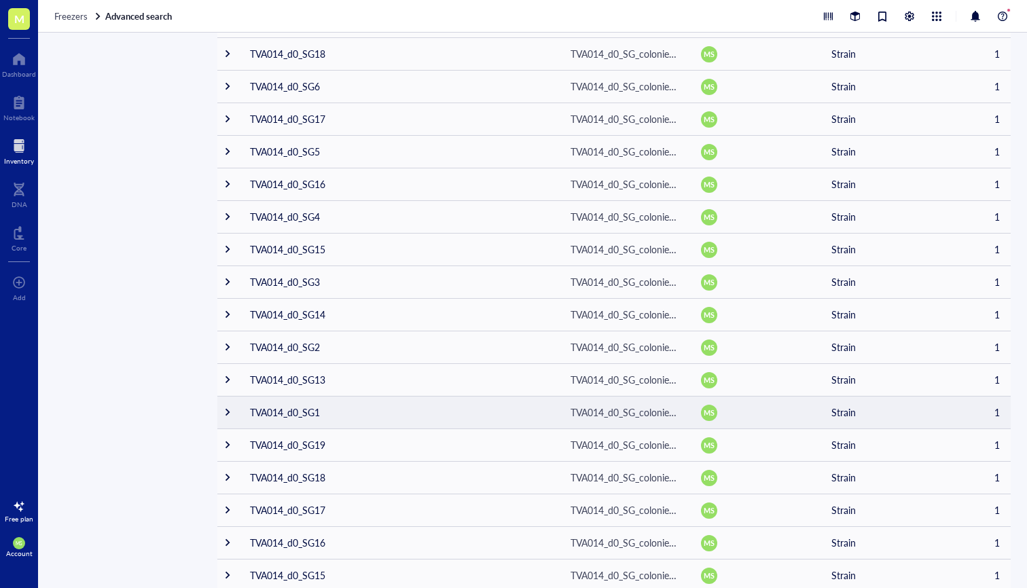
click at [306, 416] on td "TVA014_d0_SG1" at bounding box center [399, 412] width 321 height 33
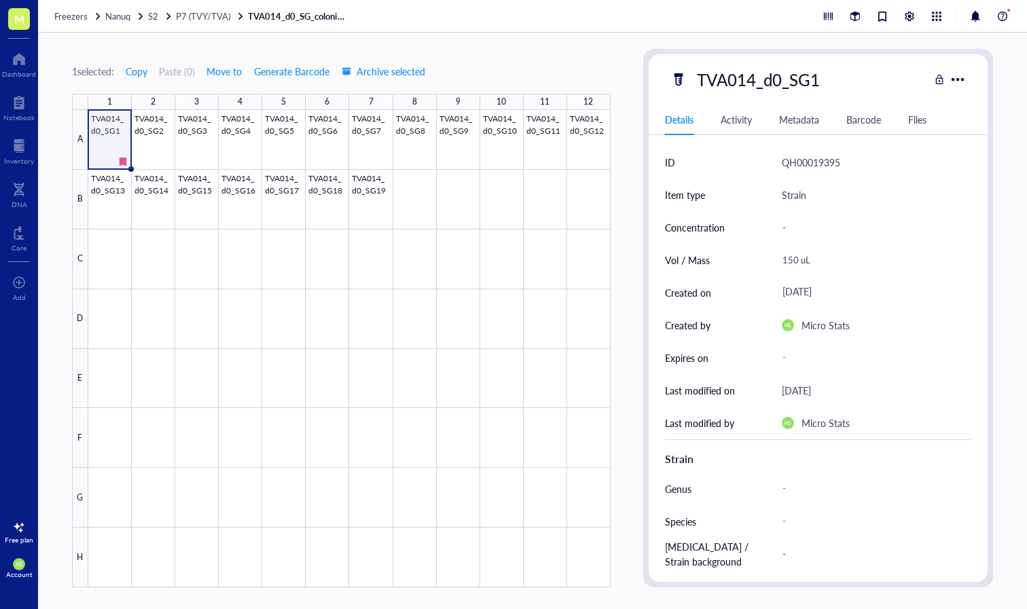
drag, startPoint x: 236, startPoint y: 24, endPoint x: 238, endPoint y: 1, distance: 22.5
click at [238, 1] on div "Freezers Nanuq S2 P7 (TVY/TVA) TVA014_d0_SG_colonies_B" at bounding box center [532, 16] width 989 height 33
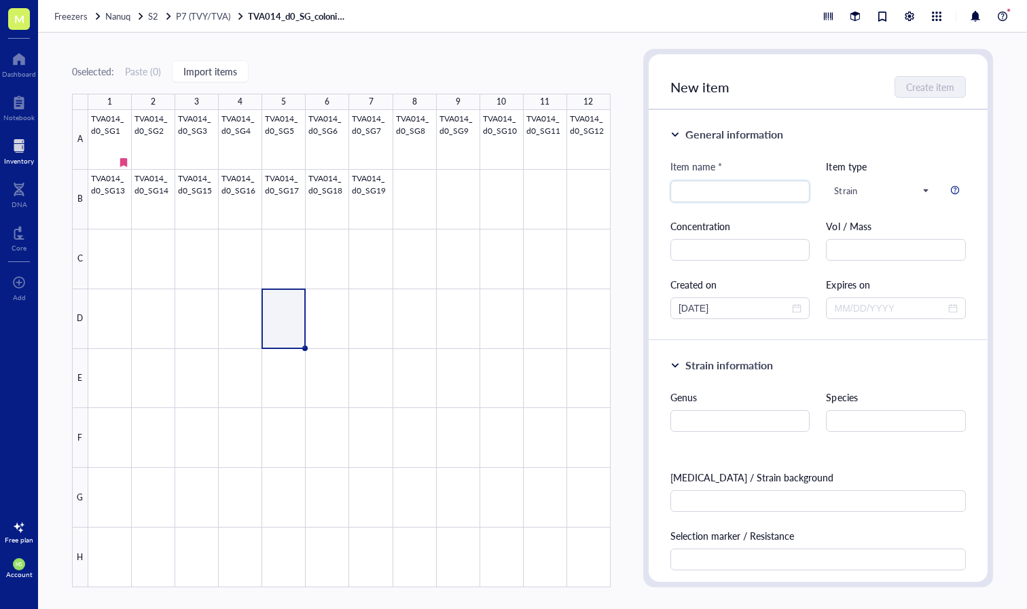
click at [18, 146] on div at bounding box center [19, 146] width 30 height 22
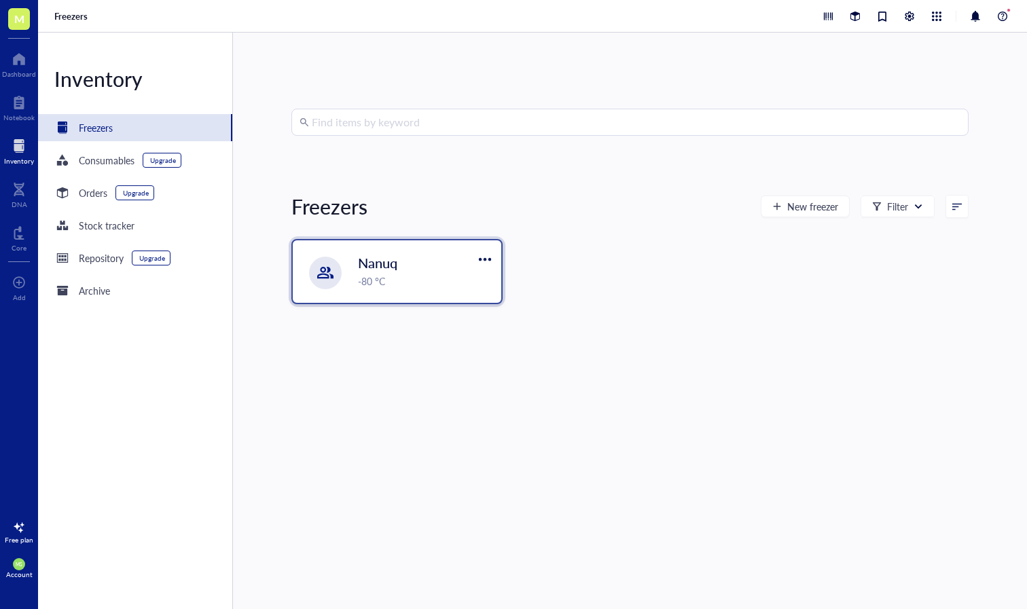
click at [359, 270] on span "Nanuq" at bounding box center [377, 262] width 39 height 19
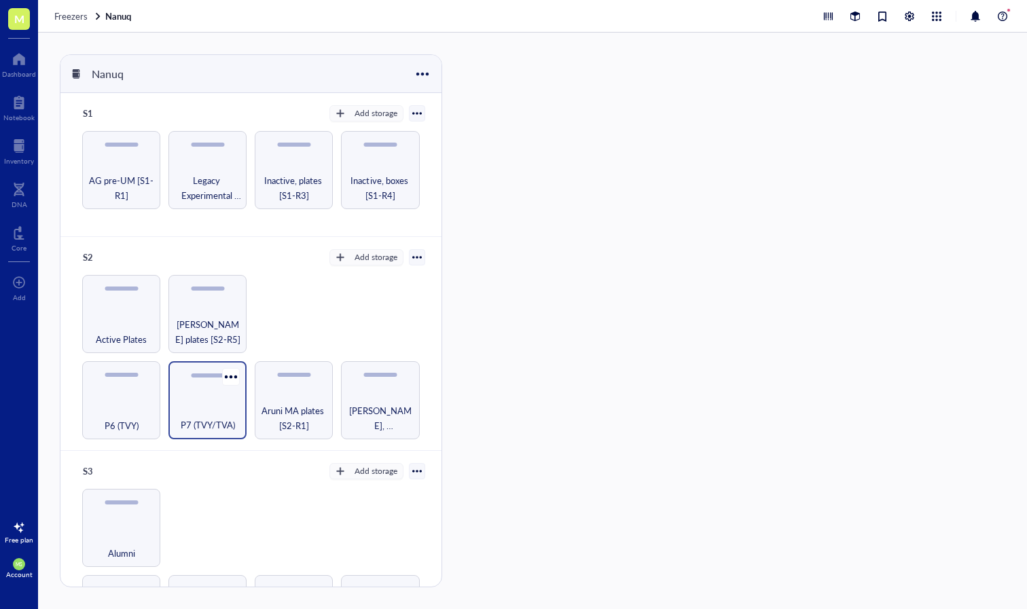
click at [202, 422] on span "P7 (TVY/TVA)" at bounding box center [208, 425] width 54 height 15
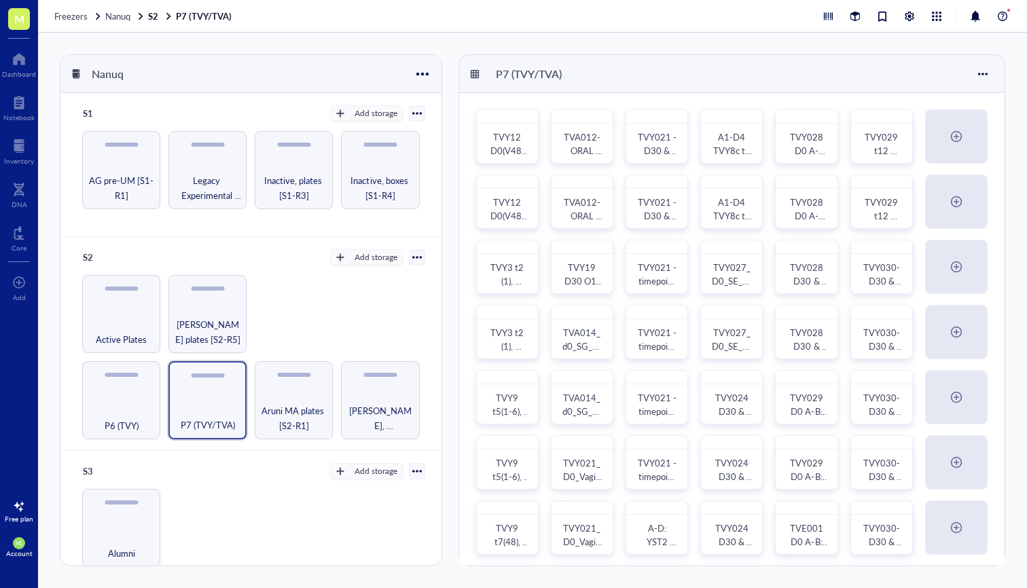
scroll to position [13, 0]
click at [456, 355] on div "Nanuq S1 Add storage AG pre-UM [S1-R1] Legacy Experimental Evolution [S1-R2] In…" at bounding box center [532, 311] width 989 height 556
click at [599, 346] on div "TVA014_d0_SG_colonies_A" at bounding box center [582, 340] width 38 height 27
click at [588, 414] on span "TVA014_d0_SG_colonies_B" at bounding box center [582, 412] width 39 height 40
click at [602, 321] on div at bounding box center [601, 317] width 20 height 20
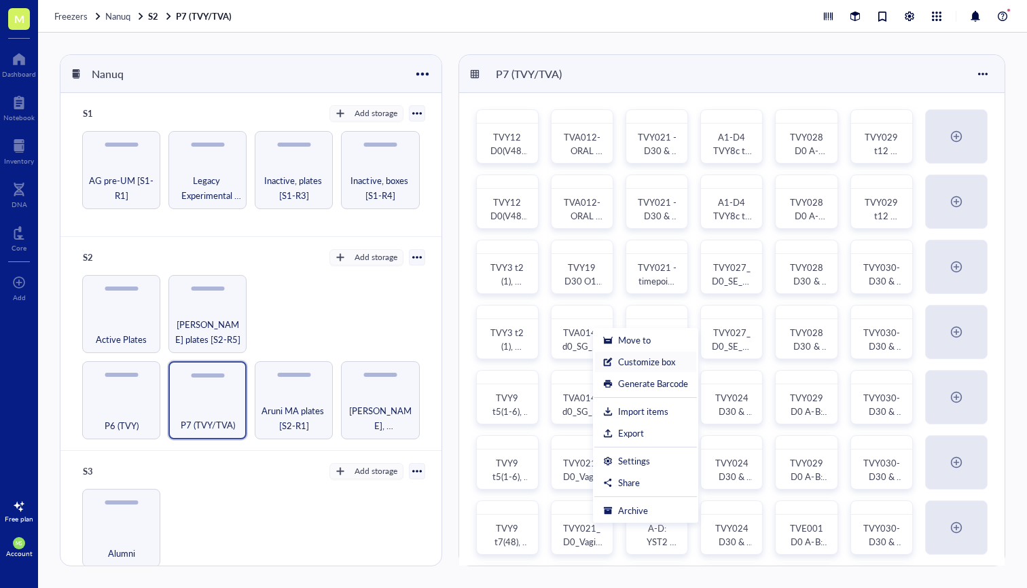
click at [628, 368] on li "Customize box" at bounding box center [645, 362] width 103 height 22
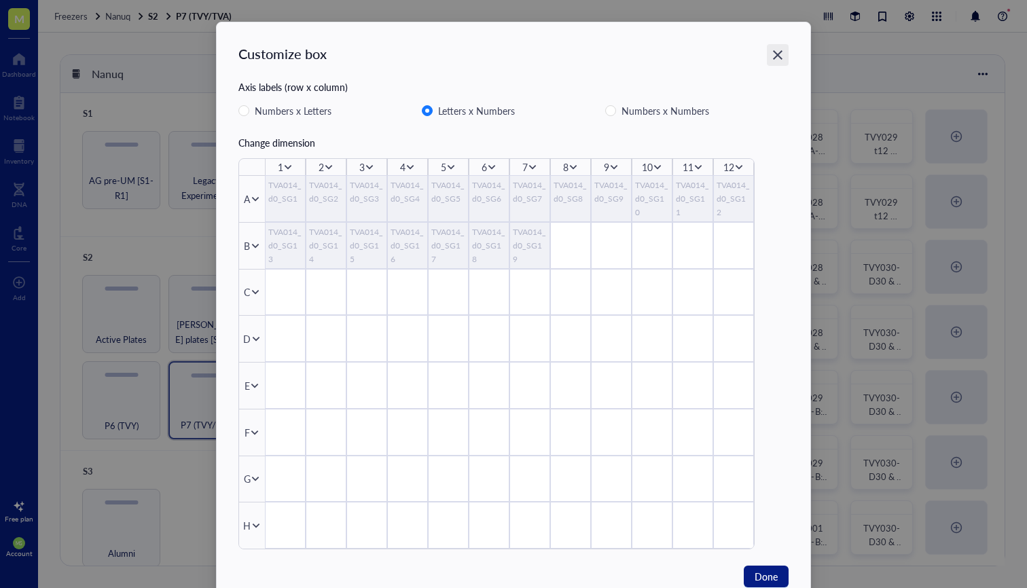
click at [775, 56] on icon "Close" at bounding box center [778, 55] width 10 height 10
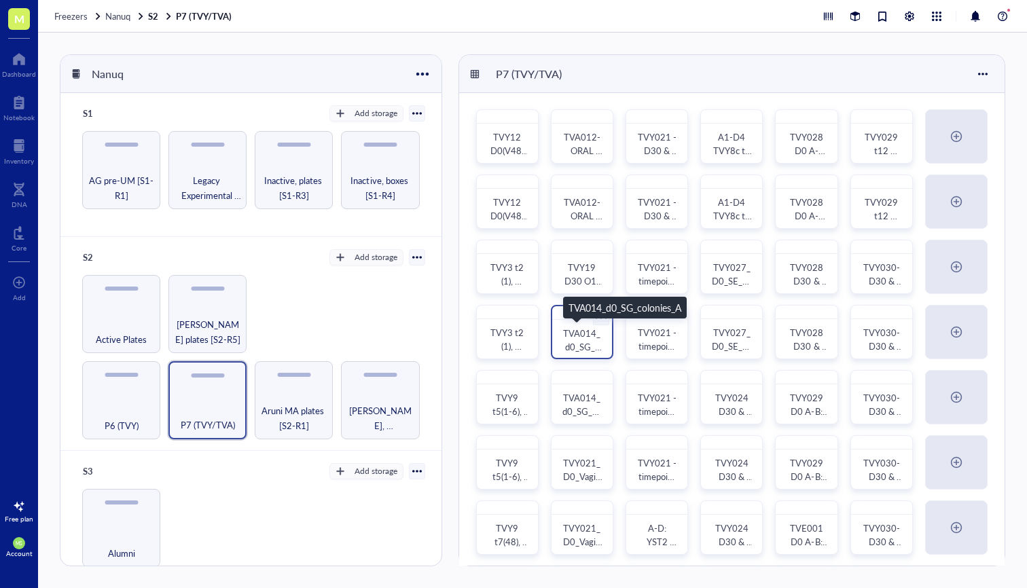
click at [577, 340] on div "TVA014_d0_SG_colonies_A" at bounding box center [582, 340] width 38 height 27
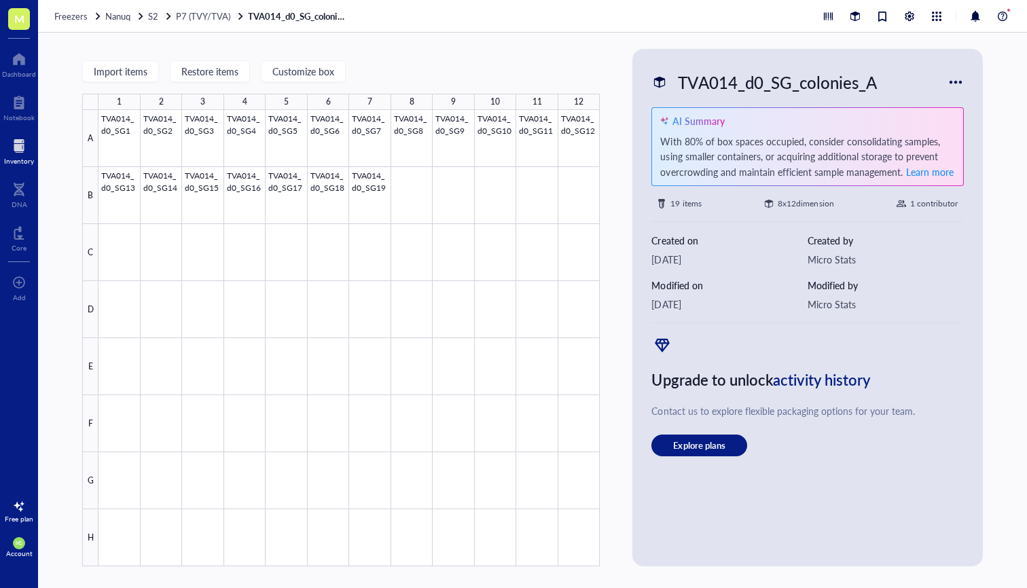
click at [33, 139] on div at bounding box center [19, 146] width 30 height 22
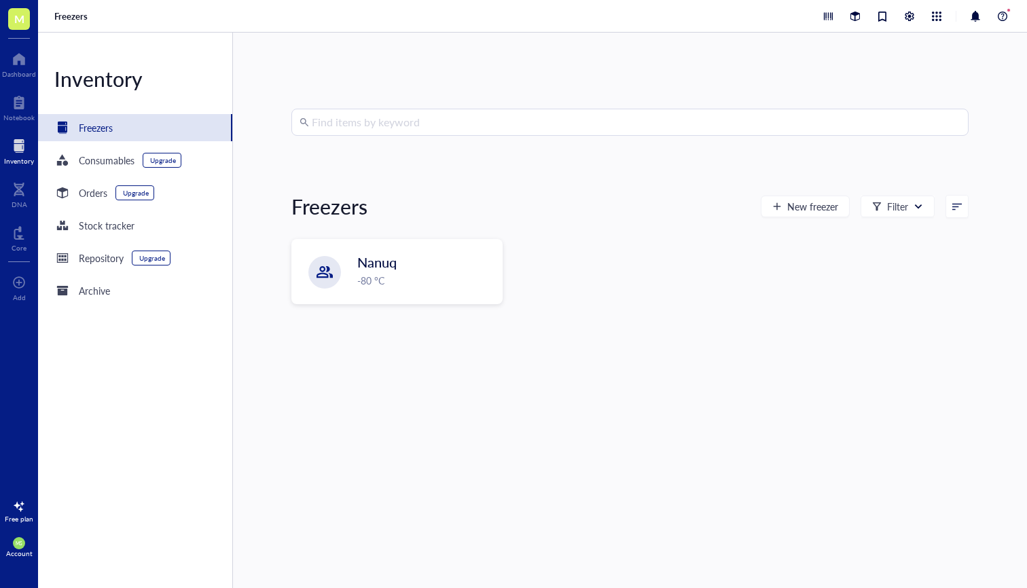
click at [355, 126] on input "search" at bounding box center [636, 122] width 649 height 26
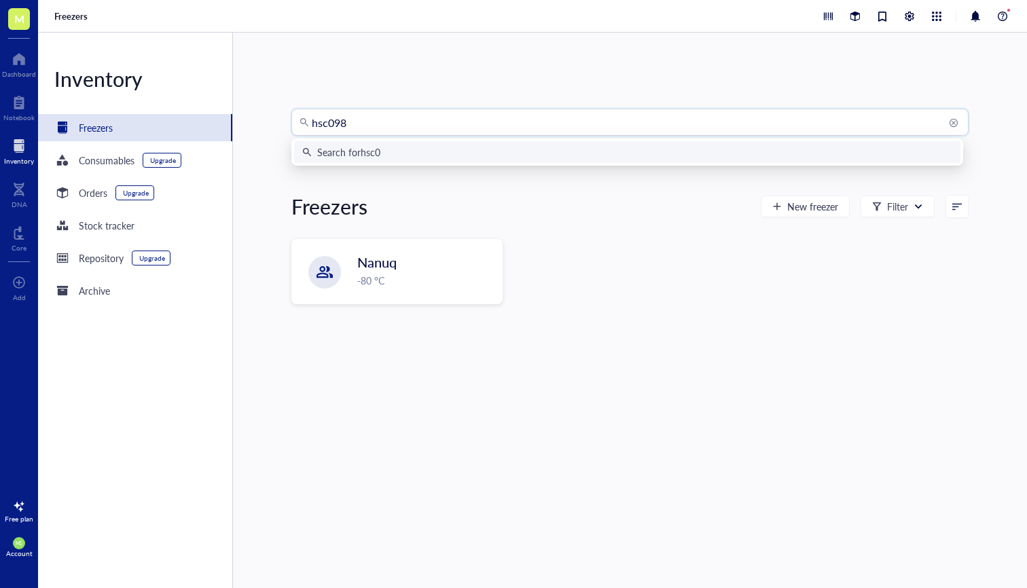
type input "hsc0981"
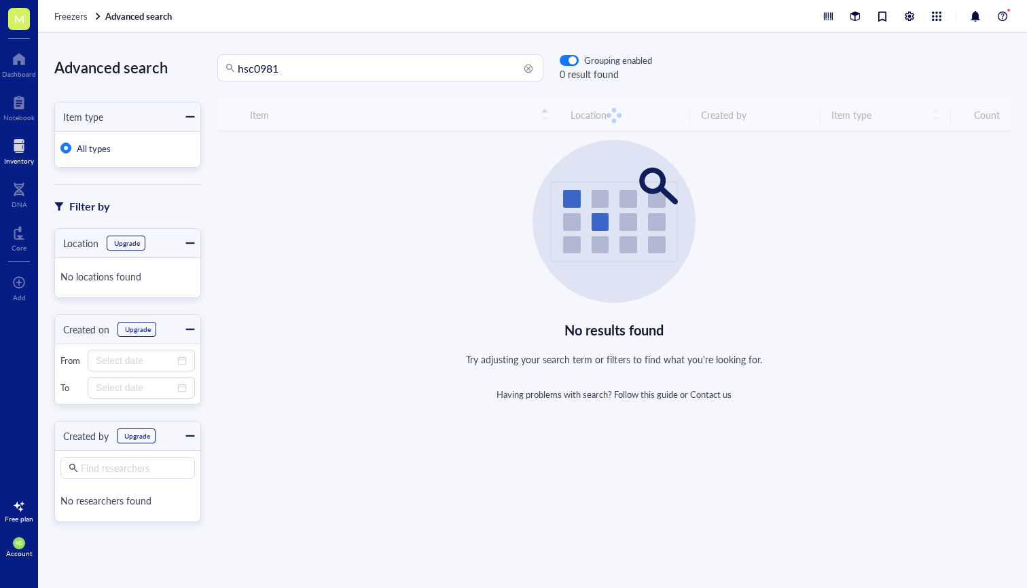
click at [291, 79] on input "hsc0981" at bounding box center [387, 68] width 298 height 26
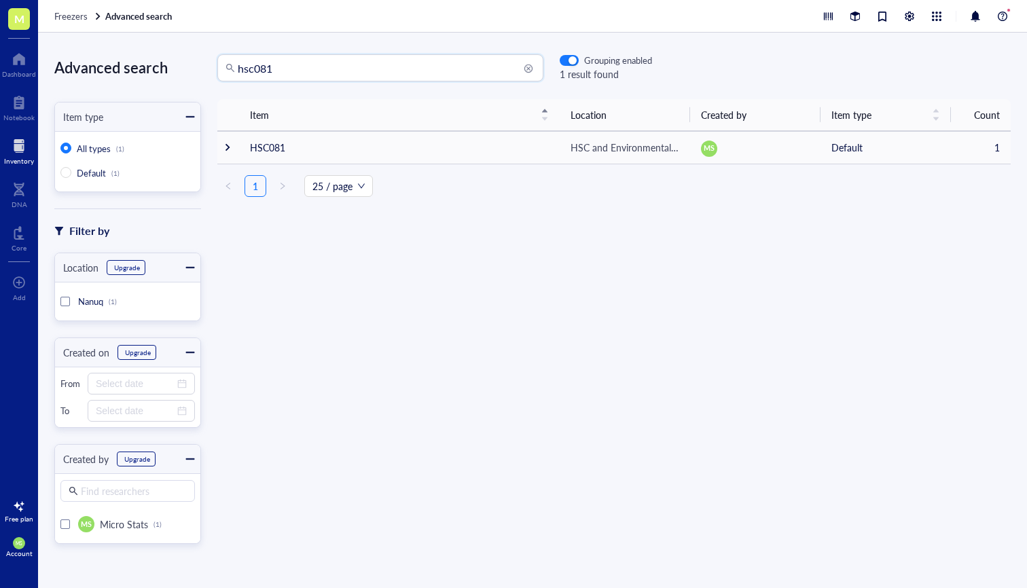
click at [240, 68] on input "hsc081" at bounding box center [387, 68] width 298 height 26
type input "yhsc081"
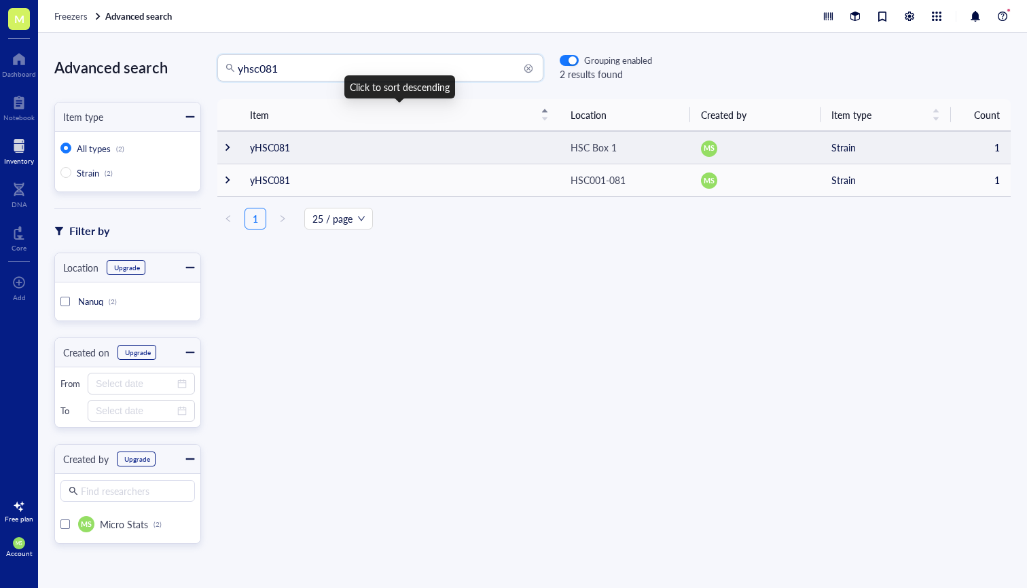
click at [300, 146] on td "yHSC081" at bounding box center [399, 147] width 321 height 33
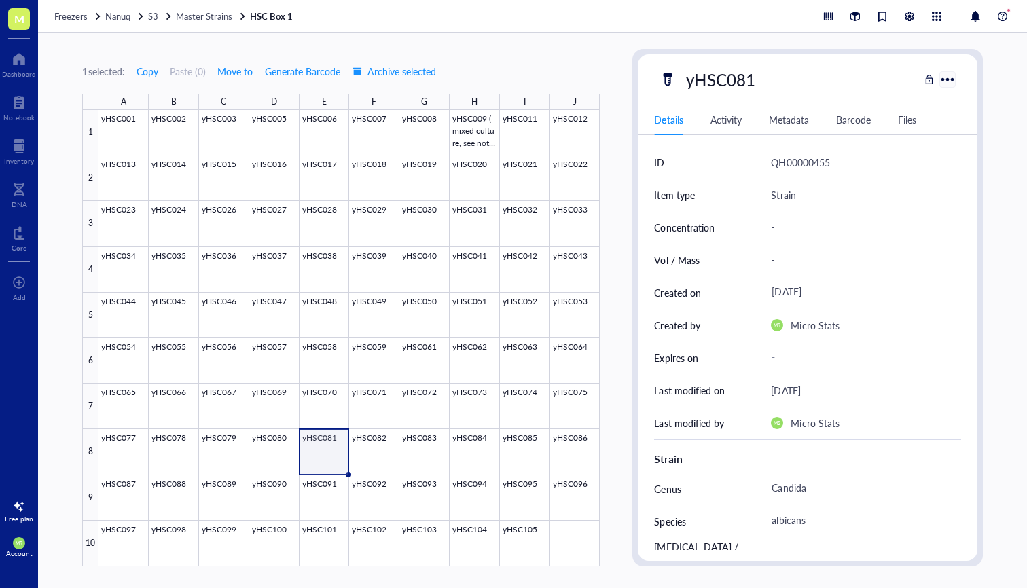
click at [954, 80] on div at bounding box center [948, 79] width 20 height 20
click at [913, 107] on div "Bookmark" at bounding box center [902, 102] width 39 height 12
click at [1027, 221] on div "1 selected: Copy Paste ( 0 ) Move to Generate Barcode Archive selected A B C D …" at bounding box center [532, 311] width 989 height 556
click at [990, 166] on div "1 selected: Copy Paste ( 0 ) Move to Generate Barcode Archive selected A B C D …" at bounding box center [532, 311] width 989 height 556
click at [12, 157] on div "Inventory" at bounding box center [19, 161] width 30 height 8
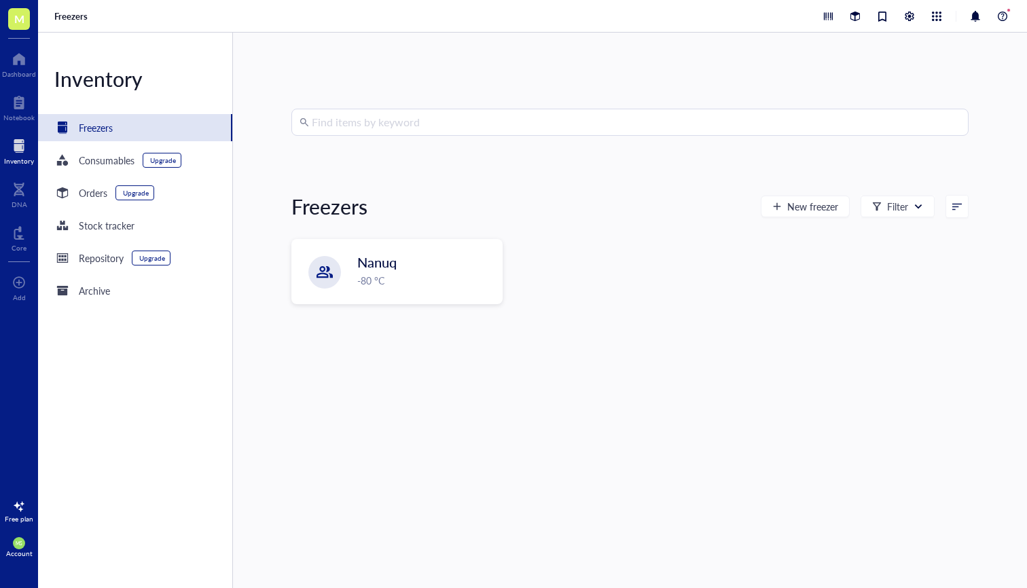
click at [339, 116] on input "search" at bounding box center [636, 122] width 649 height 26
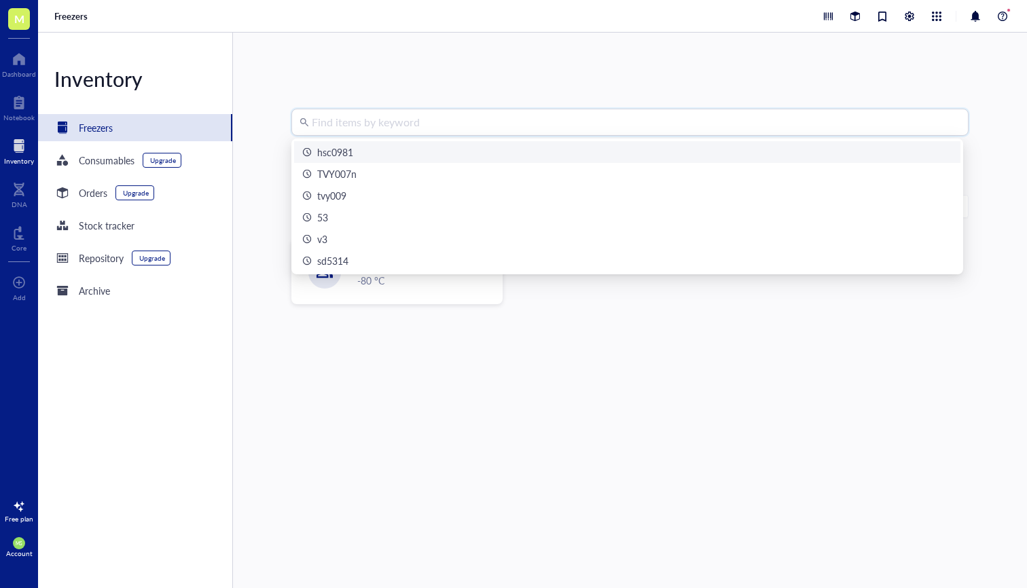
type input "2"
type input "14"
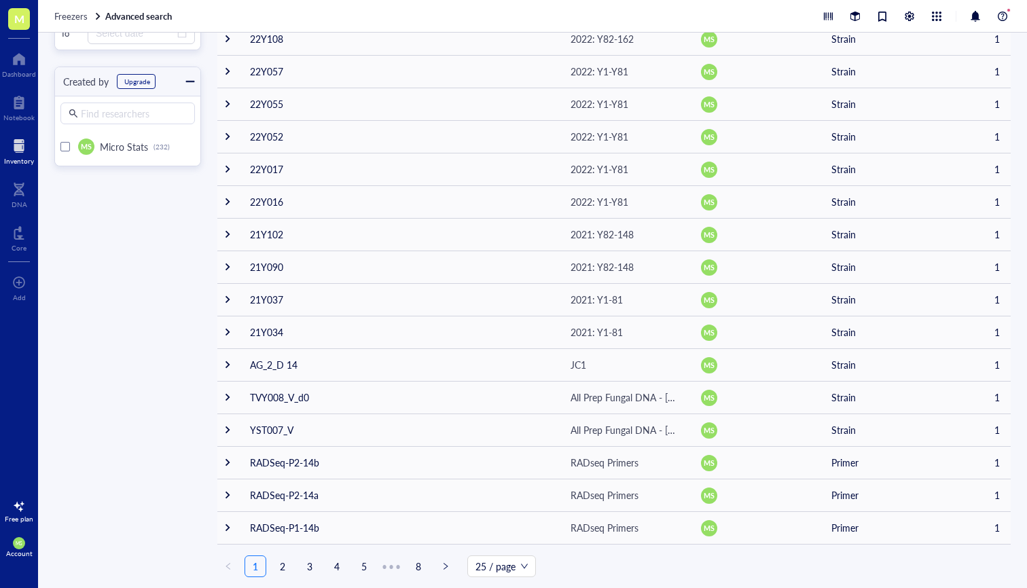
scroll to position [402, 0]
click at [497, 566] on span "25 / page" at bounding box center [502, 566] width 52 height 20
click at [492, 550] on div "200 / page" at bounding box center [501, 540] width 63 height 22
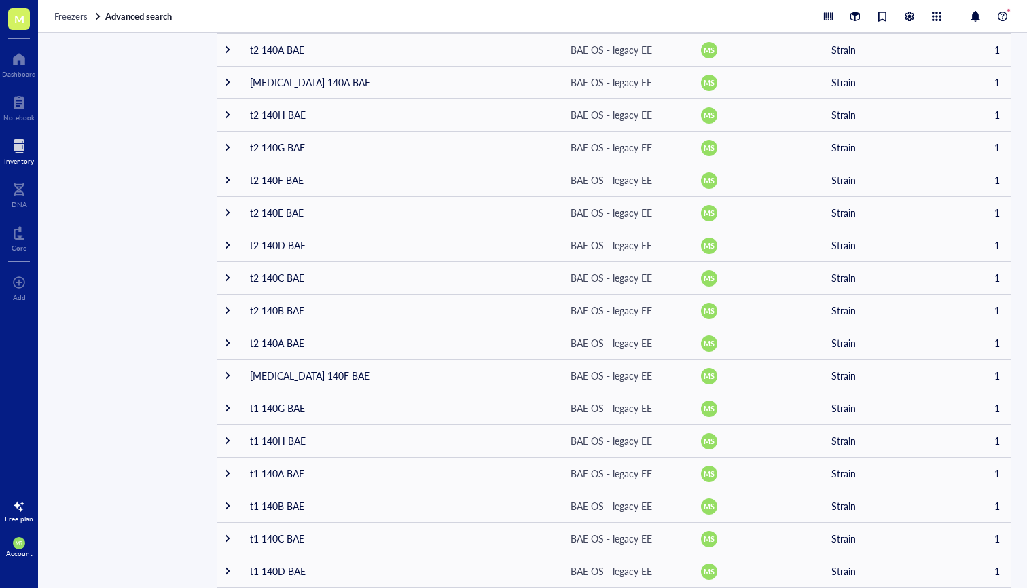
scroll to position [5946, 0]
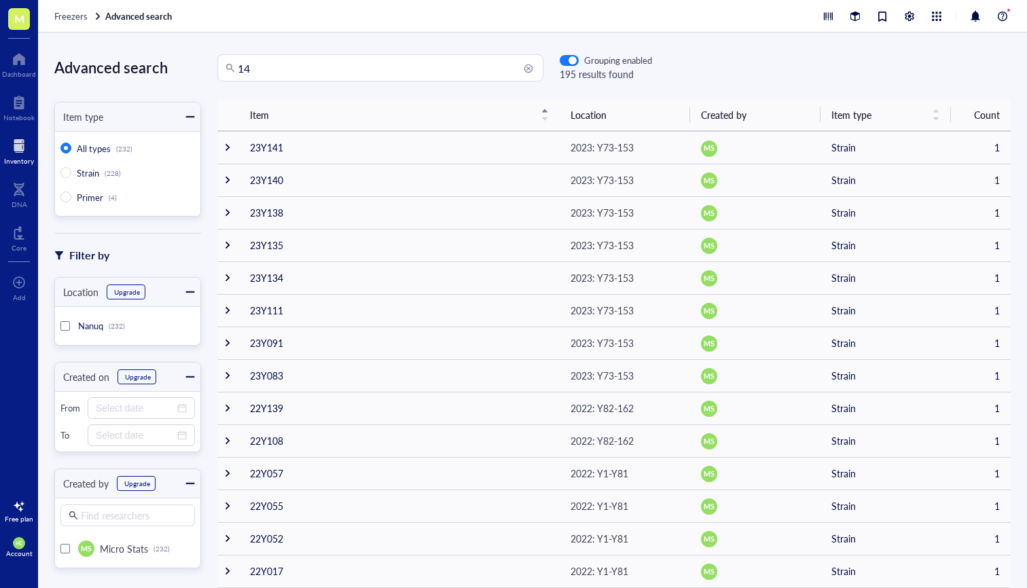
scroll to position [0, 0]
click at [256, 71] on input "14" at bounding box center [387, 68] width 298 height 26
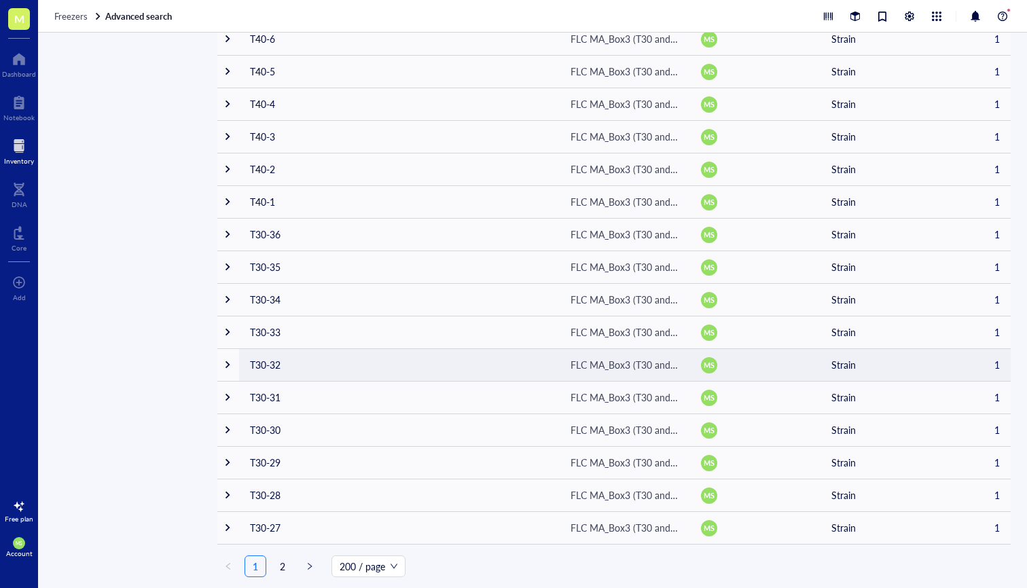
scroll to position [6109, 0]
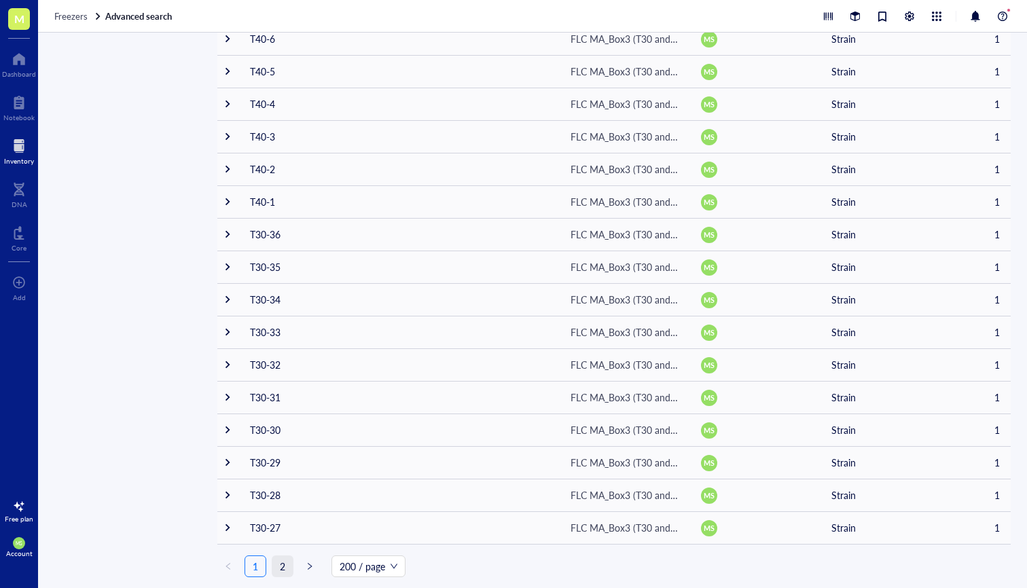
click at [281, 565] on link "2" at bounding box center [282, 566] width 20 height 20
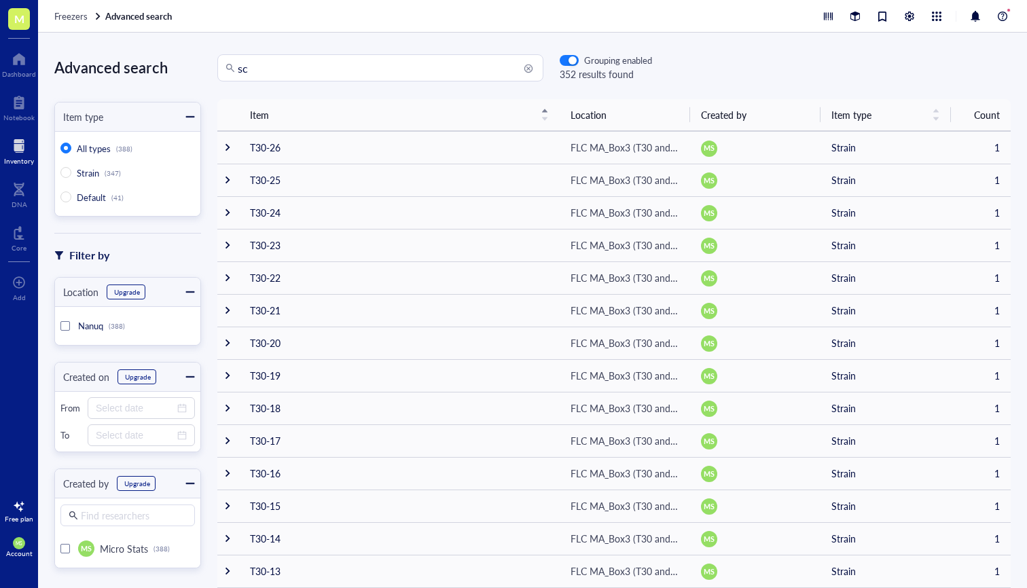
click at [336, 65] on input "sc" at bounding box center [387, 68] width 298 height 26
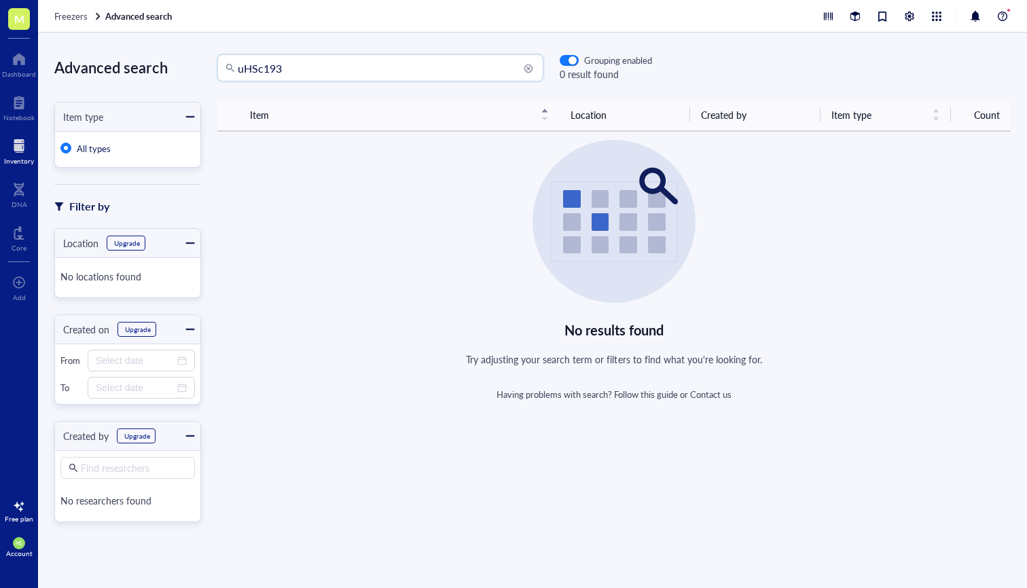
drag, startPoint x: 287, startPoint y: 60, endPoint x: 198, endPoint y: 60, distance: 89.0
click at [198, 60] on div "Advanced search Item type All types Filter by Location Upgrade No locations fou…" at bounding box center [532, 311] width 989 height 556
drag, startPoint x: 292, startPoint y: 73, endPoint x: 170, endPoint y: 64, distance: 122.6
click at [170, 64] on div "Advanced search Item type All types Filter by Location Upgrade No locations fou…" at bounding box center [532, 311] width 989 height 556
click at [235, 62] on div "hsc193" at bounding box center [380, 67] width 326 height 27
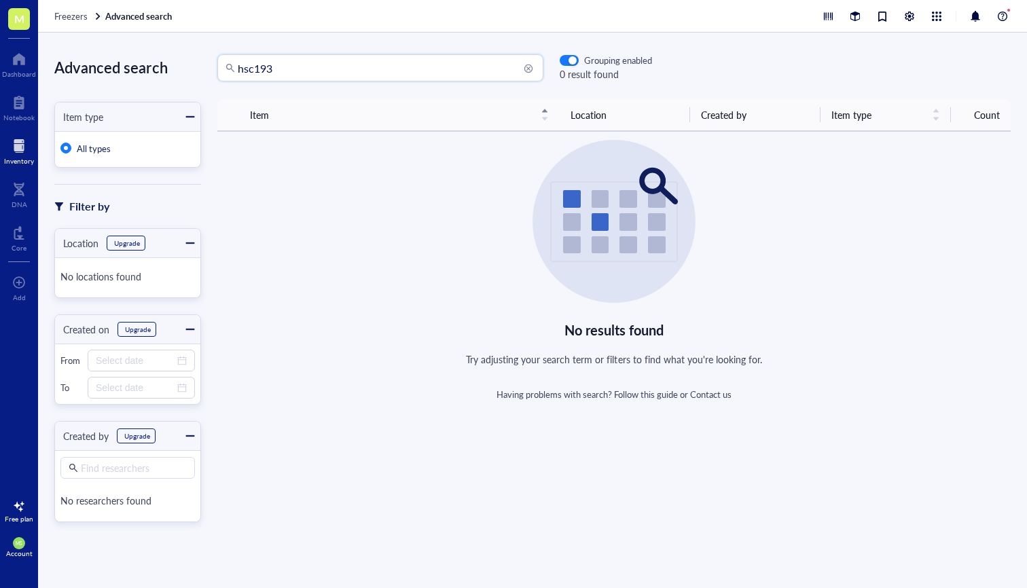
click at [236, 65] on div "hsc193" at bounding box center [380, 67] width 326 height 27
click at [240, 69] on input "hsc193" at bounding box center [387, 68] width 298 height 26
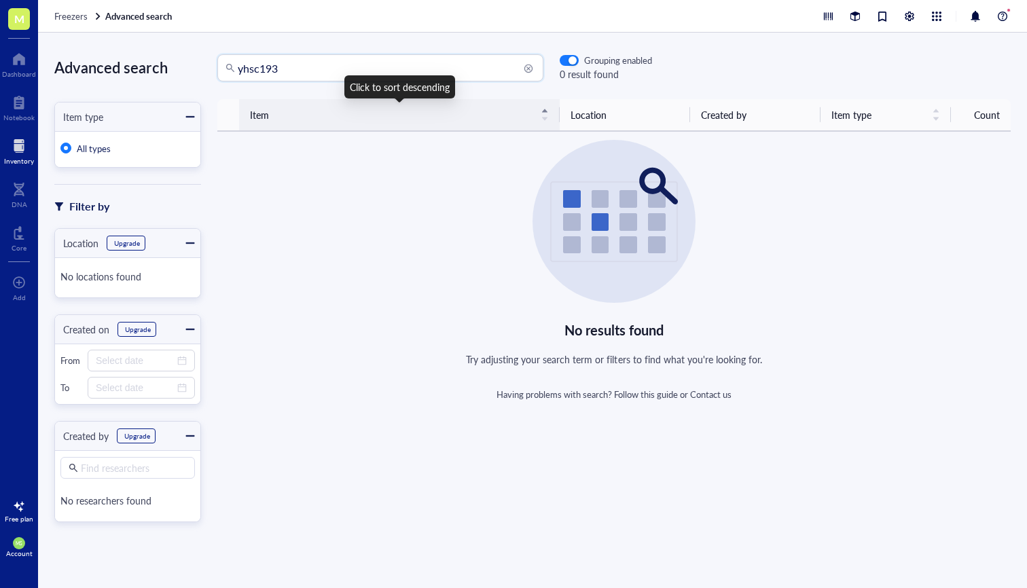
type input "yhsc193"
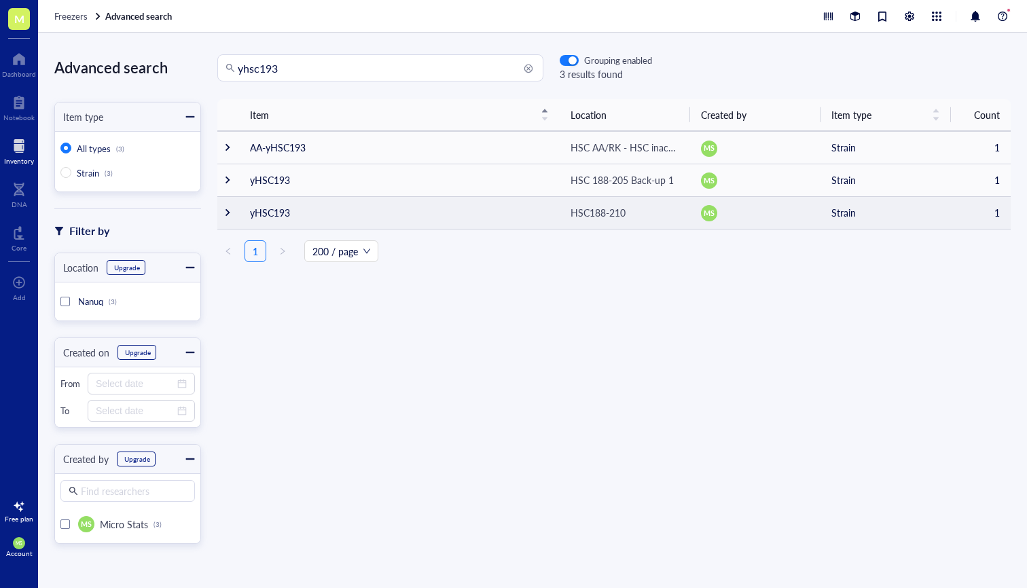
click at [273, 218] on td "yHSC193" at bounding box center [399, 212] width 321 height 33
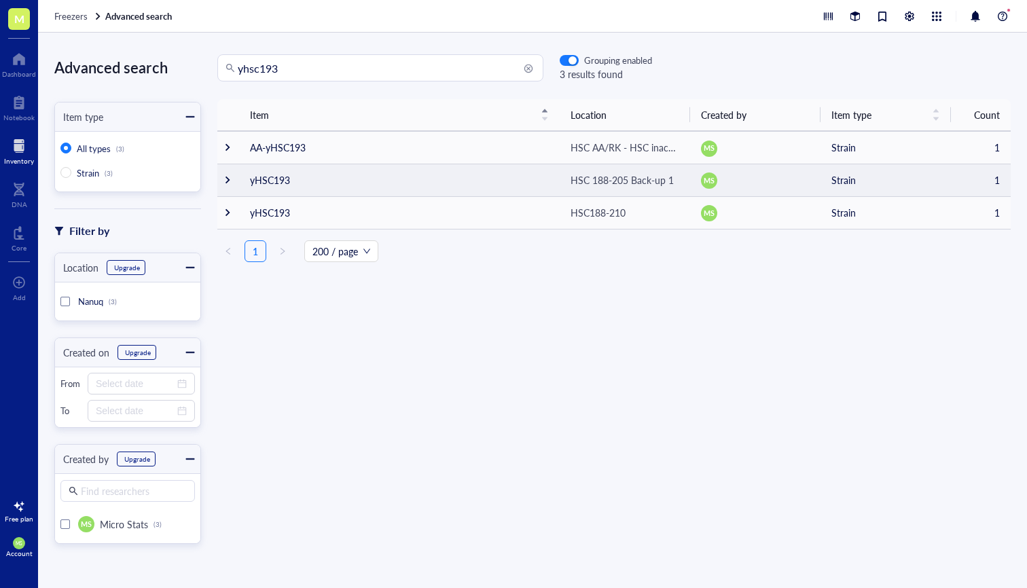
click at [232, 178] on td at bounding box center [228, 180] width 22 height 33
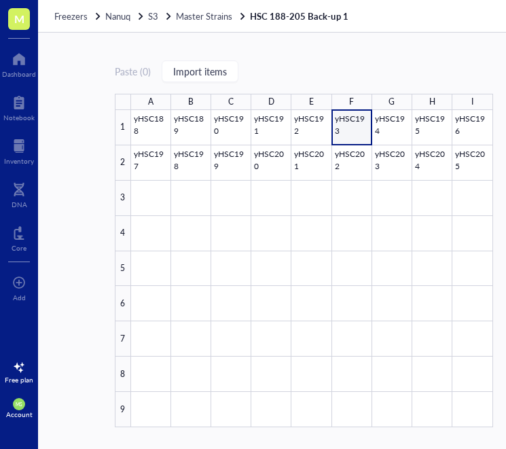
click at [96, 26] on div "Freezers Nanuq S3 Master Strains HSC 188-205 Back-up 1" at bounding box center [473, 16] width 870 height 33
click at [116, 16] on span "Nanuq" at bounding box center [117, 16] width 25 height 13
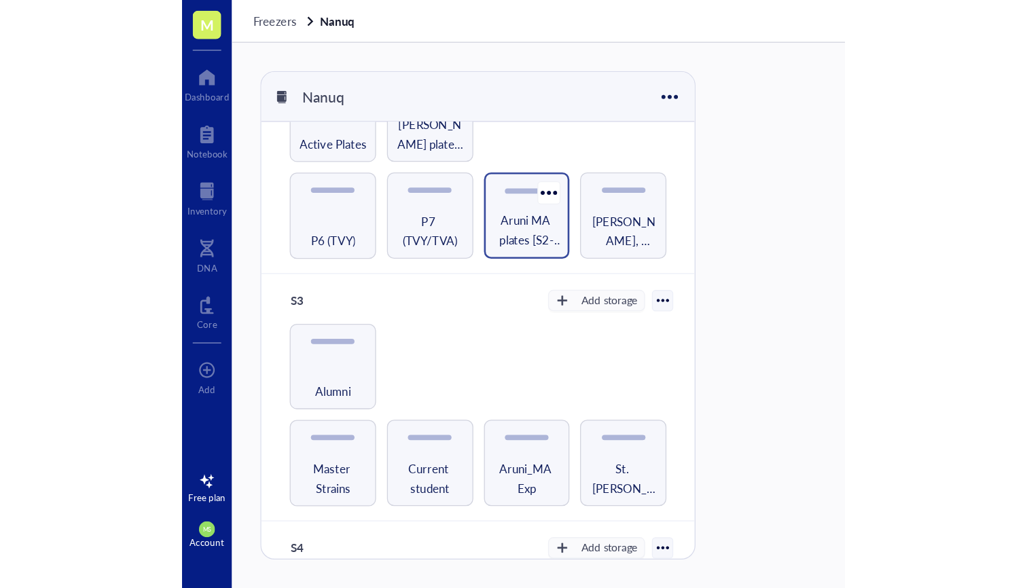
scroll to position [230, 0]
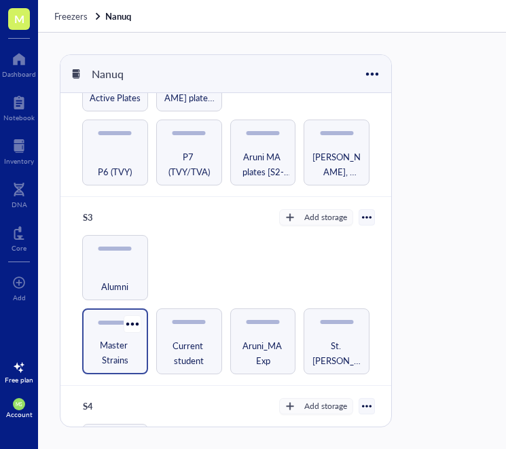
click at [114, 338] on span "Master Strains" at bounding box center [115, 353] width 52 height 30
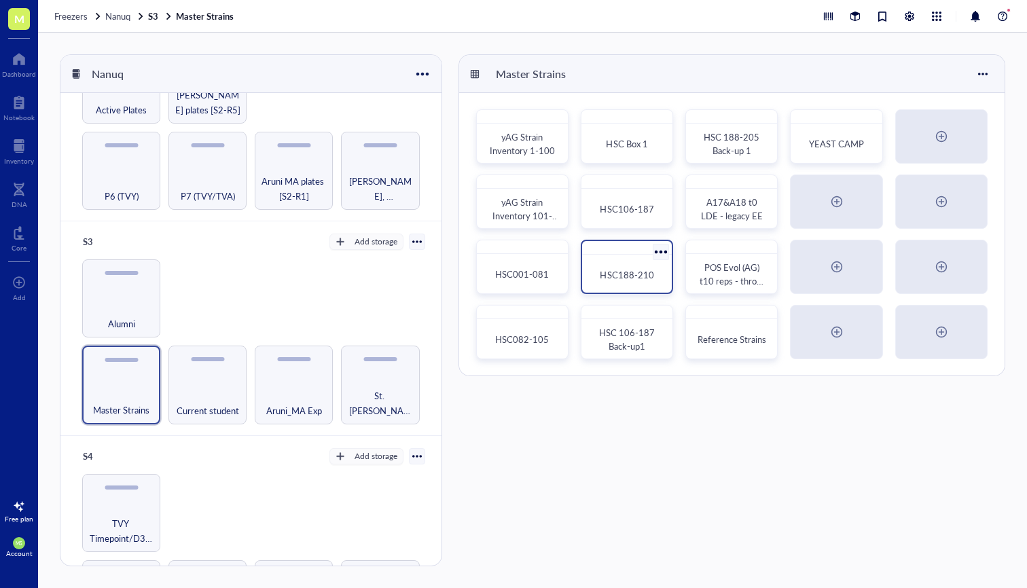
click at [622, 270] on span "HSC188-210" at bounding box center [627, 274] width 54 height 13
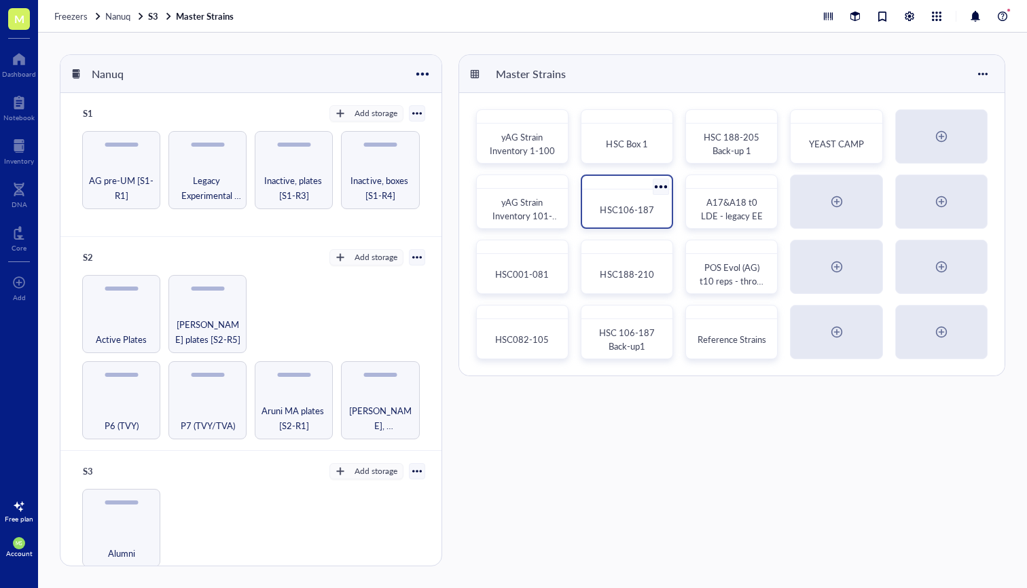
click at [626, 212] on span "HSC106-187" at bounding box center [627, 209] width 54 height 13
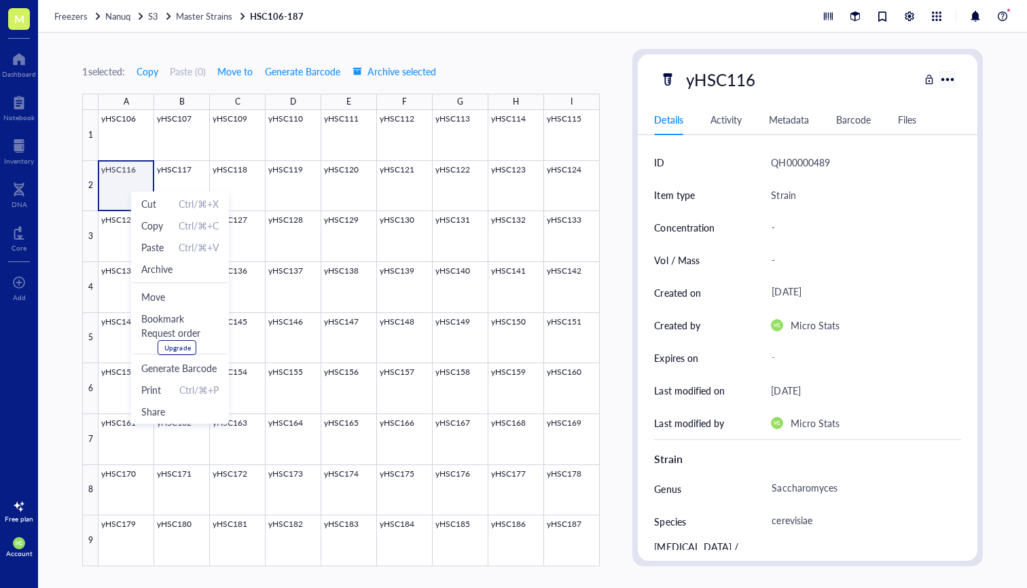
click at [952, 73] on div at bounding box center [948, 79] width 20 height 20
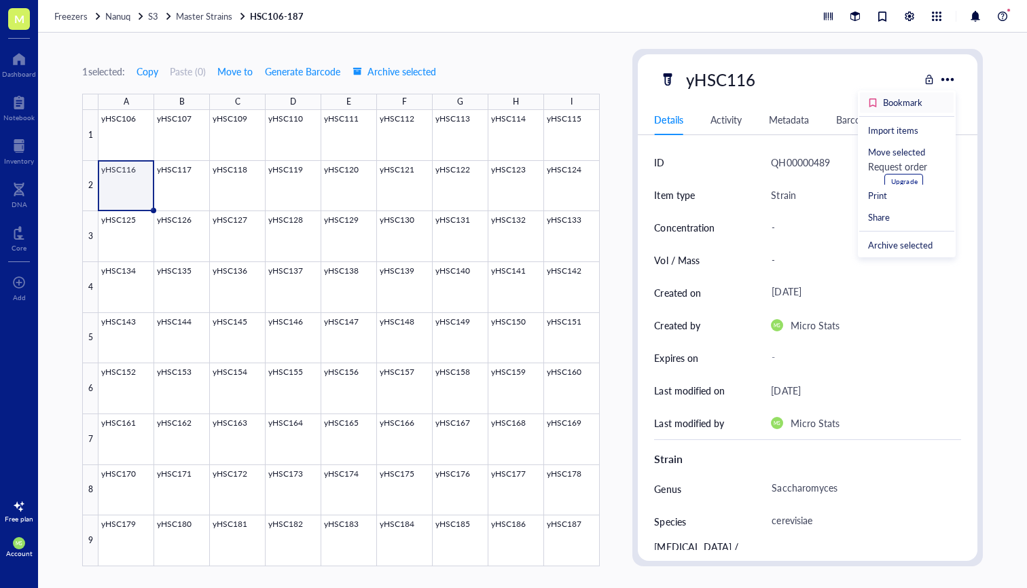
click at [893, 107] on div "Bookmark" at bounding box center [902, 102] width 39 height 12
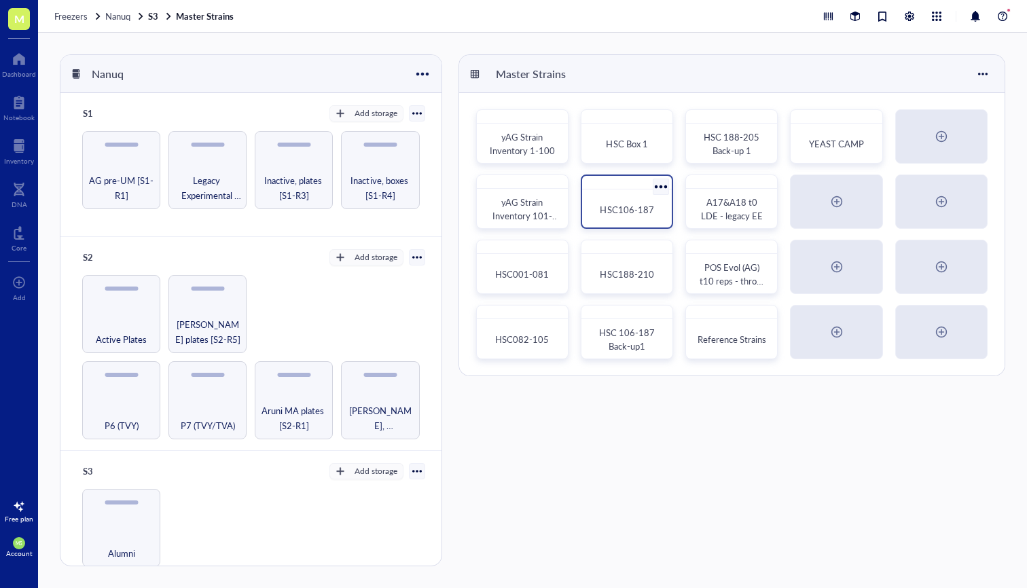
click at [635, 208] on span "HSC106-187" at bounding box center [627, 209] width 54 height 13
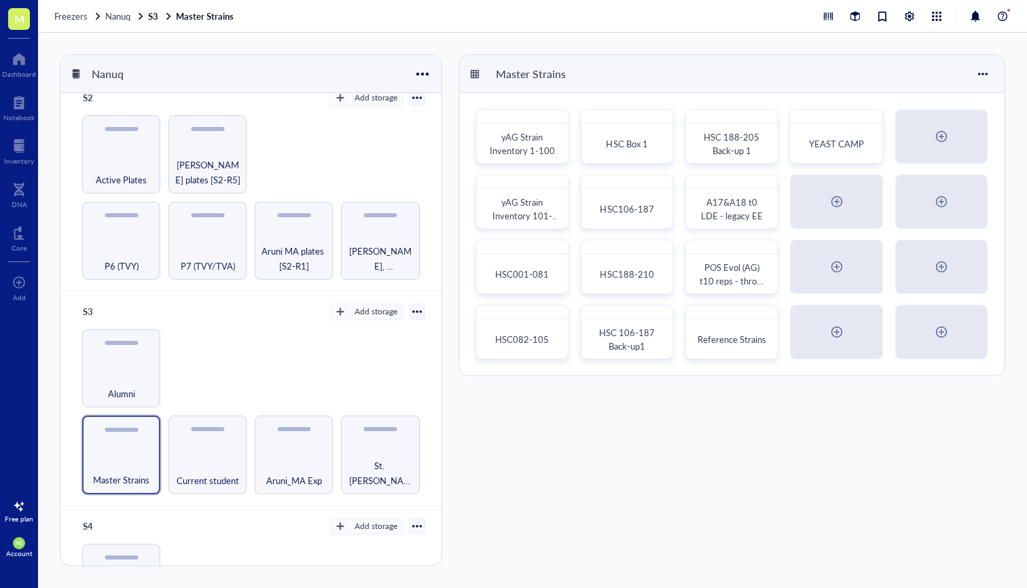
scroll to position [165, 0]
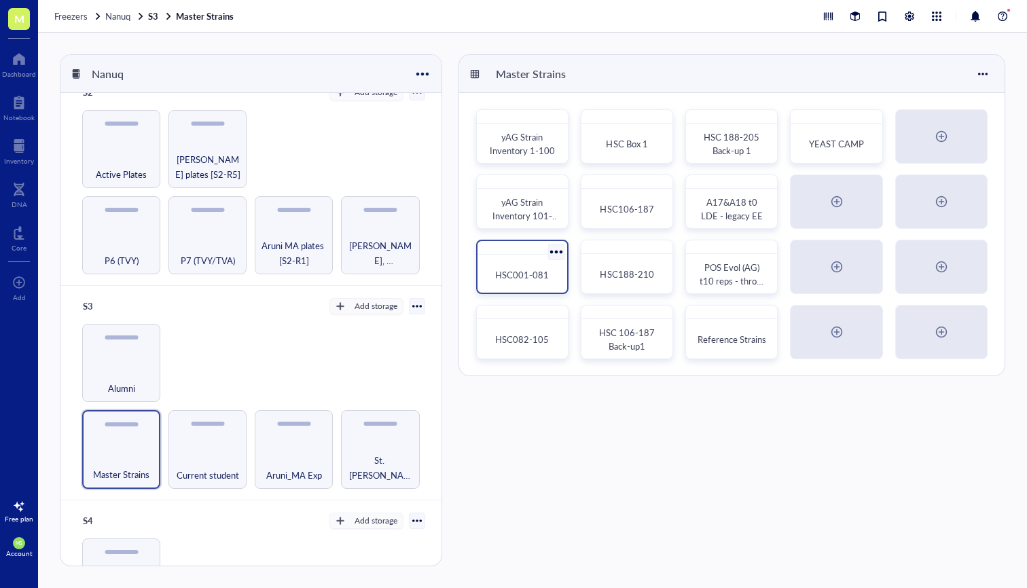
click at [528, 276] on span "HSC001-081" at bounding box center [522, 274] width 54 height 13
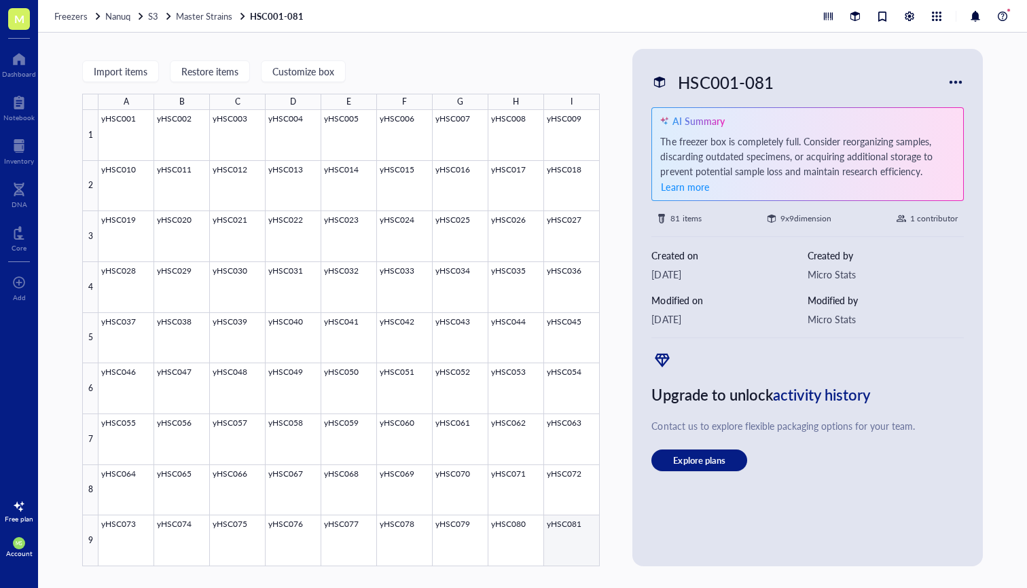
click at [571, 543] on div at bounding box center [349, 338] width 501 height 457
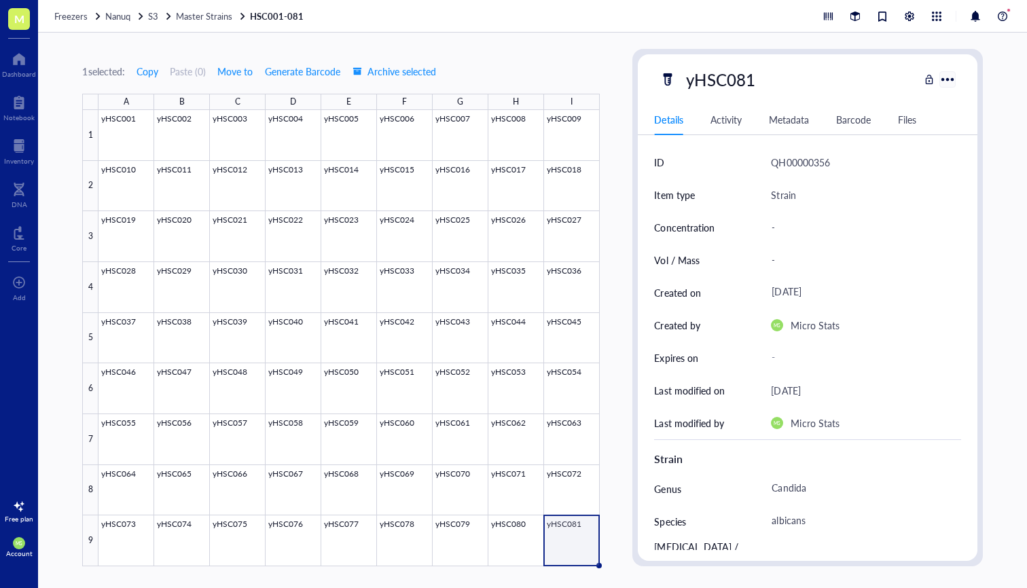
click at [947, 81] on div at bounding box center [948, 79] width 20 height 20
click at [911, 108] on div "Bookmark" at bounding box center [902, 102] width 39 height 12
click at [18, 71] on div "Dashboard" at bounding box center [19, 74] width 34 height 8
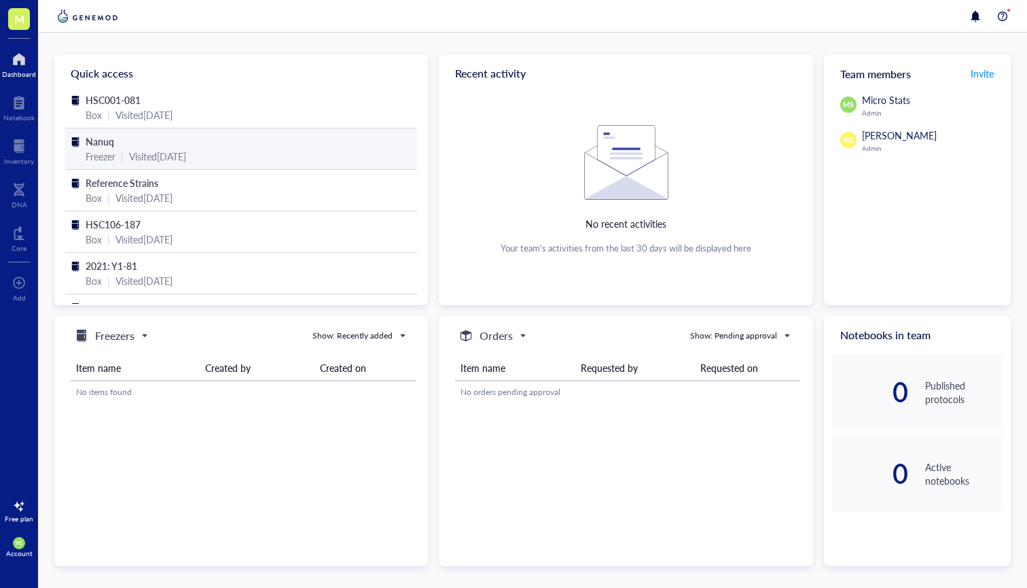
click at [137, 138] on div "Nanuq" at bounding box center [241, 141] width 311 height 15
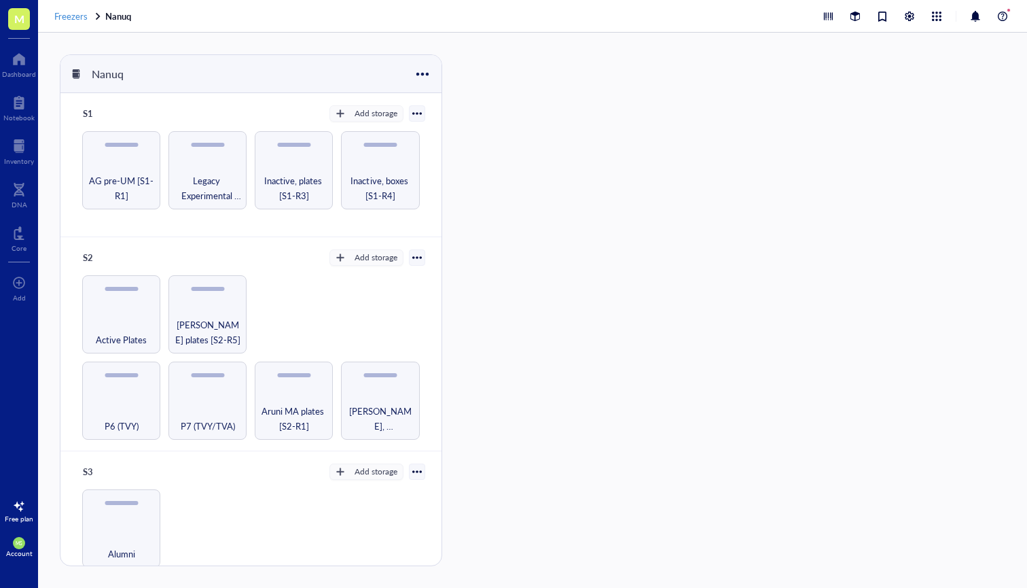
click at [67, 14] on span "Freezers" at bounding box center [70, 16] width 33 height 13
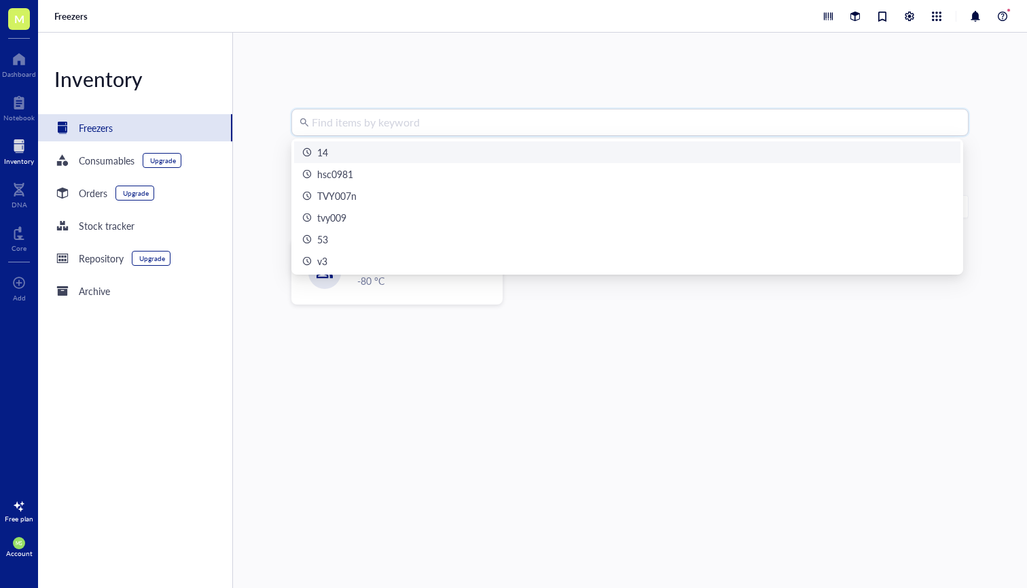
click at [350, 131] on input "search" at bounding box center [636, 122] width 649 height 26
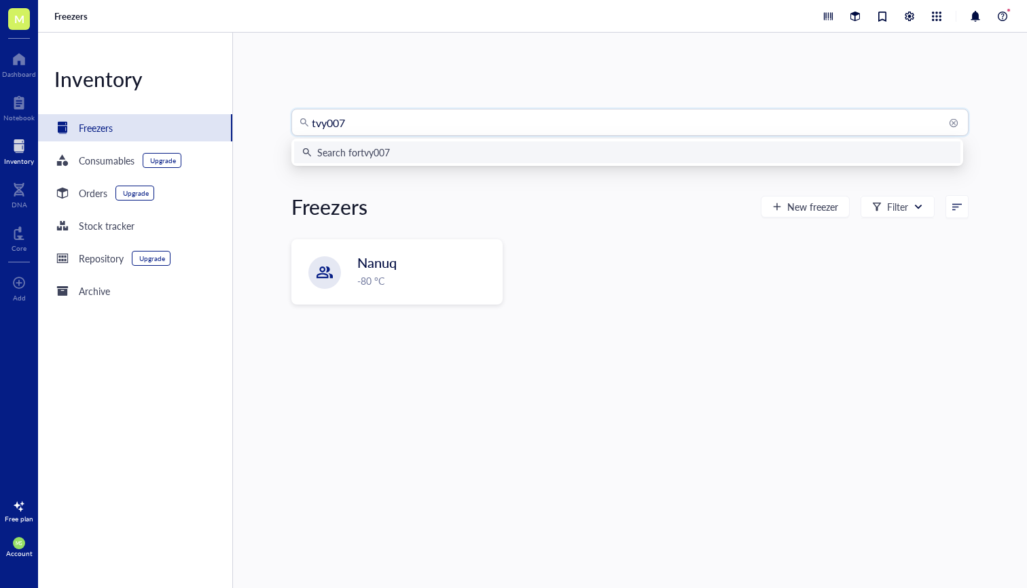
type input "tvy007"
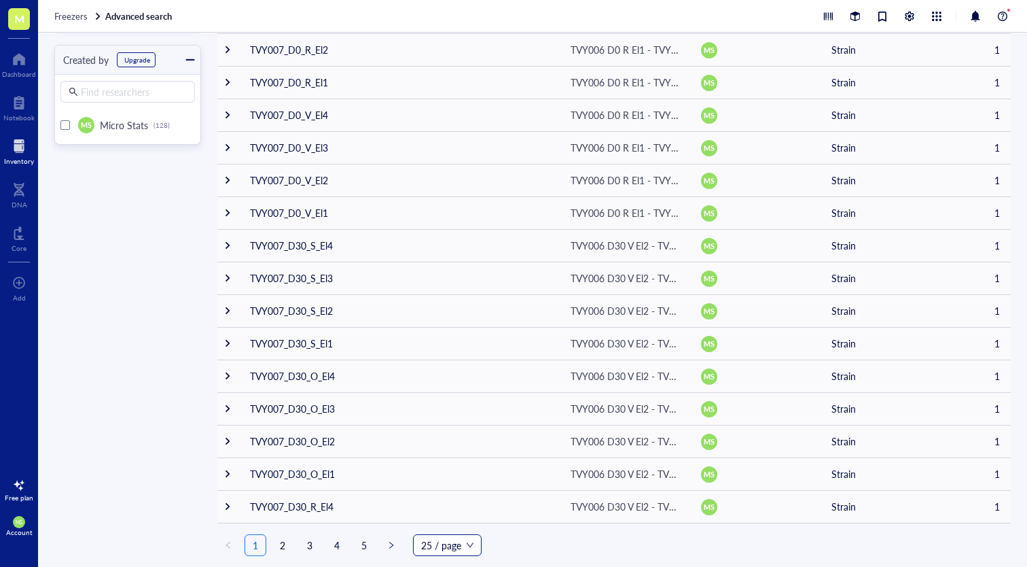
click at [437, 551] on span "25 / page" at bounding box center [447, 545] width 52 height 20
click at [445, 520] on div "200 / page" at bounding box center [447, 517] width 47 height 15
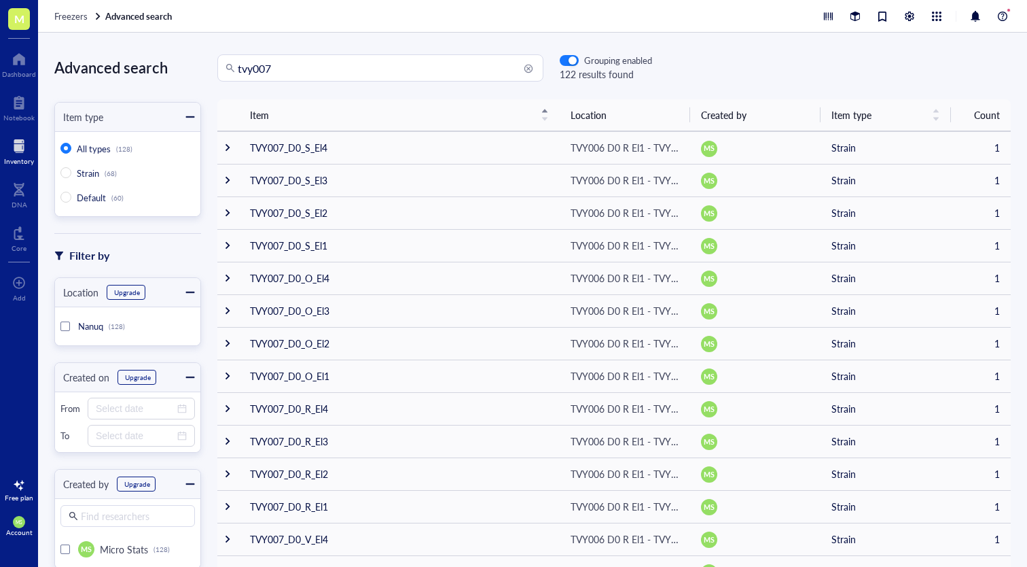
click at [285, 67] on input "tvy007" at bounding box center [387, 68] width 298 height 26
click at [283, 79] on input "tvy007" at bounding box center [387, 68] width 298 height 26
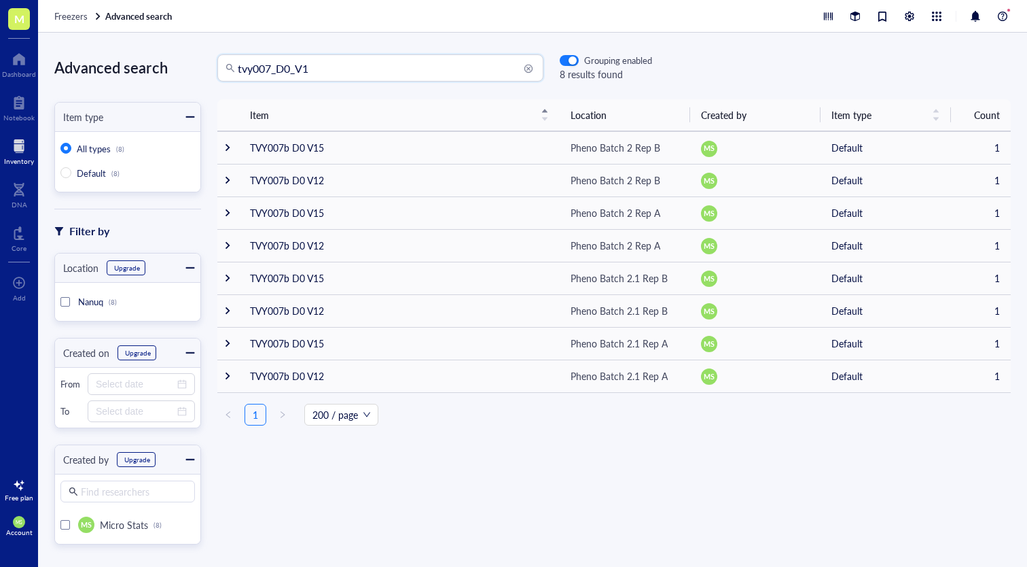
click at [295, 71] on input "tvy007_D0_V1" at bounding box center [387, 68] width 298 height 26
click at [271, 69] on input "tvy007 D0 V1" at bounding box center [387, 68] width 298 height 26
drag, startPoint x: 330, startPoint y: 63, endPoint x: 279, endPoint y: 61, distance: 51.0
click at [279, 61] on input "tvy007b D0 V1" at bounding box center [387, 68] width 298 height 26
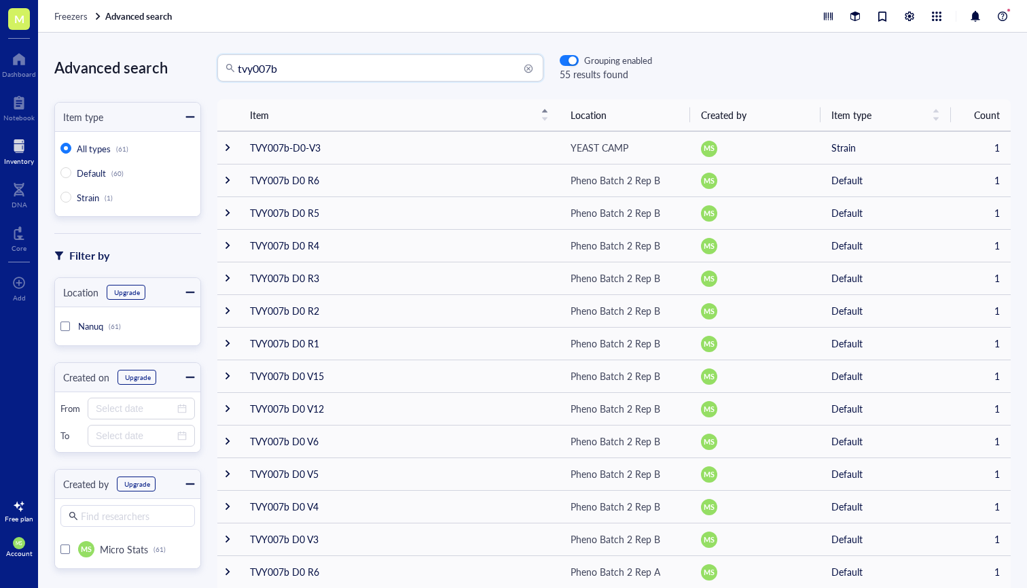
click at [308, 72] on input "tvy007b" at bounding box center [387, 68] width 298 height 26
click at [330, 71] on input "tvy007b_Do" at bounding box center [387, 68] width 298 height 26
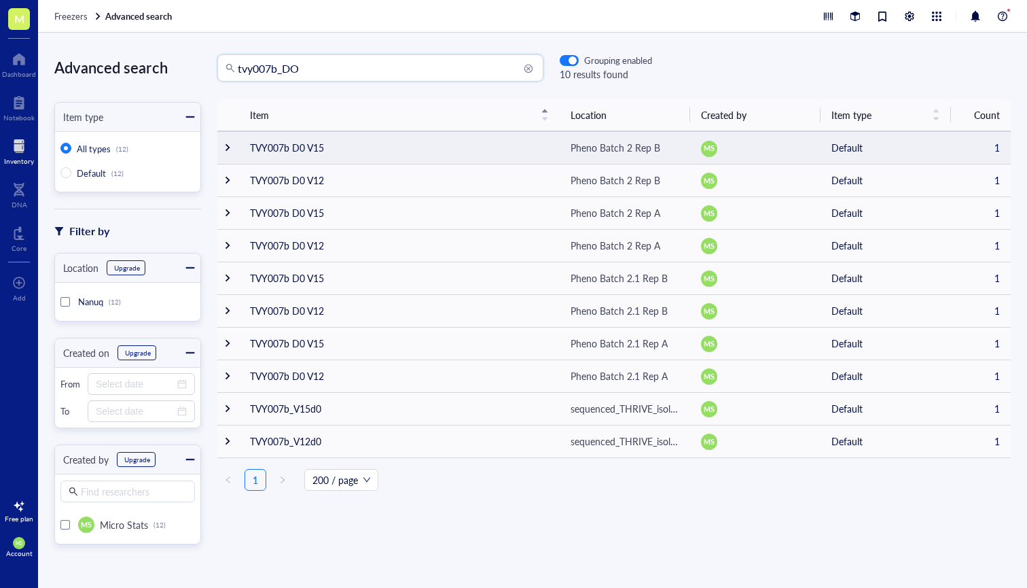
type input "tvy007b_DO"
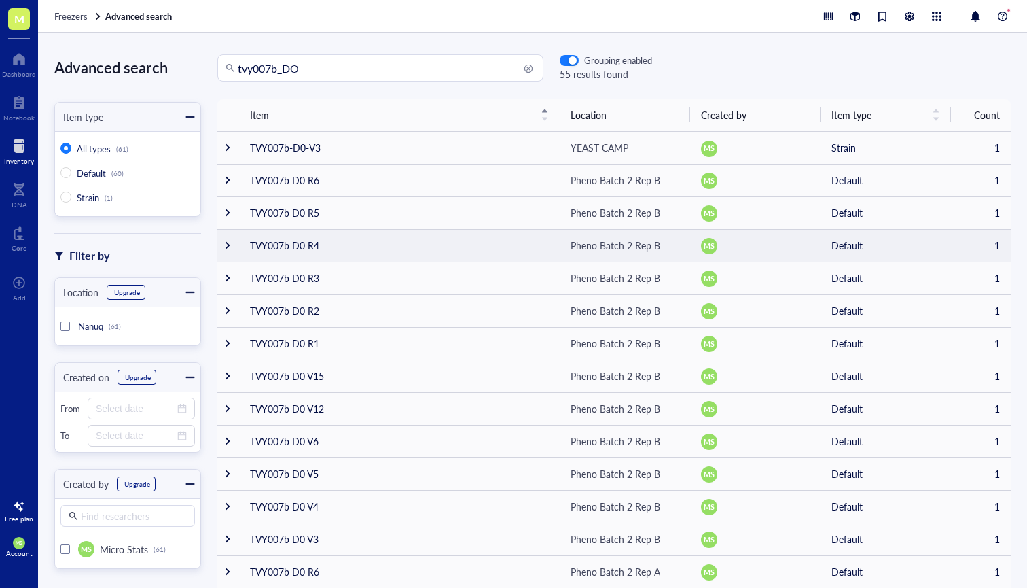
click at [300, 251] on td "TVY007b D0 R4" at bounding box center [399, 245] width 321 height 33
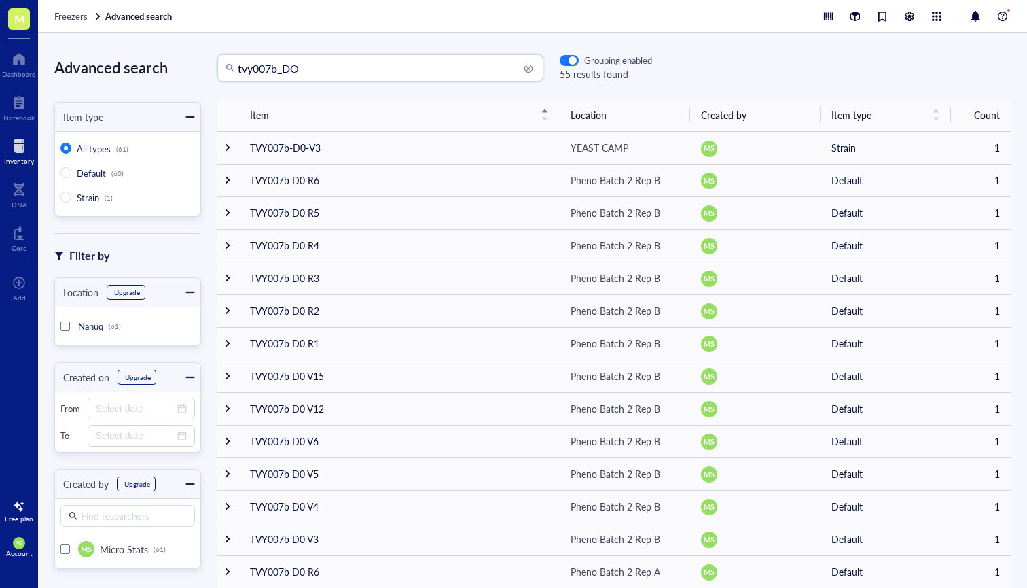
drag, startPoint x: 325, startPoint y: 69, endPoint x: 293, endPoint y: 69, distance: 31.9
click at [293, 69] on input "tvy007b_DO" at bounding box center [387, 68] width 298 height 26
click at [381, 69] on input "tvy007b_DO" at bounding box center [387, 68] width 298 height 26
type input "tvy007b"
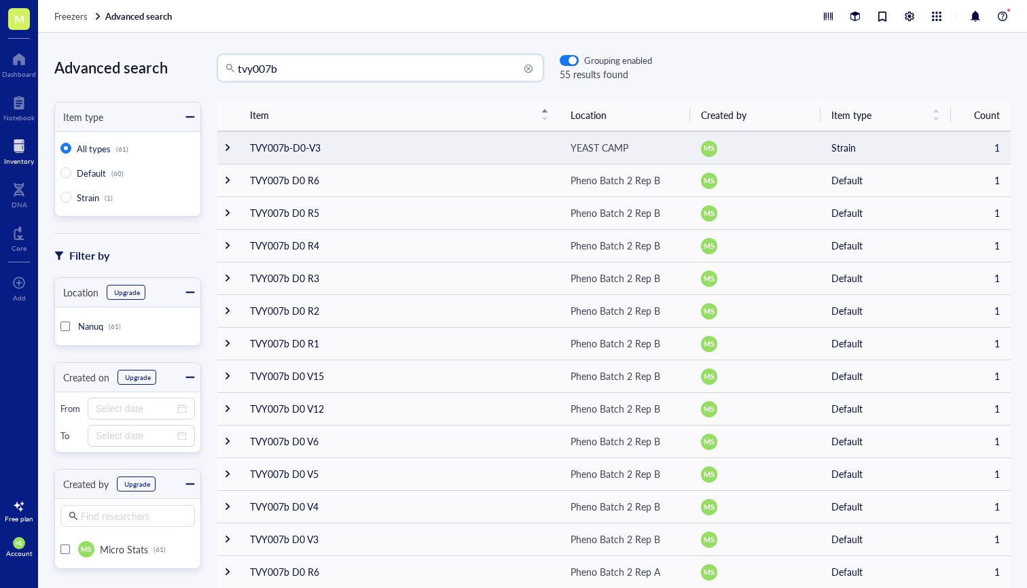
click at [227, 147] on div at bounding box center [228, 148] width 10 height 10
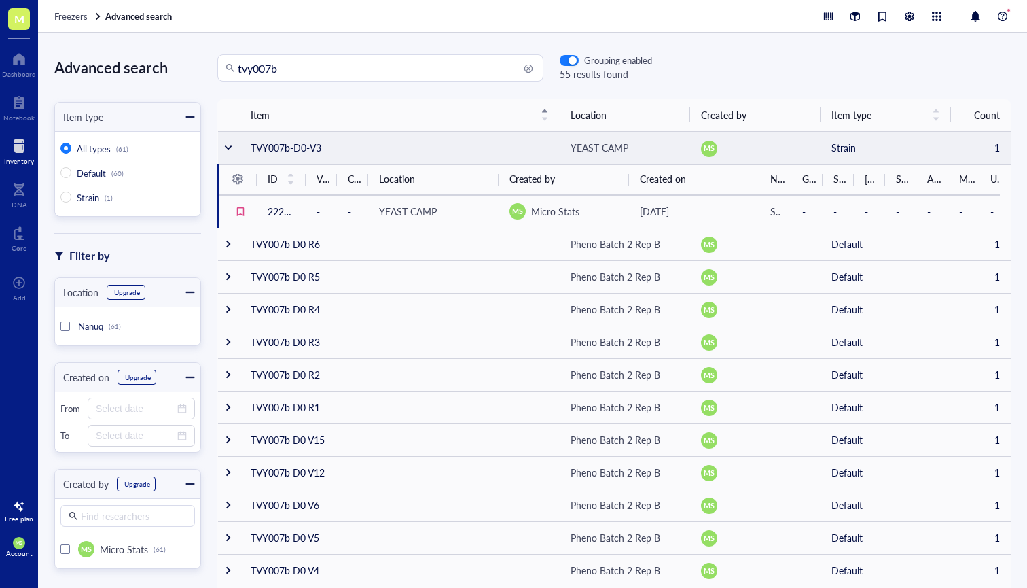
click at [227, 147] on div at bounding box center [229, 148] width 10 height 10
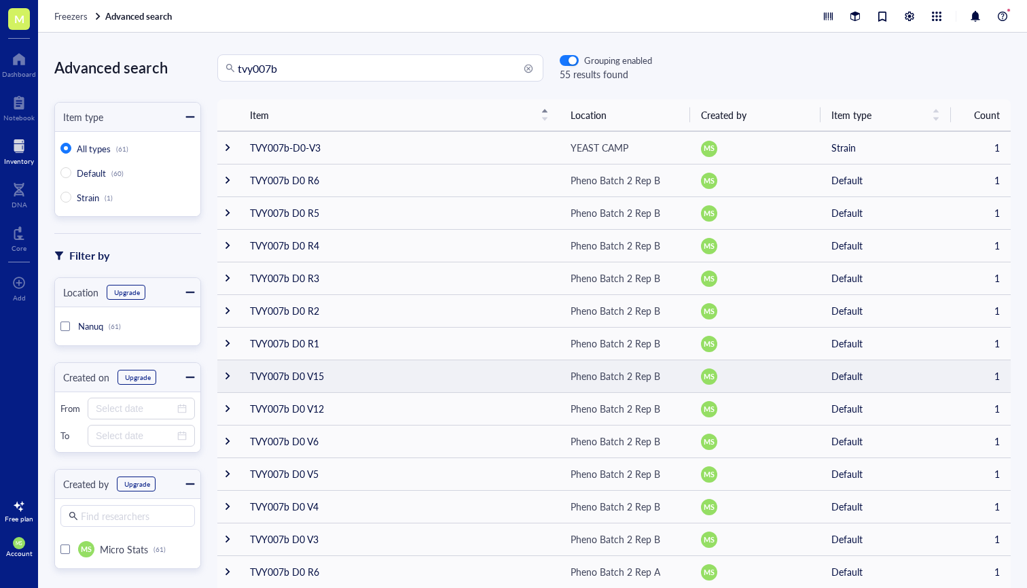
click at [290, 383] on td "TVY007b D0 V15" at bounding box center [399, 375] width 321 height 33
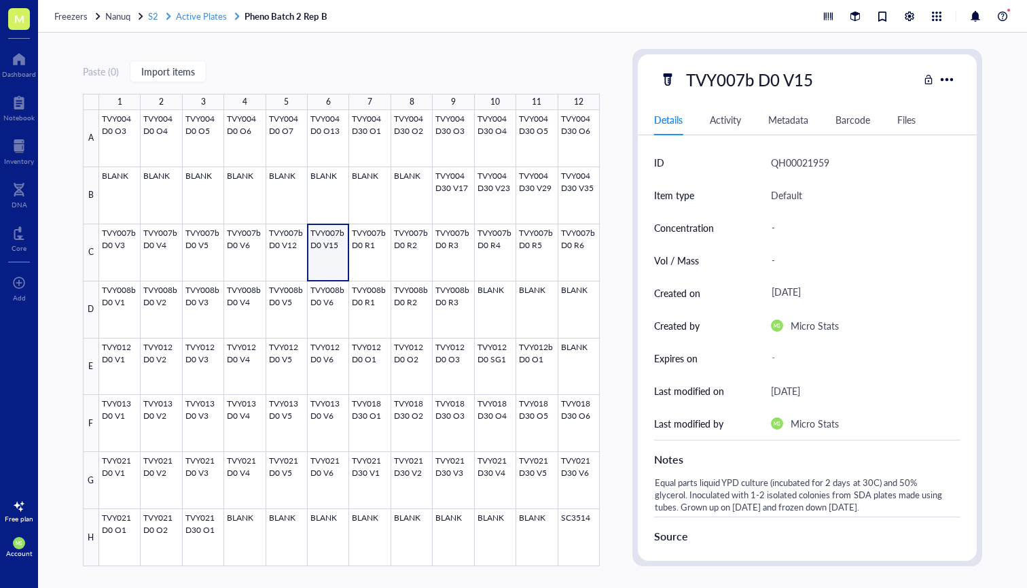
click at [150, 14] on span "S2" at bounding box center [153, 16] width 10 height 13
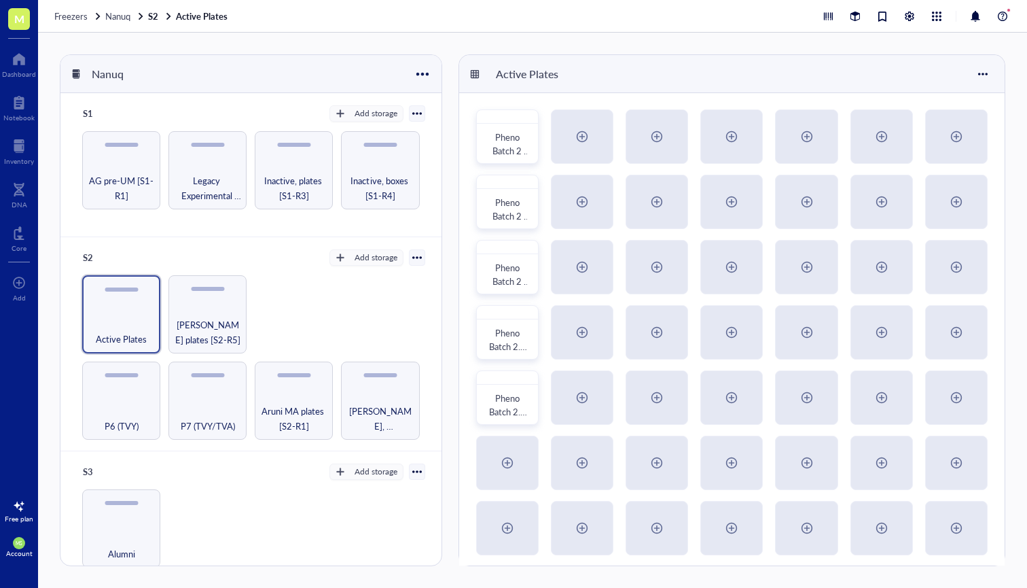
scroll to position [134, 0]
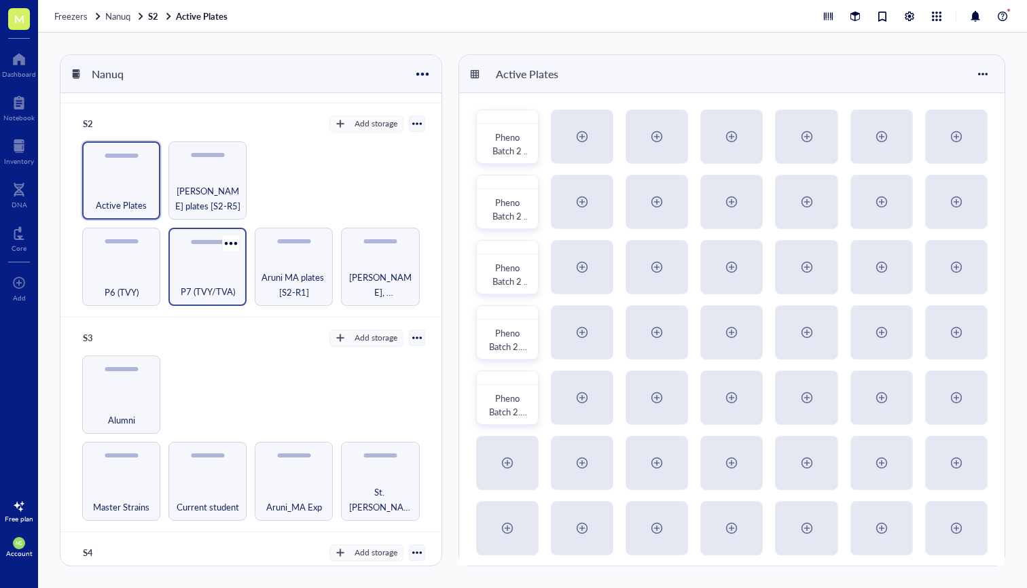
click at [214, 276] on div "P7 (TVY/TVA)" at bounding box center [207, 284] width 65 height 30
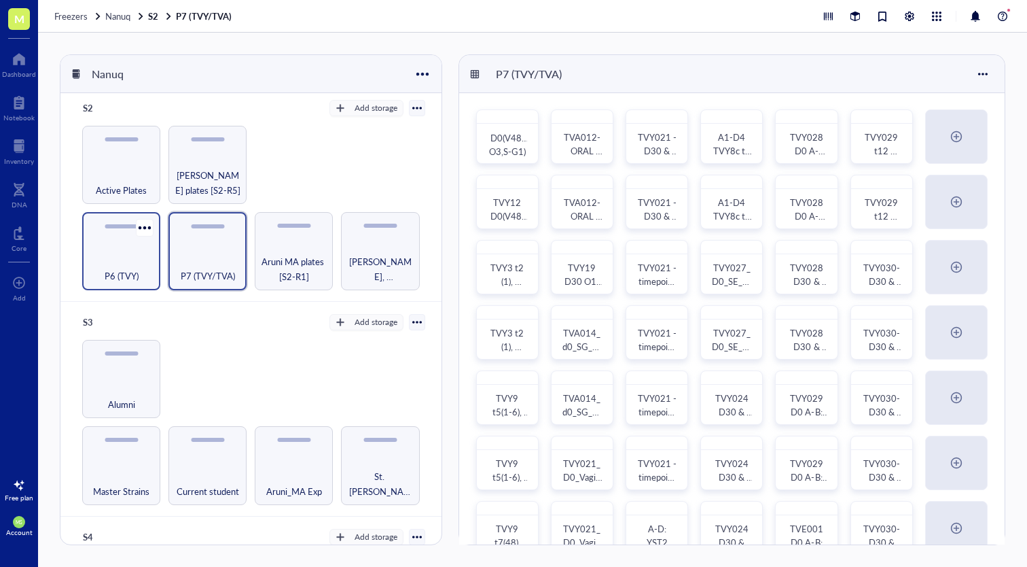
click at [135, 268] on span "P6 (TVY)" at bounding box center [122, 275] width 34 height 15
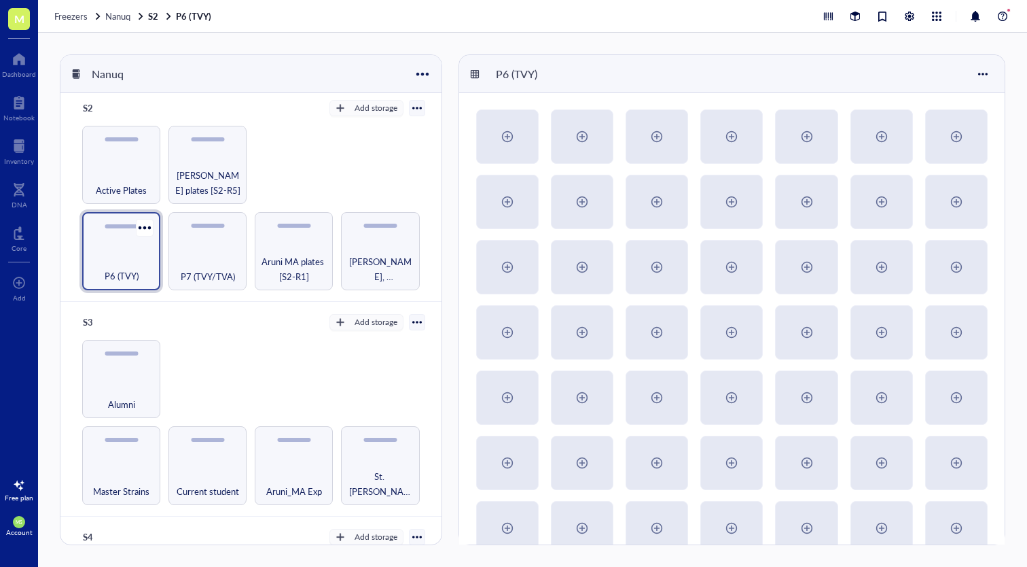
click at [135, 268] on span "P6 (TVY)" at bounding box center [122, 275] width 34 height 15
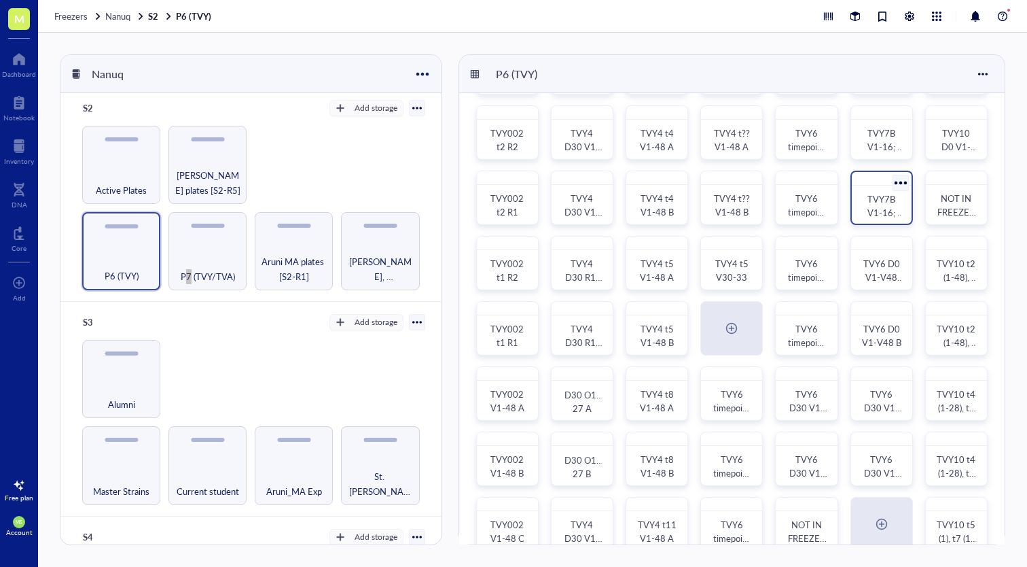
scroll to position [120, 0]
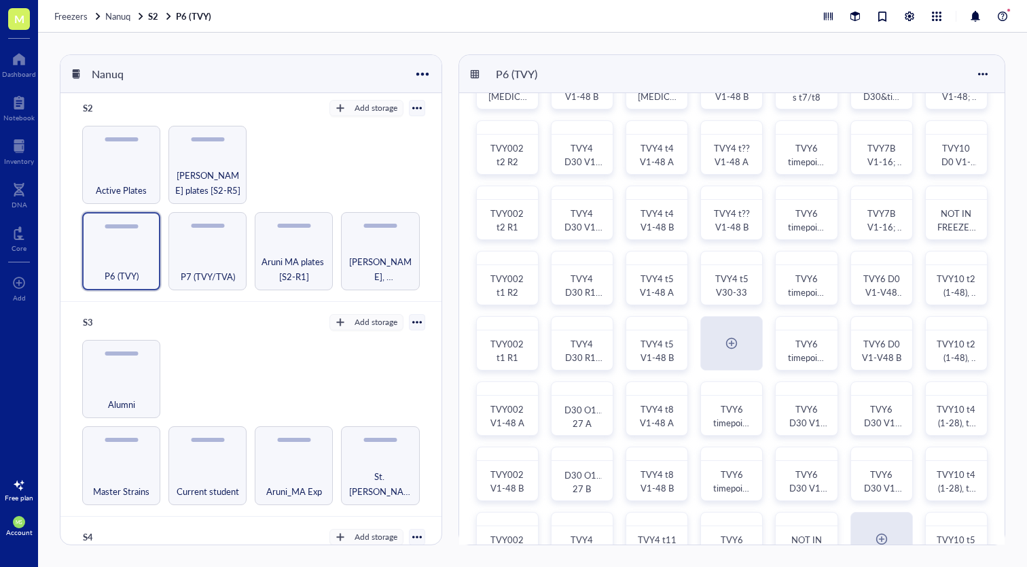
click at [995, 196] on div "TVY002 t3 R2 TVY6 D0 V1-48 A TVY4 t3 V1-48 A TVY4 t? V1-48 A TVY6 timepoints t7…" at bounding box center [732, 311] width 546 height 674
click at [868, 160] on div "TVY7B V1-16; R1-9 A (b = 2nd visit)" at bounding box center [882, 155] width 38 height 27
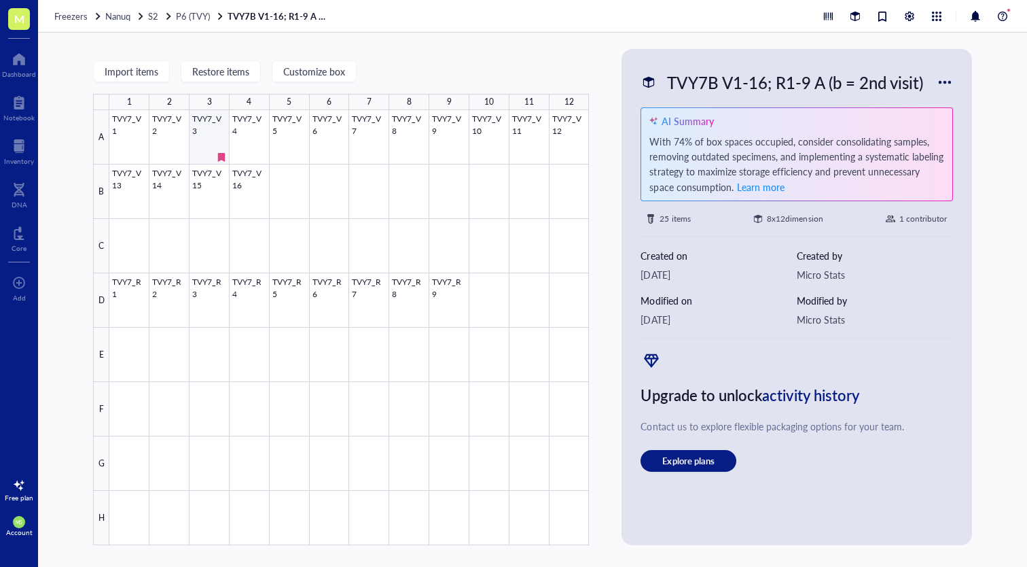
click at [216, 149] on div at bounding box center [349, 327] width 480 height 435
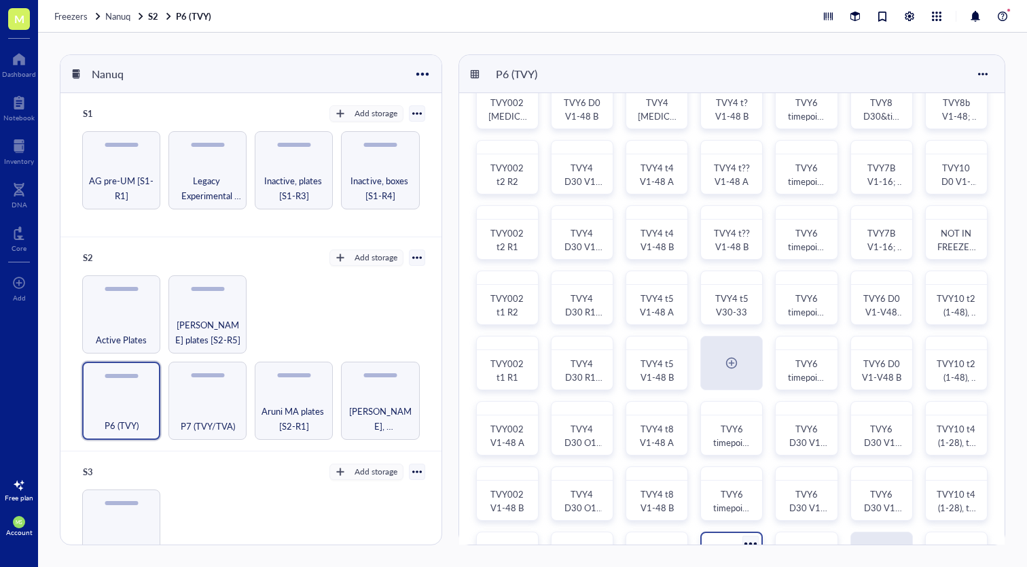
scroll to position [94, 0]
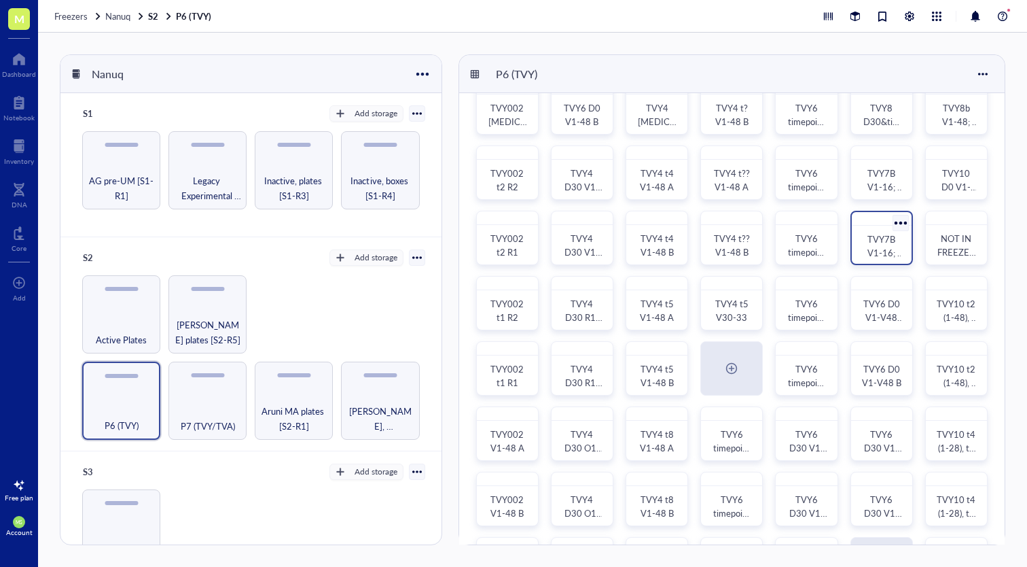
click at [876, 245] on div "TVY7B V1-16; R1-9 B (b = 2nd visit)" at bounding box center [882, 245] width 38 height 27
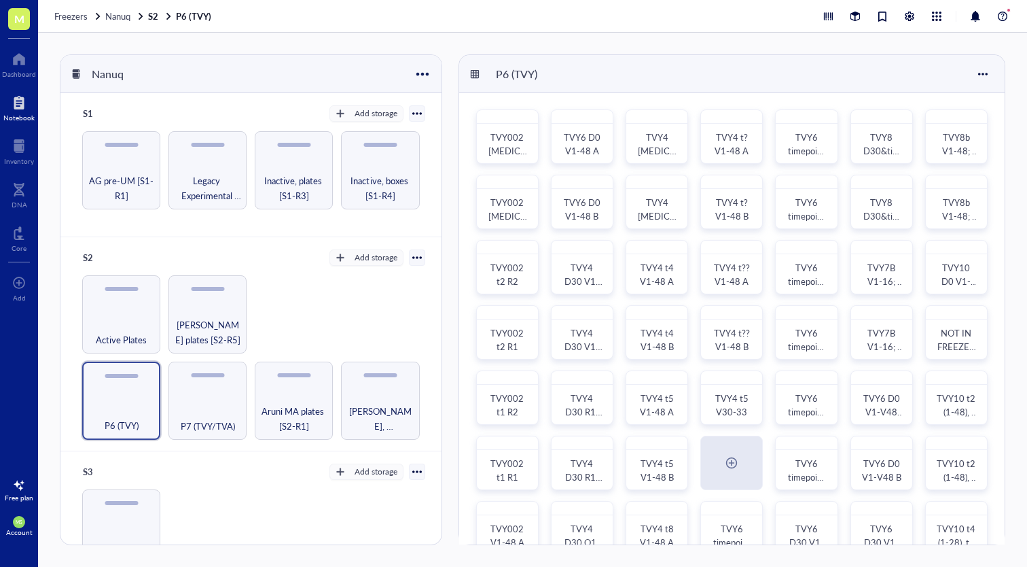
click at [21, 101] on div at bounding box center [18, 103] width 31 height 22
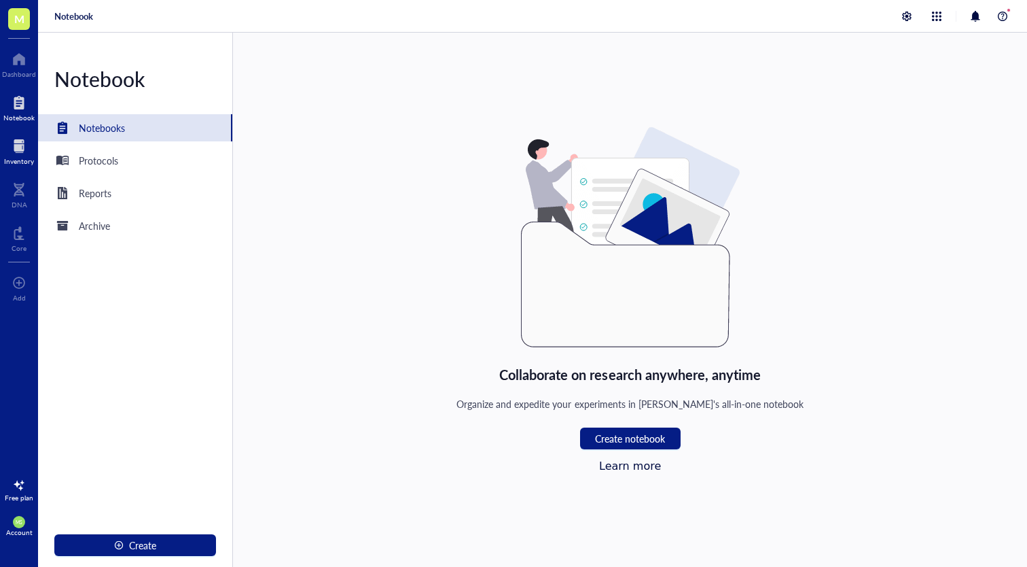
click at [18, 154] on div at bounding box center [19, 146] width 30 height 22
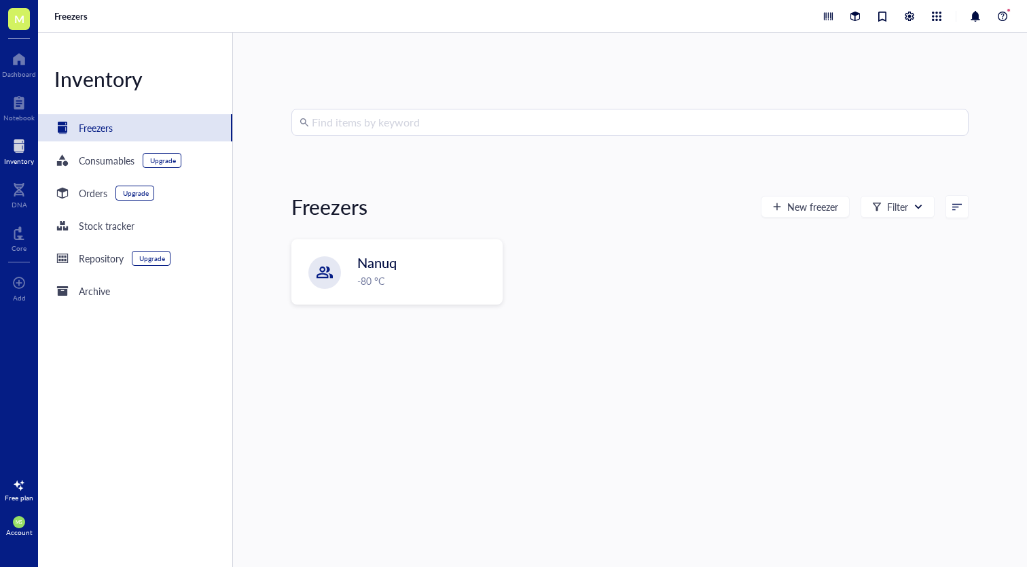
click at [374, 123] on input "search" at bounding box center [636, 122] width 649 height 26
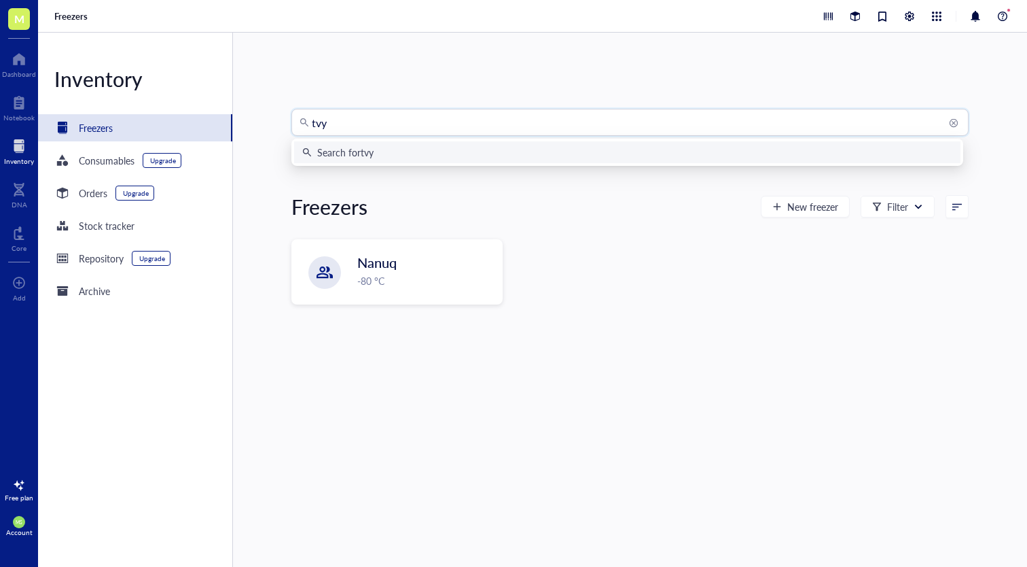
type input "tvy7"
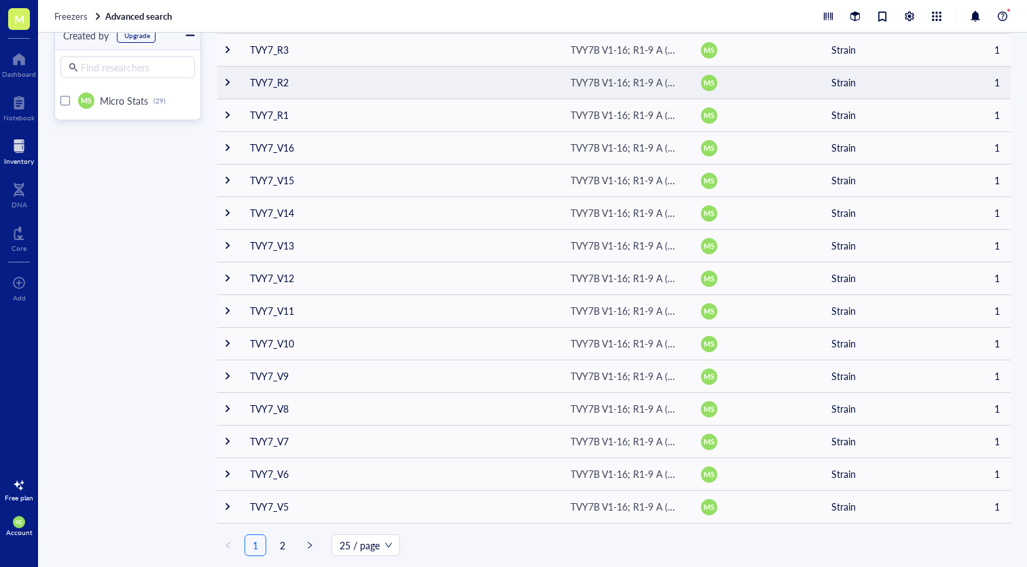
scroll to position [424, 0]
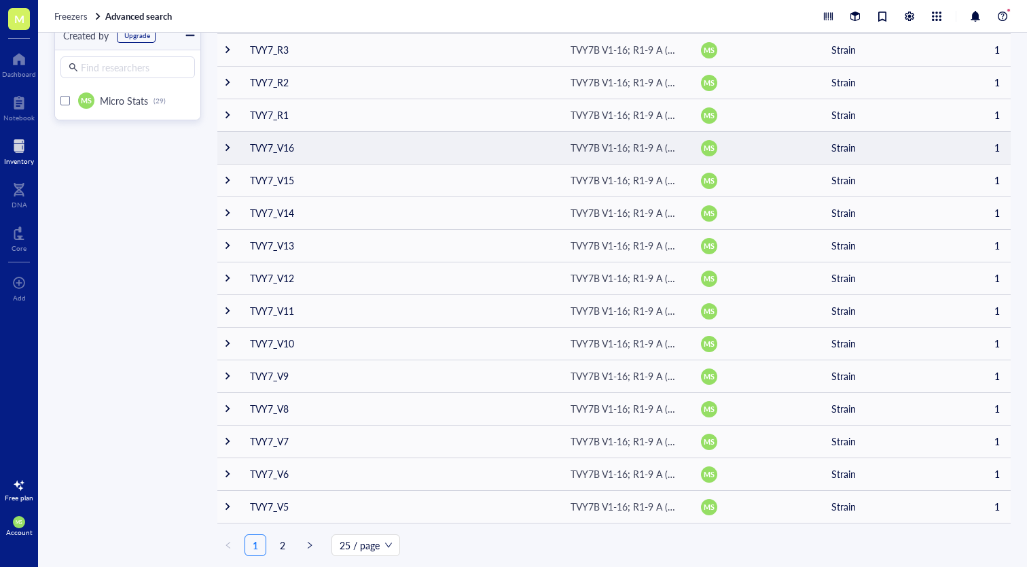
click at [371, 143] on td "TVY7_V16" at bounding box center [399, 147] width 321 height 33
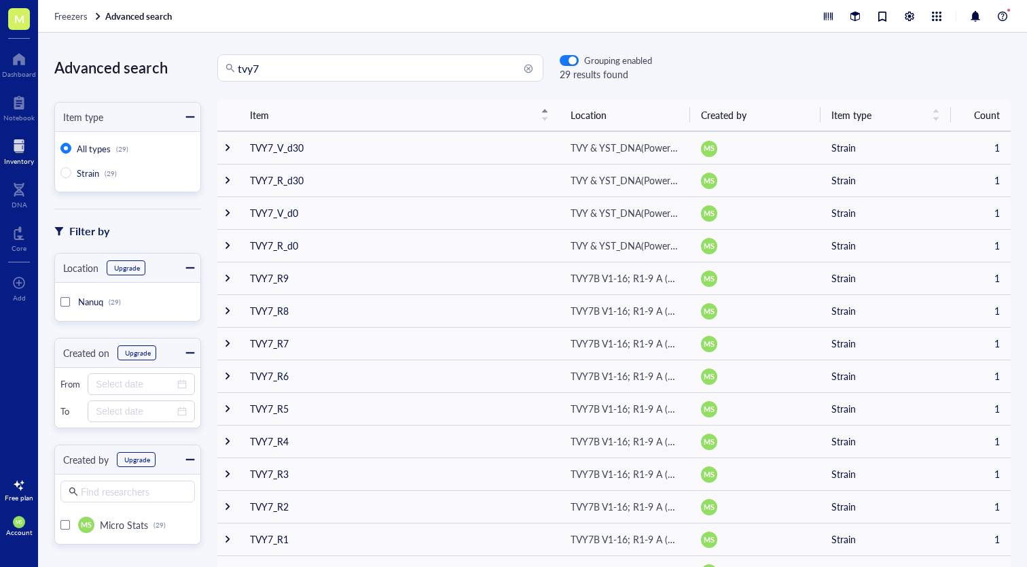
click at [302, 71] on input "tvy7" at bounding box center [387, 68] width 298 height 26
drag, startPoint x: 315, startPoint y: 75, endPoint x: 257, endPoint y: 75, distance: 57.7
click at [257, 75] on input "tvy7_DO" at bounding box center [387, 68] width 298 height 26
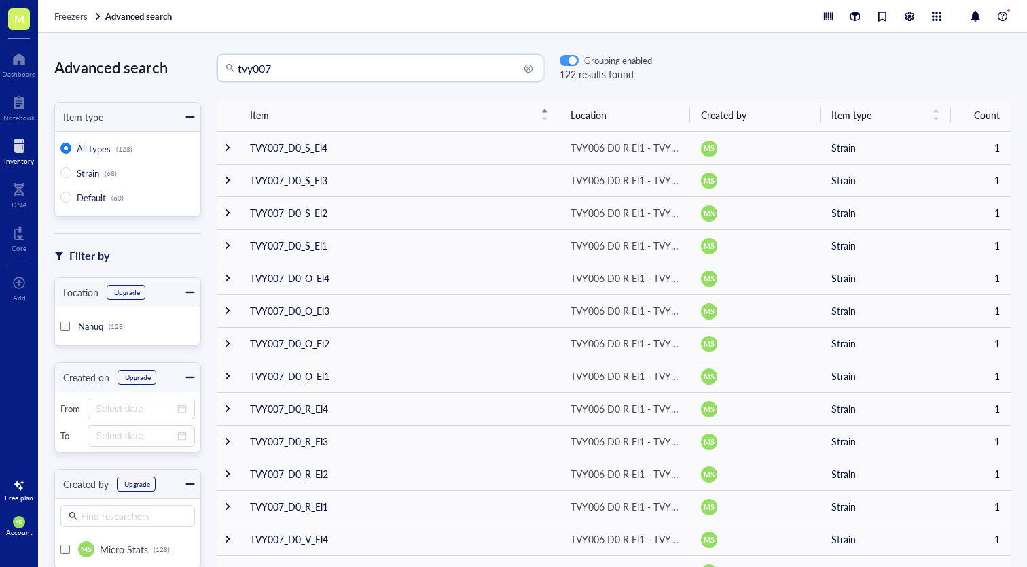
click at [574, 63] on div "button" at bounding box center [573, 61] width 8 height 8
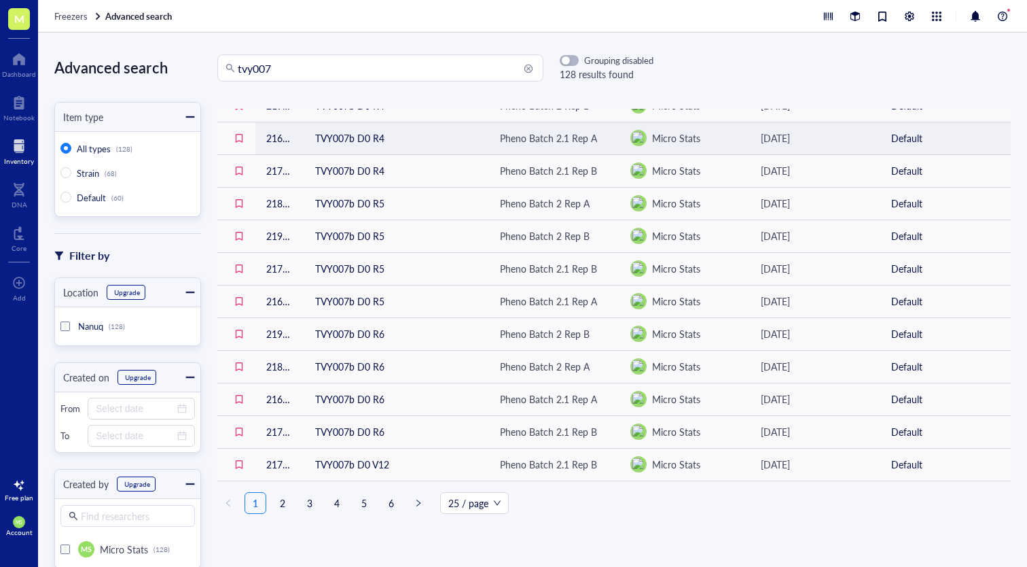
scroll to position [481, 0]
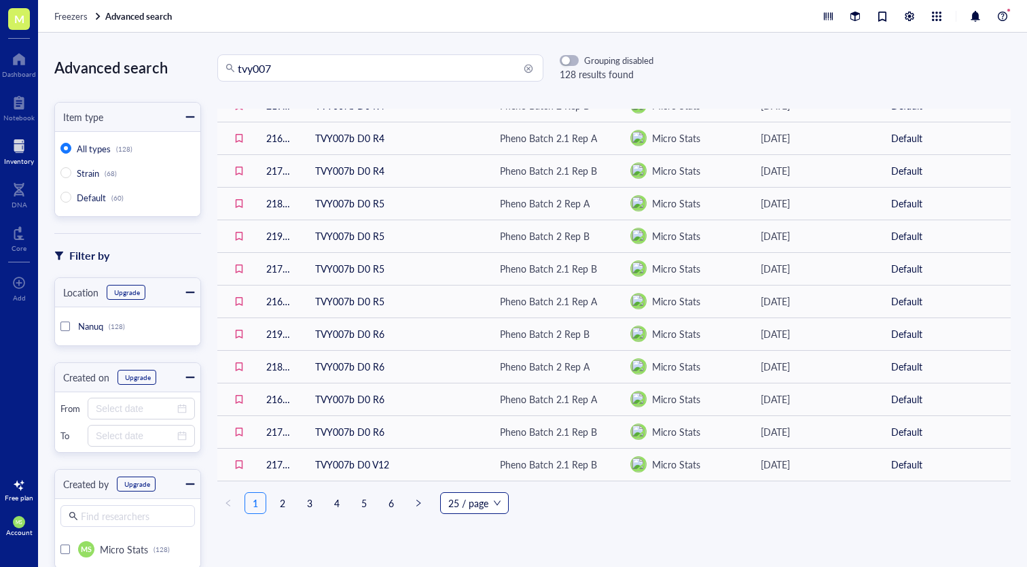
click at [467, 498] on span "25 / page" at bounding box center [474, 503] width 52 height 20
click at [481, 469] on div "200 / page" at bounding box center [474, 475] width 47 height 15
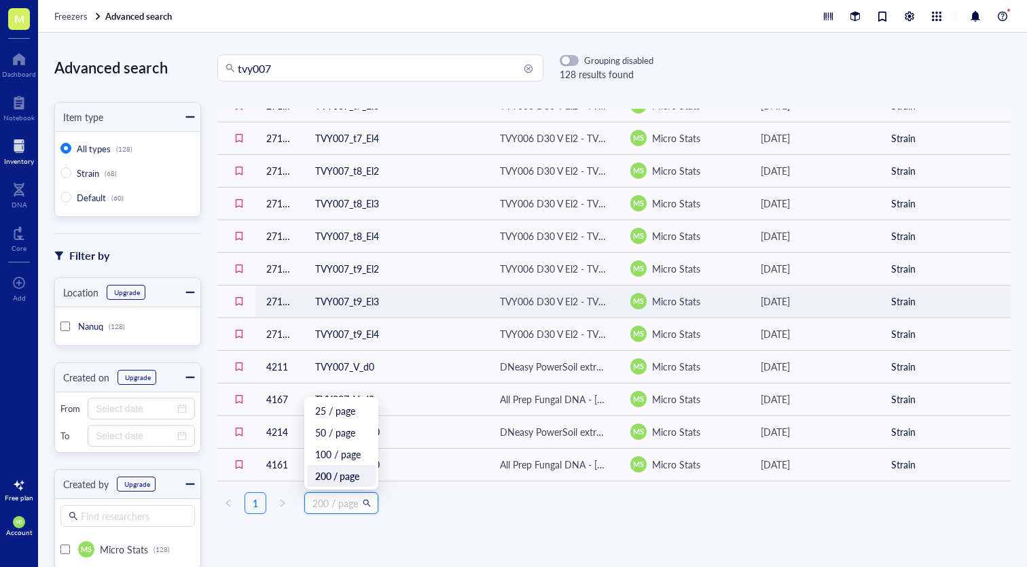
scroll to position [3840, 0]
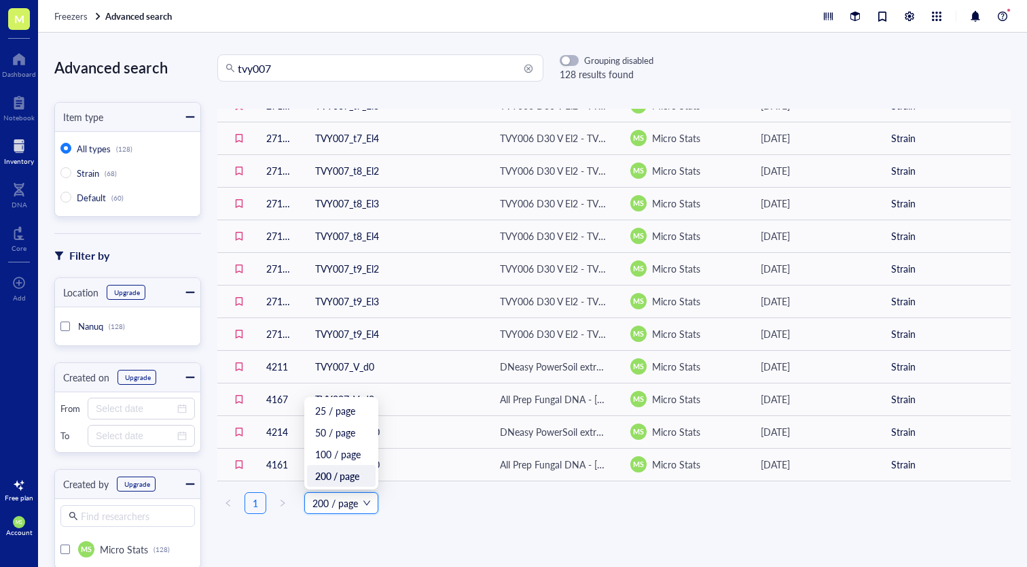
click at [465, 503] on ul "1 200 / page 200 / page 25 / page 50 / page 100 / page 200 / page" at bounding box center [613, 503] width 793 height 22
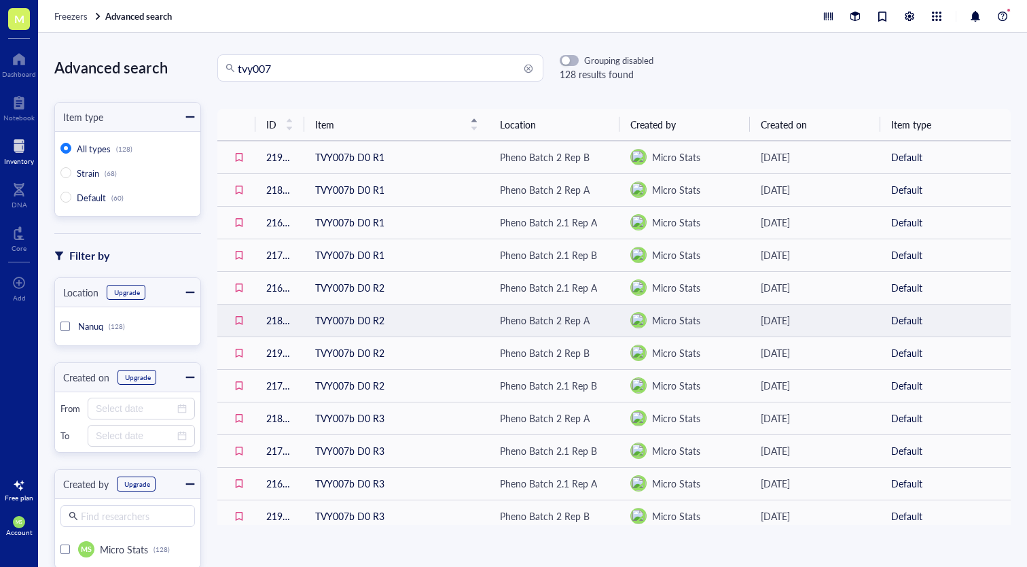
scroll to position [0, 0]
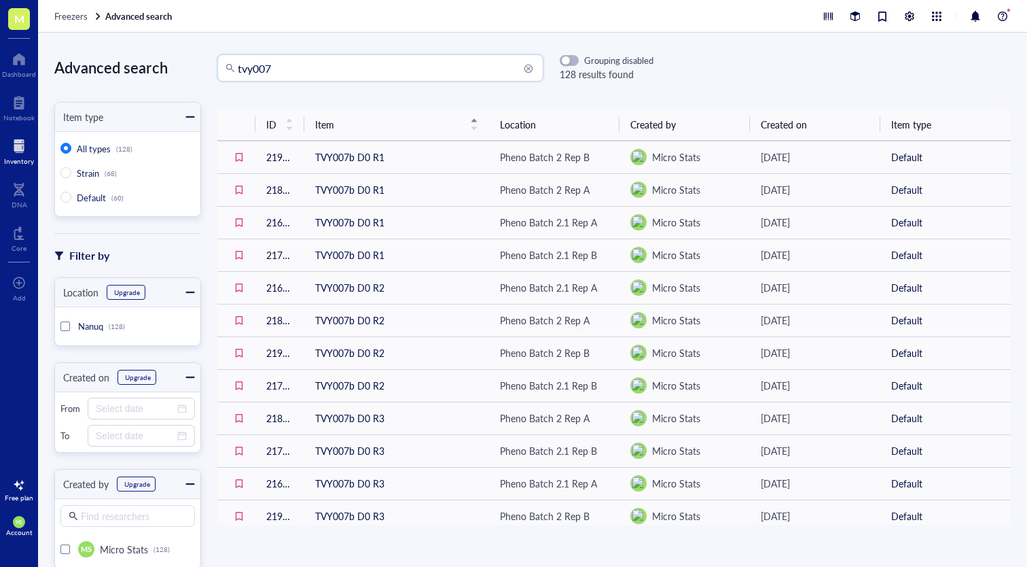
click at [307, 63] on input "tvy007" at bounding box center [387, 68] width 298 height 26
type input "tvy007"
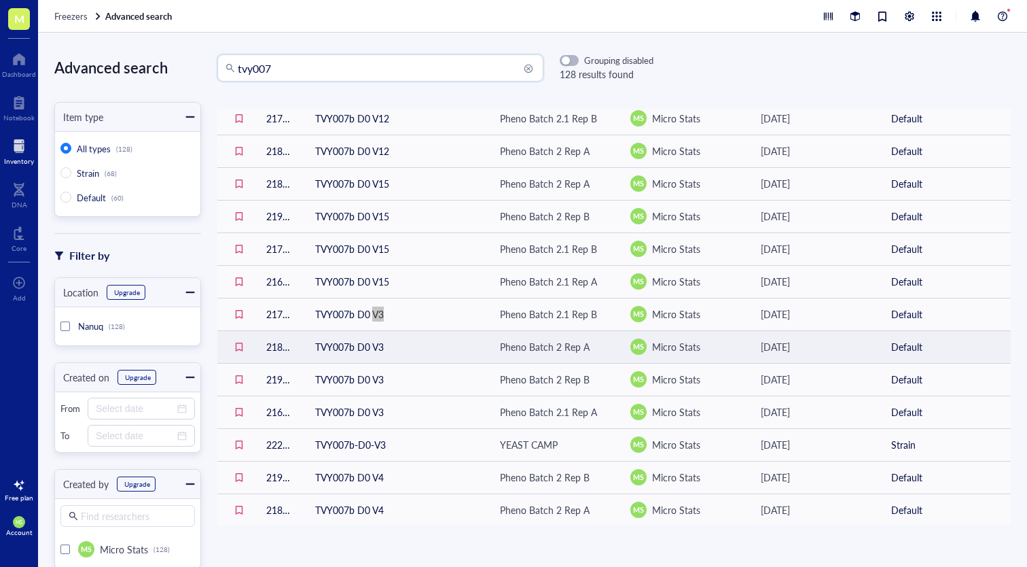
scroll to position [921, 0]
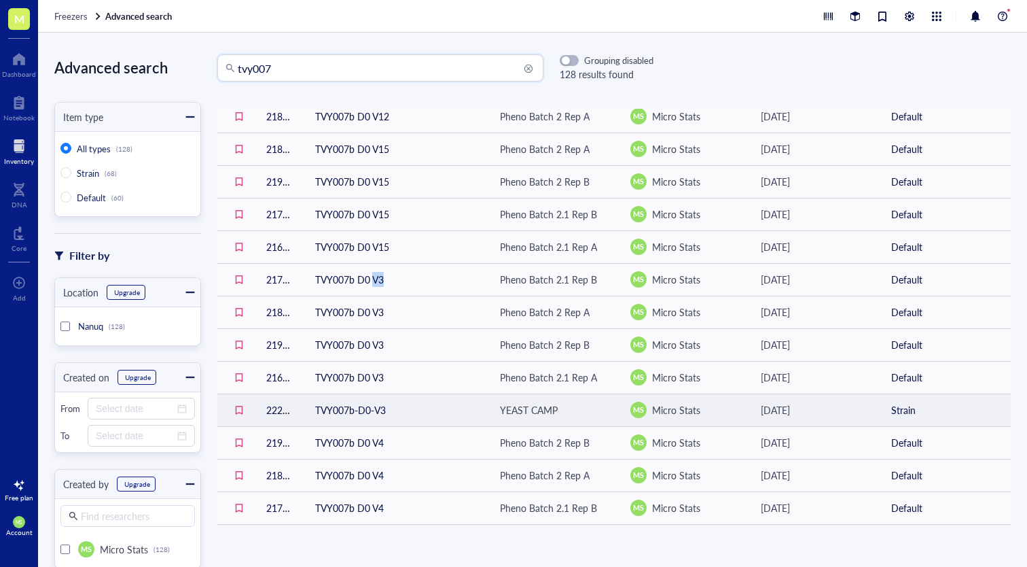
click at [359, 411] on td "TVY007b-D0-V3" at bounding box center [396, 409] width 185 height 33
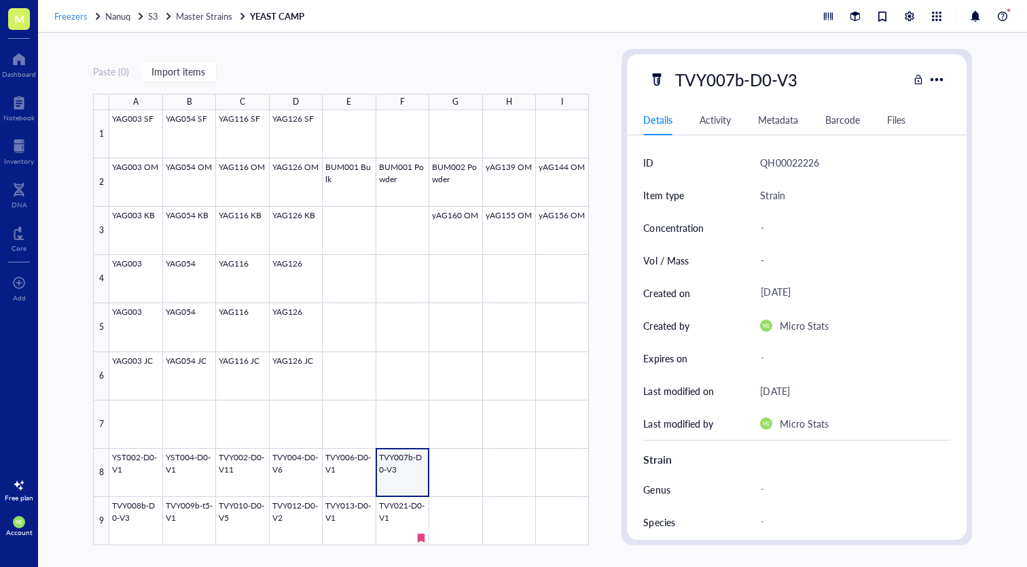
click at [71, 18] on span "Freezers" at bounding box center [70, 16] width 33 height 13
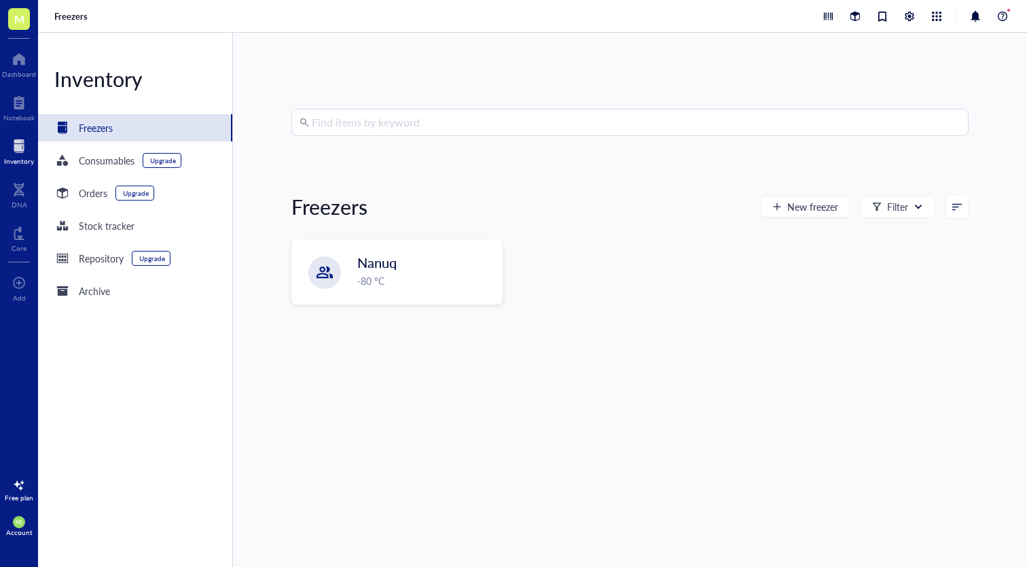
click at [349, 130] on input "search" at bounding box center [636, 122] width 649 height 26
paste input "YAG0003"
type input "YAG0003"
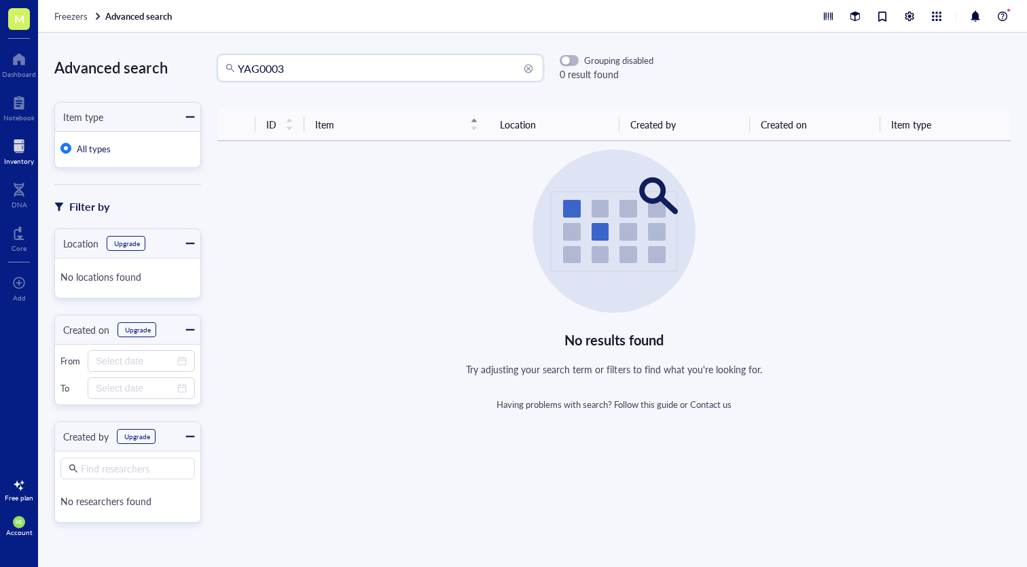
click at [241, 66] on input "YAG0003" at bounding box center [387, 68] width 298 height 26
click at [260, 68] on input "yAG0003" at bounding box center [387, 68] width 298 height 26
type input "yAG003"
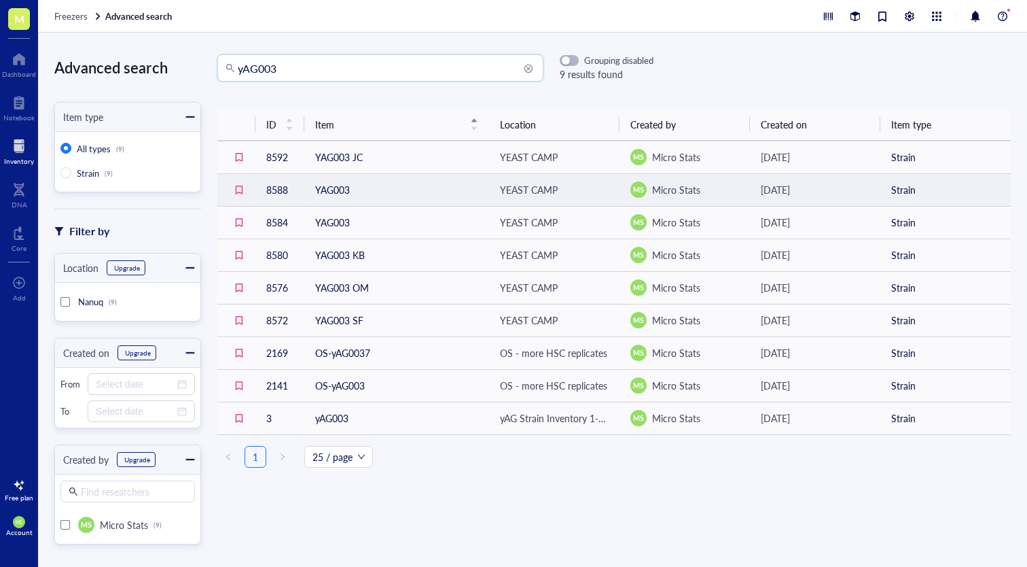
click at [334, 192] on td "YAG003" at bounding box center [396, 189] width 185 height 33
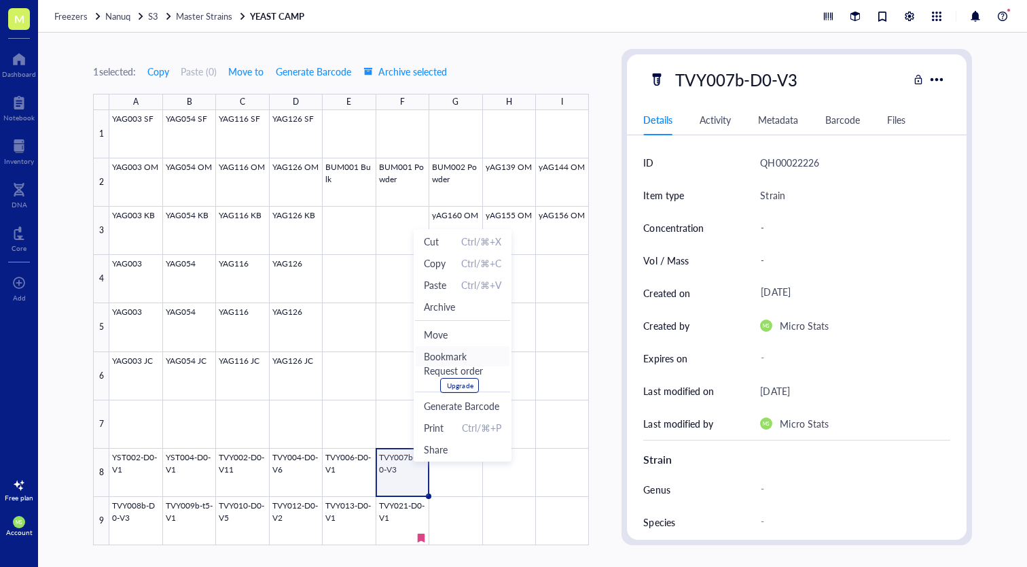
click at [454, 355] on span "Bookmark" at bounding box center [462, 356] width 77 height 15
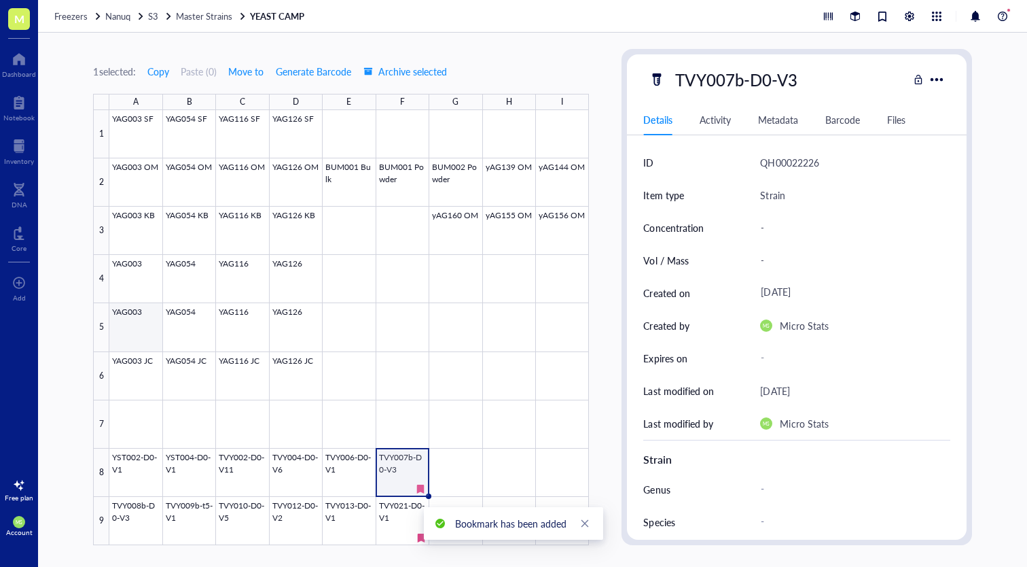
click at [145, 326] on div at bounding box center [349, 327] width 480 height 435
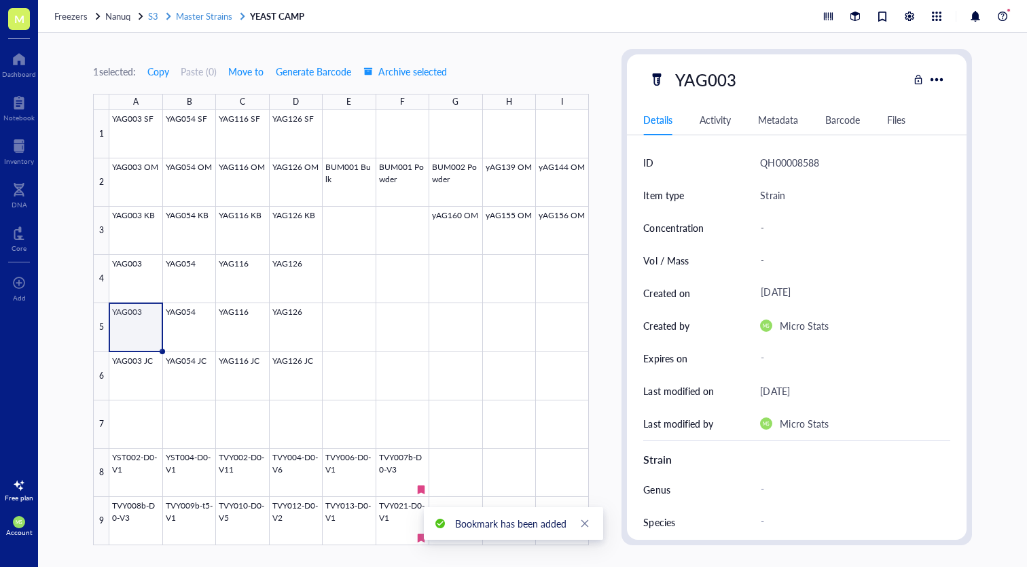
click at [199, 14] on span "Master Strains" at bounding box center [204, 16] width 56 height 13
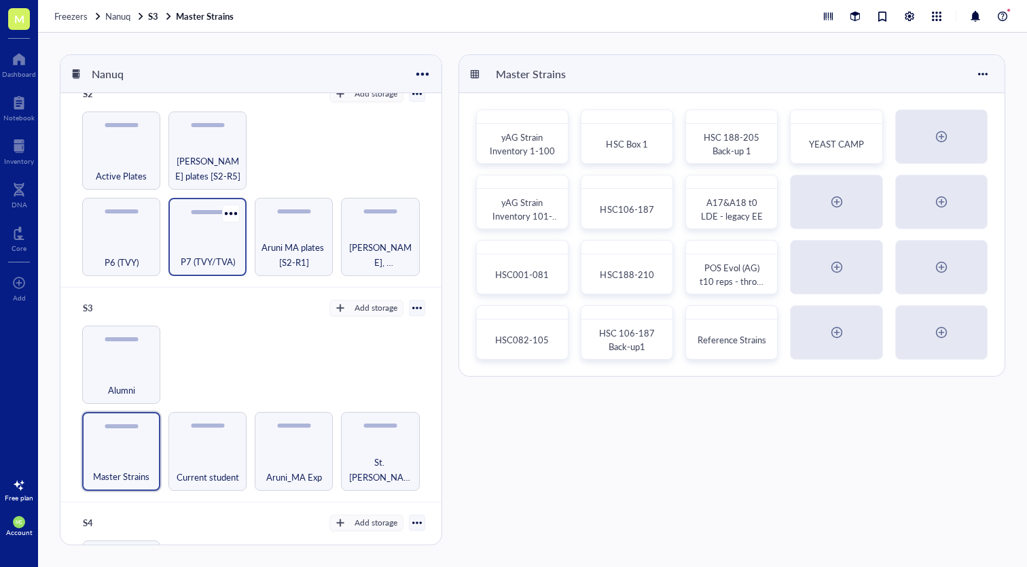
scroll to position [164, 0]
click at [543, 151] on span "yAG Strain Inventory 1-100" at bounding box center [522, 144] width 65 height 26
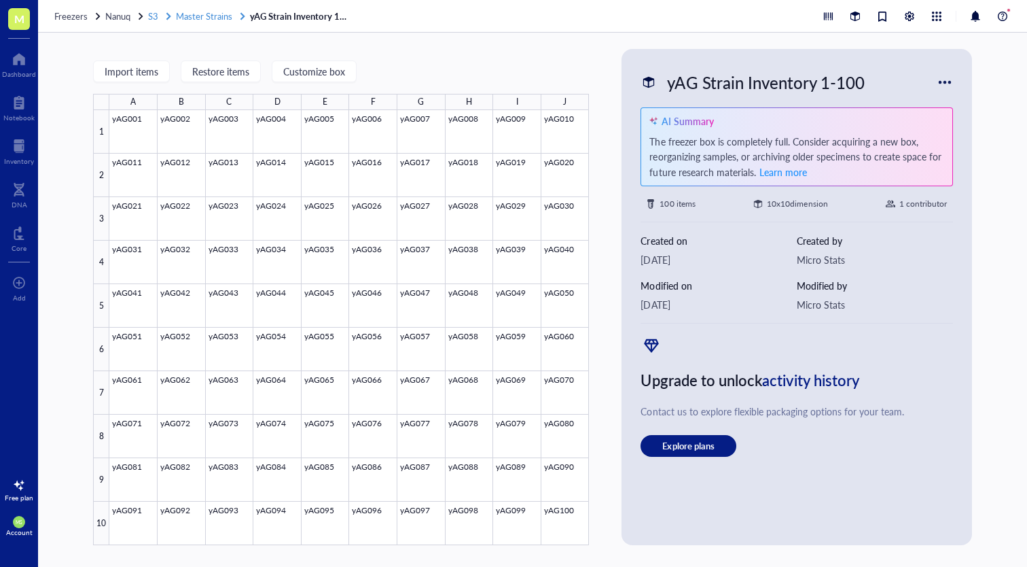
click at [206, 16] on span "Master Strains" at bounding box center [204, 16] width 56 height 13
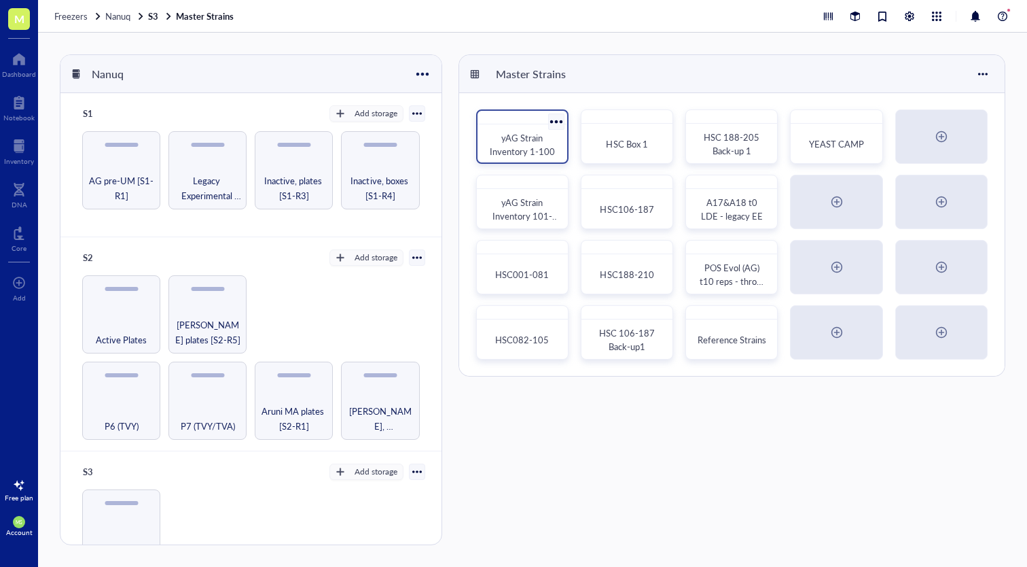
click at [522, 141] on span "yAG Strain Inventory 1-100" at bounding box center [522, 144] width 65 height 26
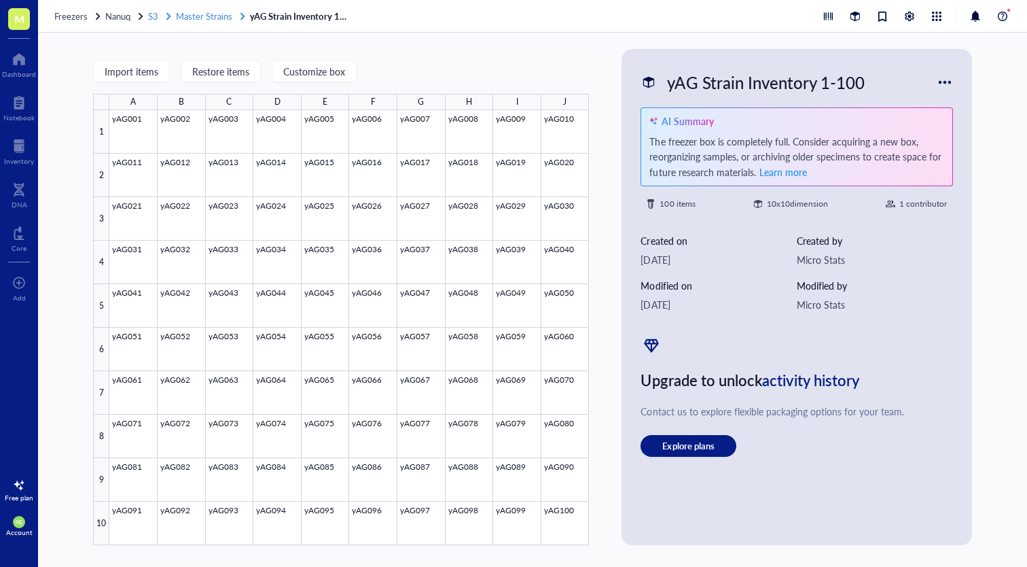
click at [149, 12] on span "S3" at bounding box center [153, 16] width 10 height 13
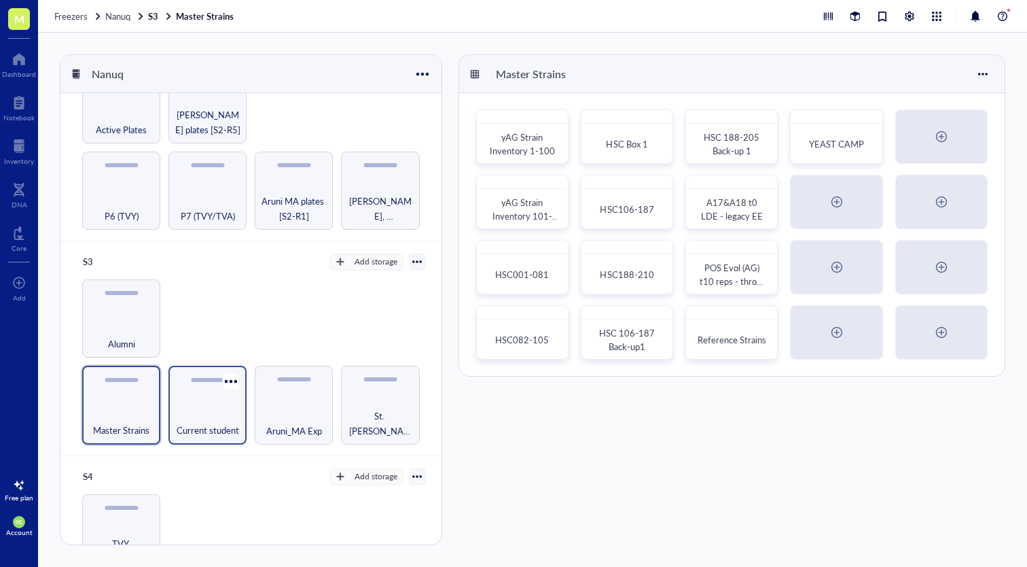
click at [205, 411] on div "Current student" at bounding box center [207, 423] width 65 height 30
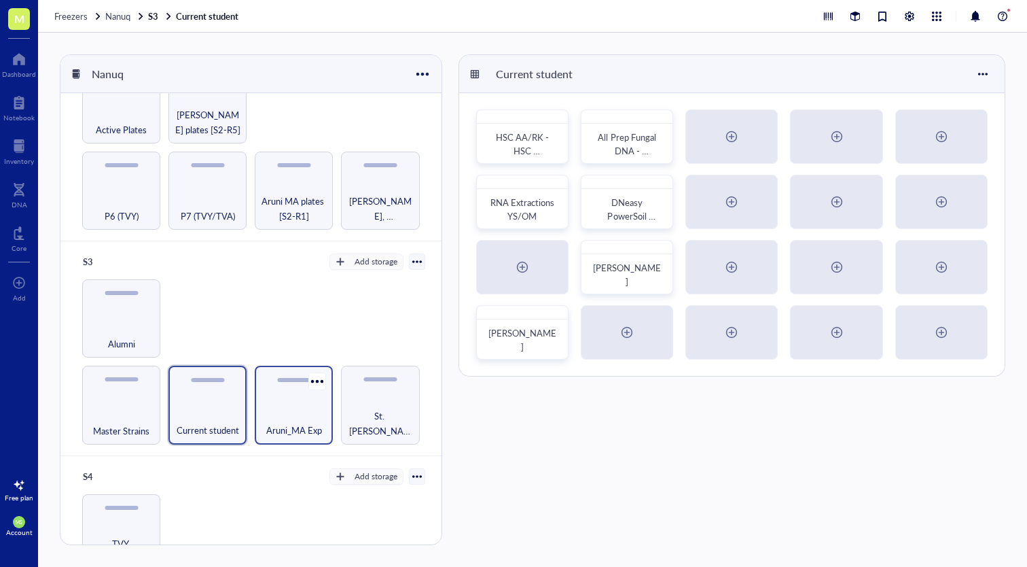
click at [278, 414] on div "Aruni_MA Exp" at bounding box center [294, 423] width 65 height 30
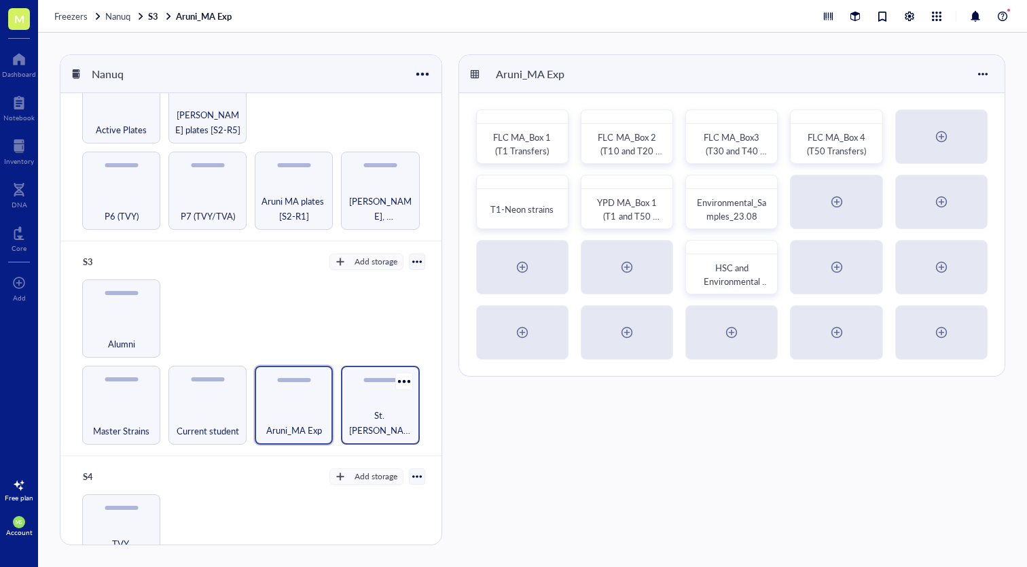
click at [359, 426] on span "St. [PERSON_NAME] / Other" at bounding box center [380, 423] width 65 height 30
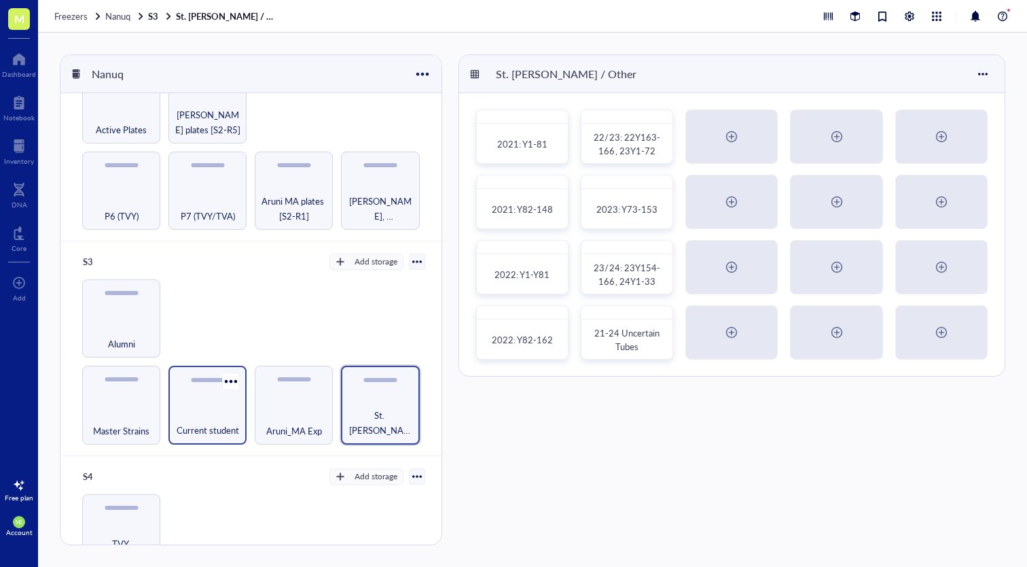
click at [193, 424] on span "Current student" at bounding box center [208, 430] width 63 height 15
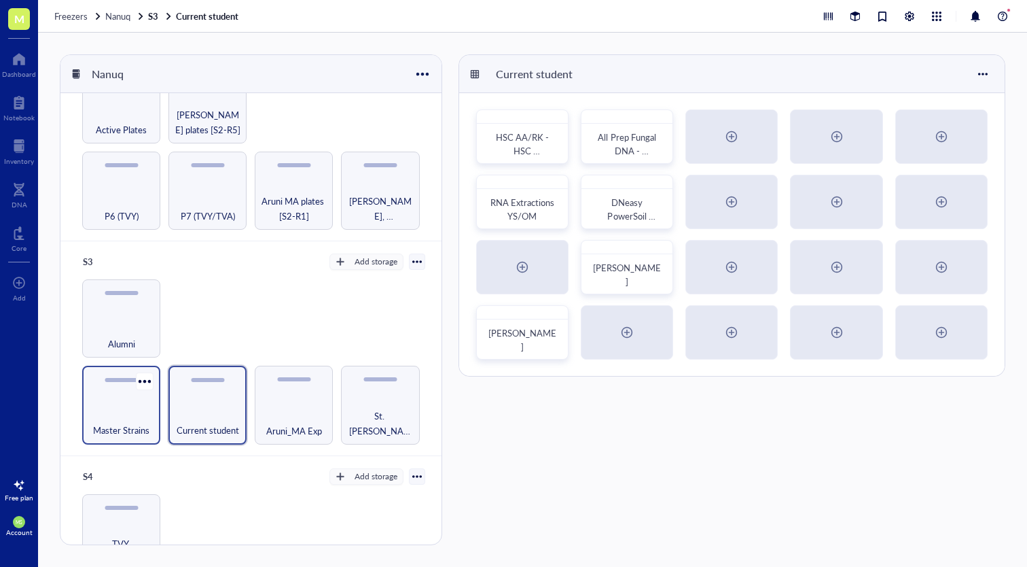
click at [119, 427] on span "Master Strains" at bounding box center [121, 430] width 56 height 15
